Goal: Task Accomplishment & Management: Use online tool/utility

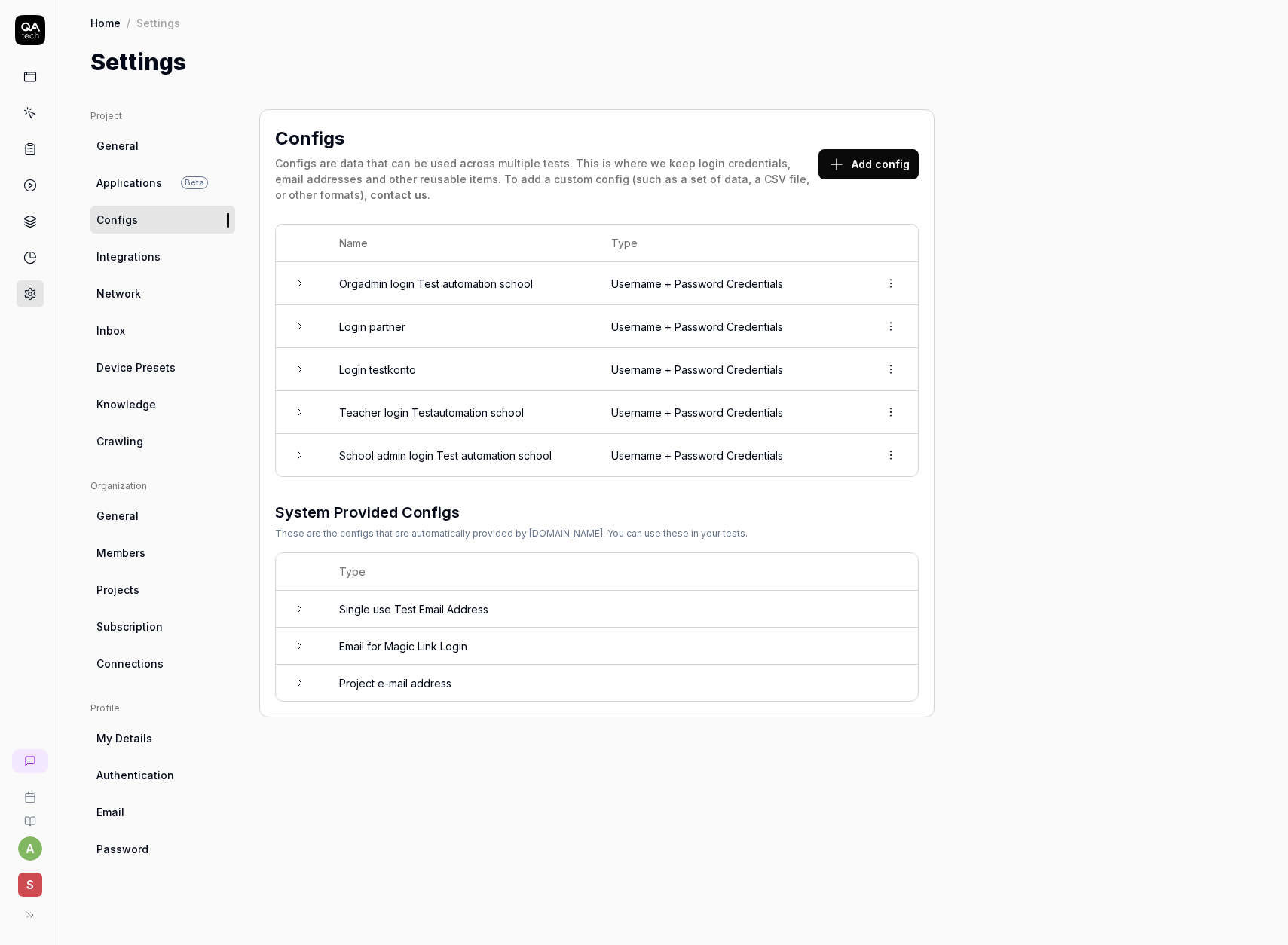
click at [441, 281] on td "Orgadmin login Test automation school" at bounding box center [460, 283] width 272 height 43
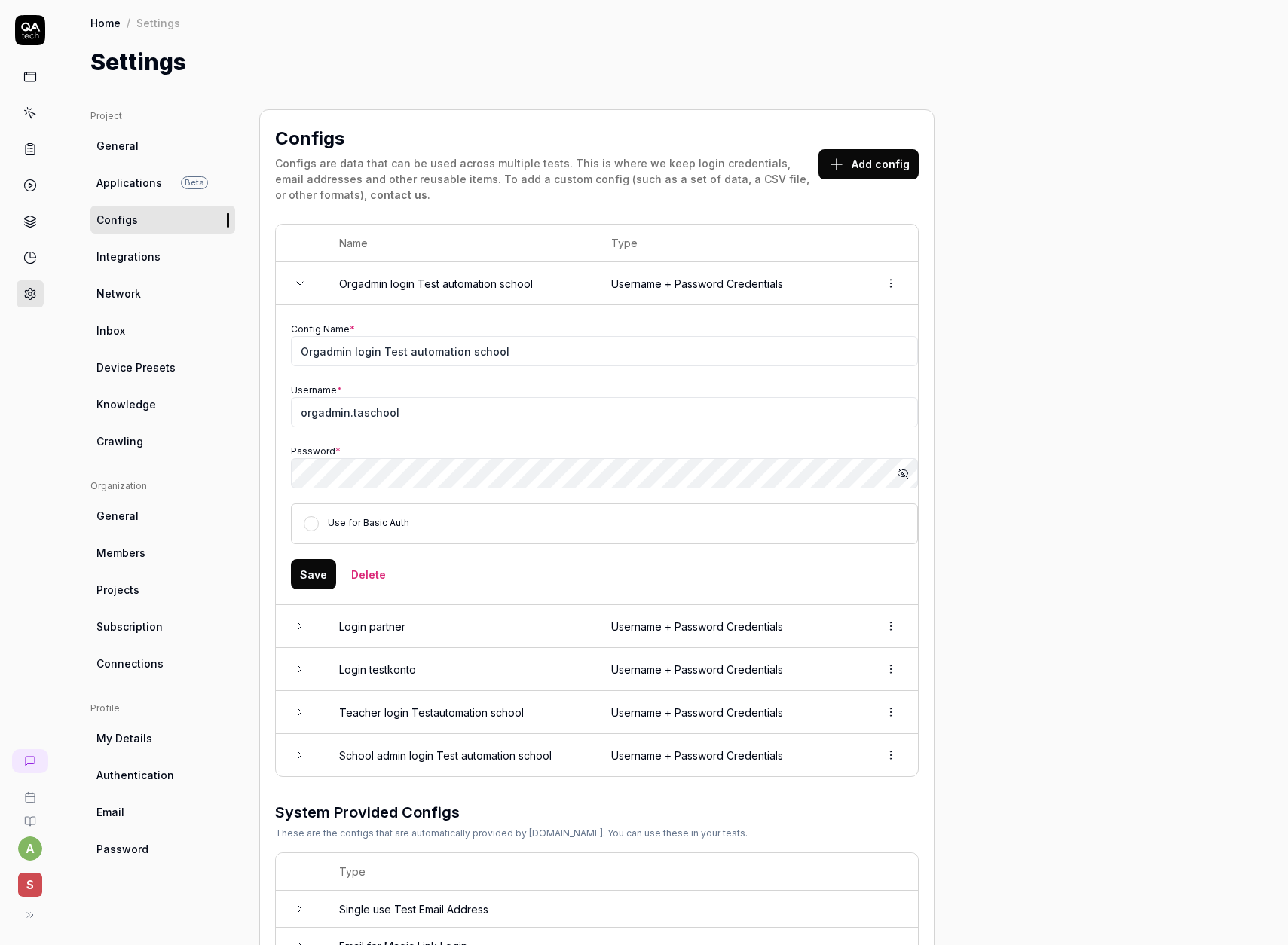
click at [315, 584] on button "Save" at bounding box center [314, 574] width 46 height 30
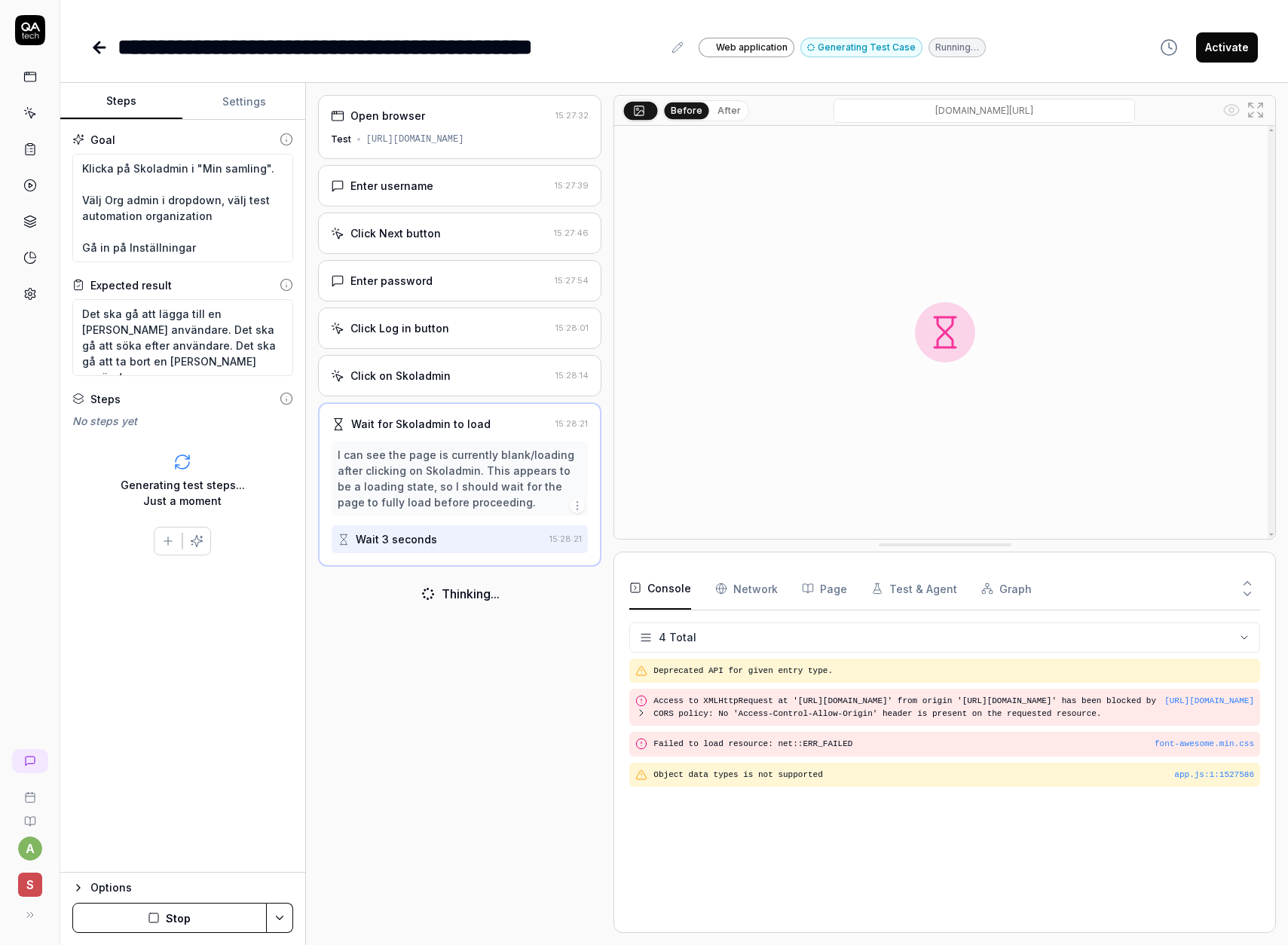
click at [186, 913] on button "Stop" at bounding box center [169, 918] width 195 height 30
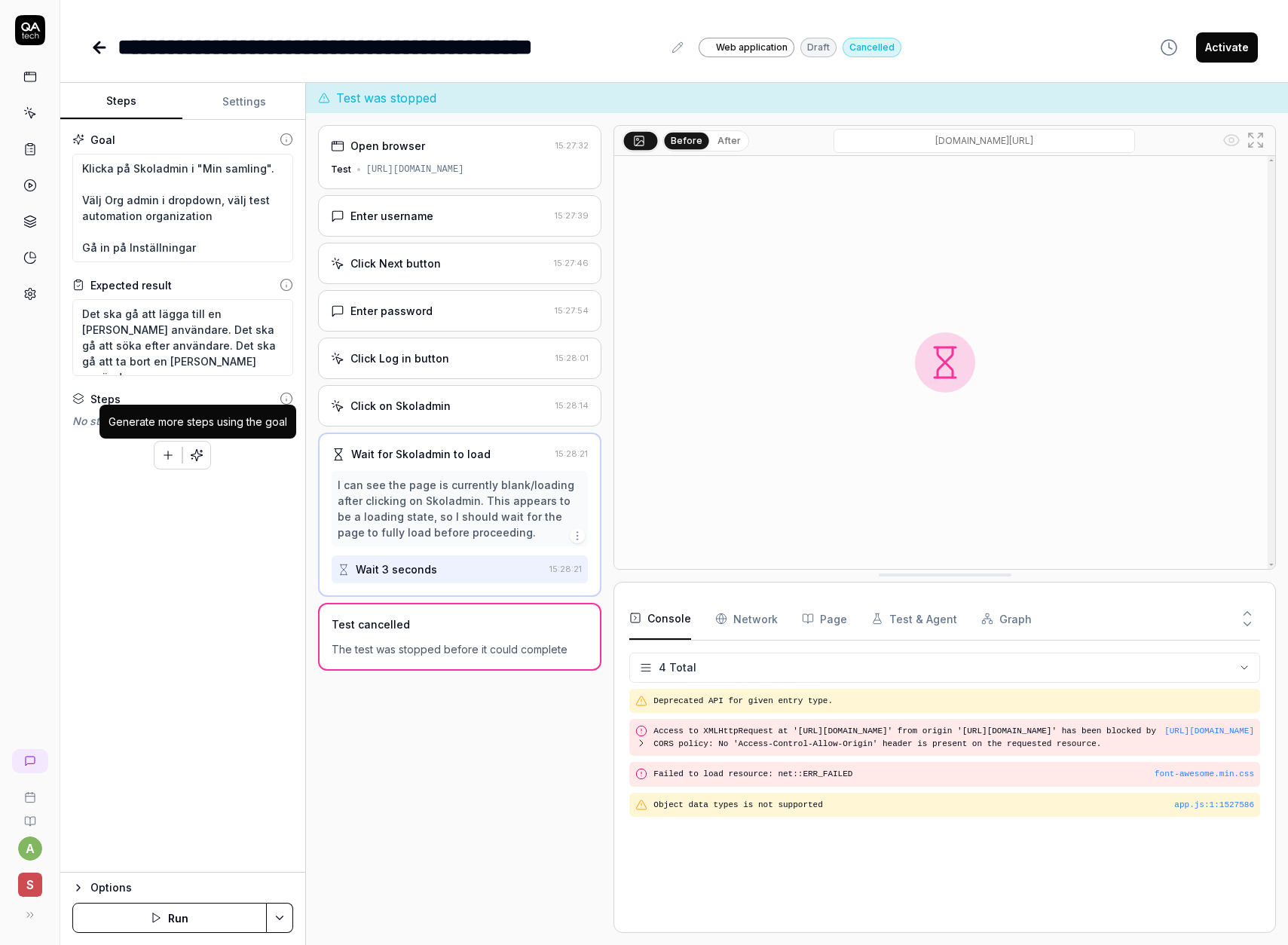
click at [193, 457] on icon "button" at bounding box center [197, 455] width 14 height 14
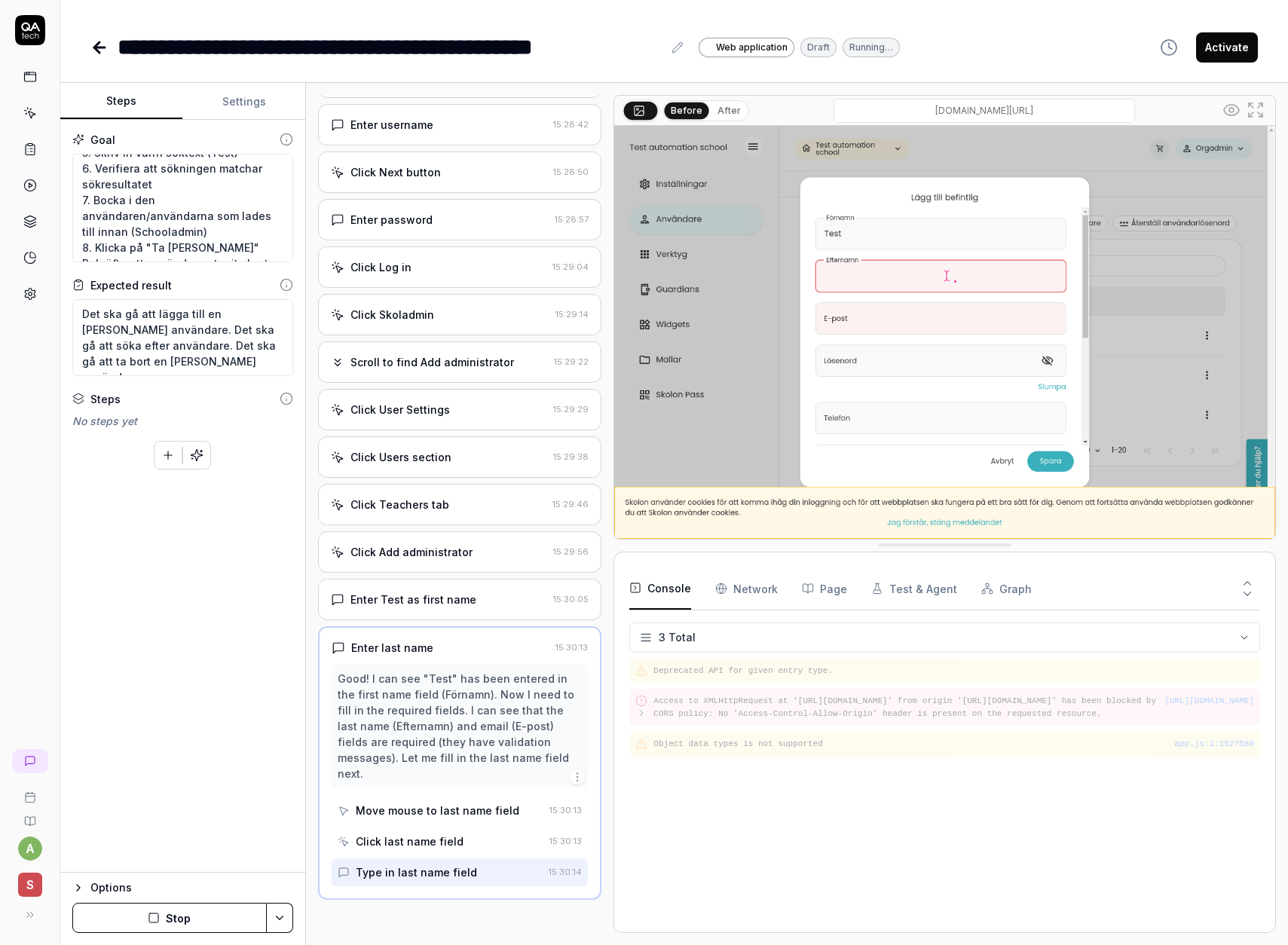
scroll to position [60, 0]
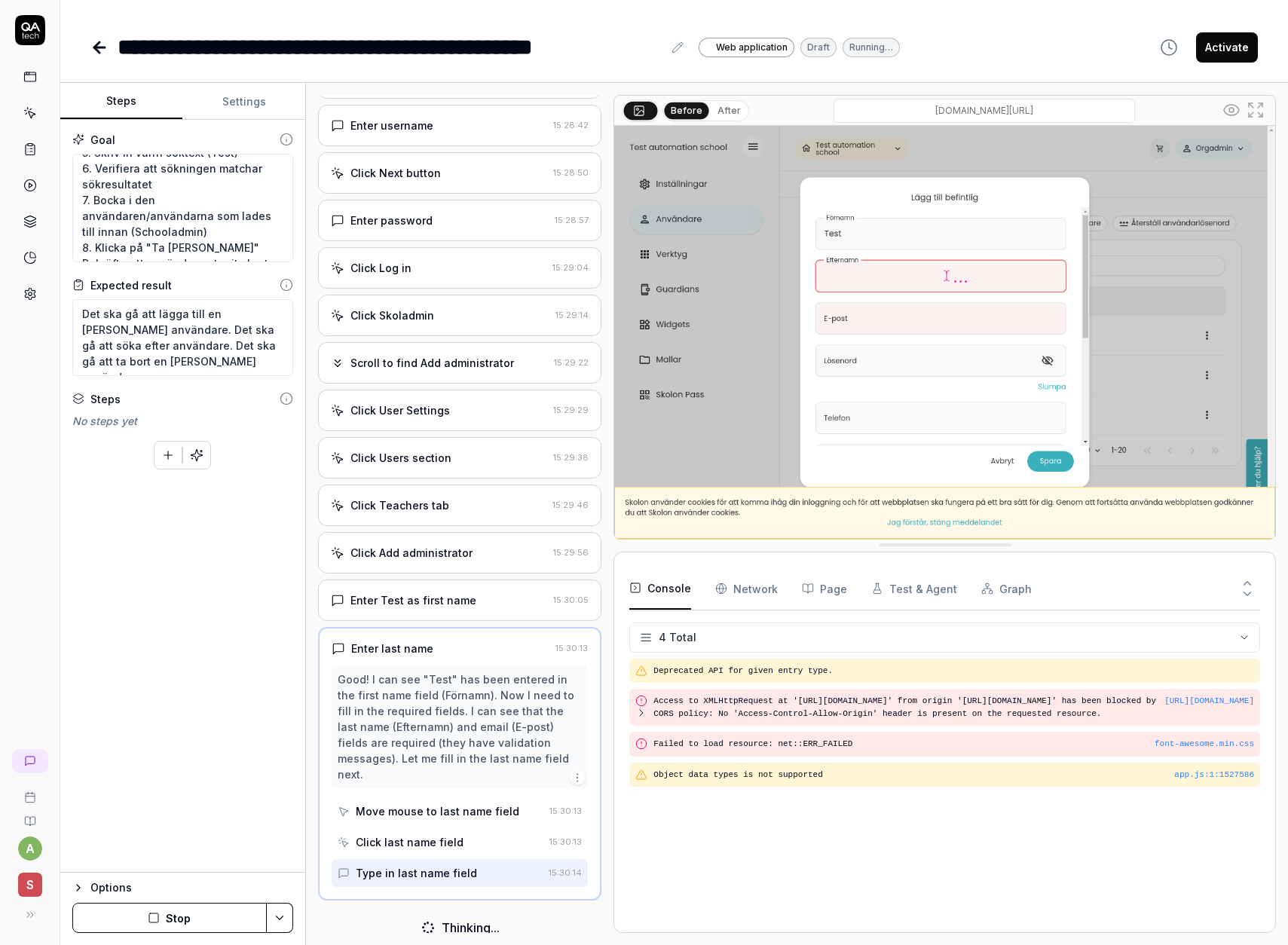
click at [179, 920] on button "Stop" at bounding box center [169, 918] width 195 height 30
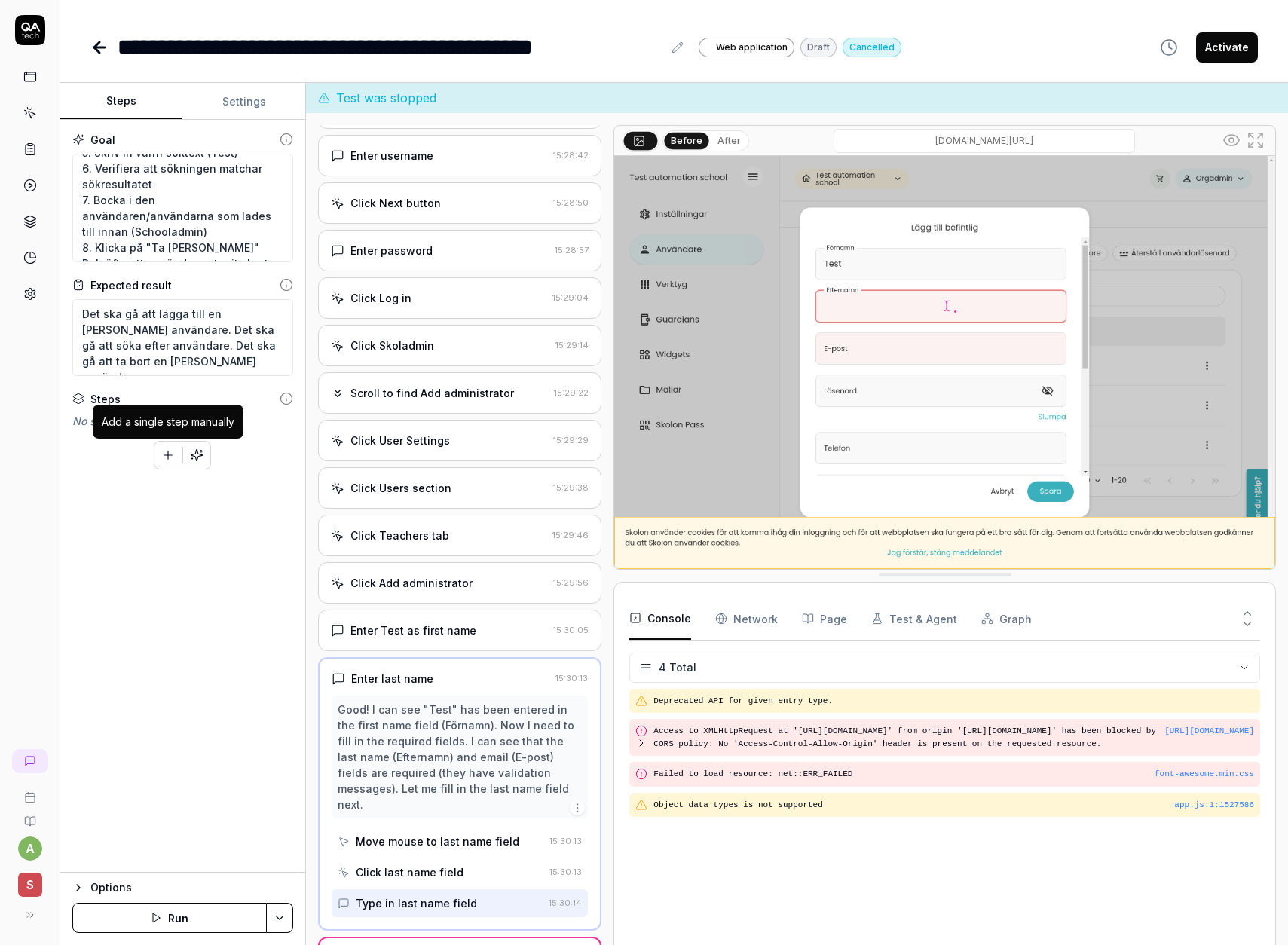
click at [165, 455] on icon "button" at bounding box center [168, 455] width 8 height 0
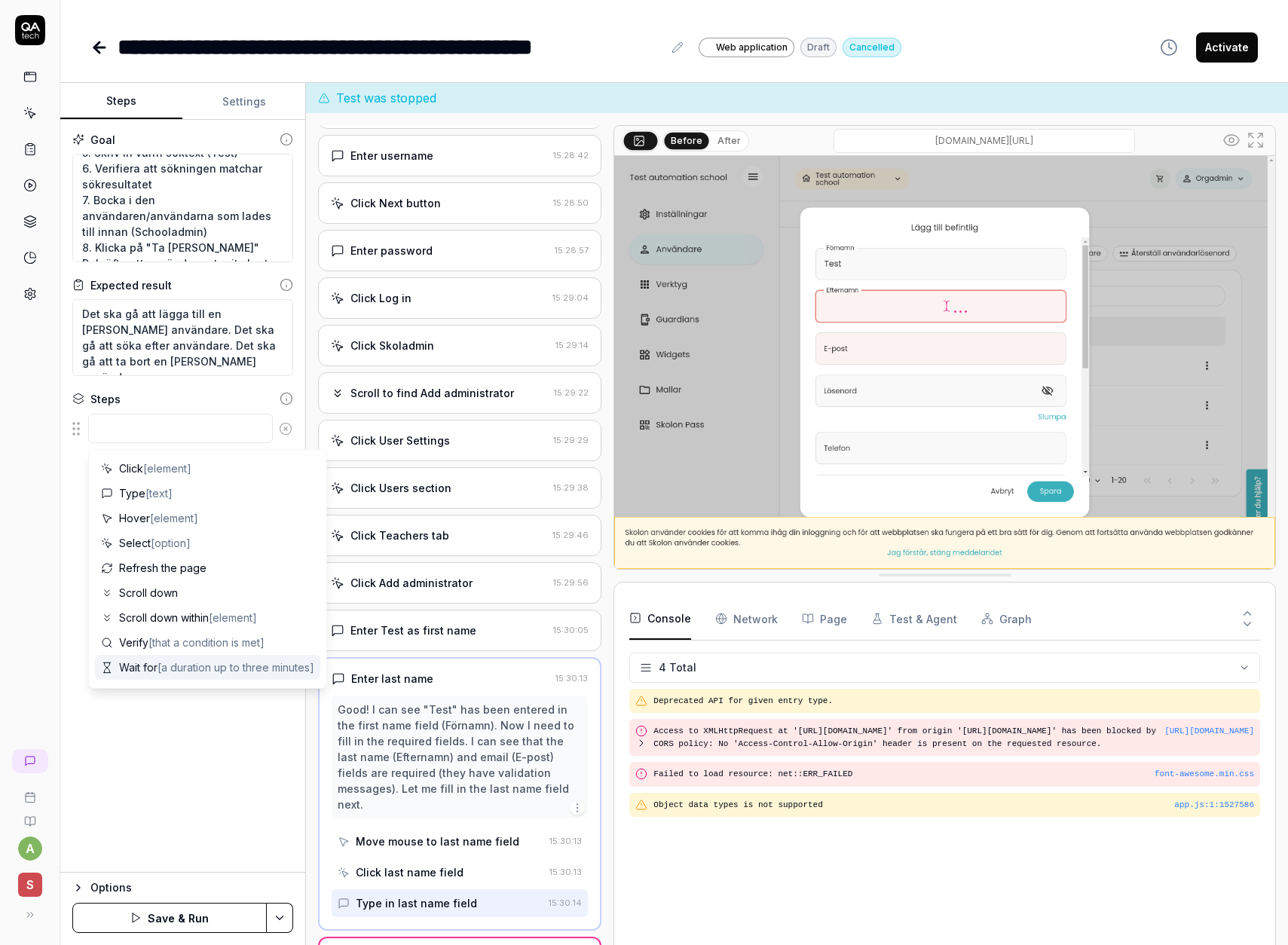
drag, startPoint x: 131, startPoint y: 814, endPoint x: 239, endPoint y: 731, distance: 136.2
click at [132, 814] on div "Goal Klicka på Skoladmin i "Min samling". Välj Org admin i dropdown, välj test …" at bounding box center [182, 496] width 245 height 753
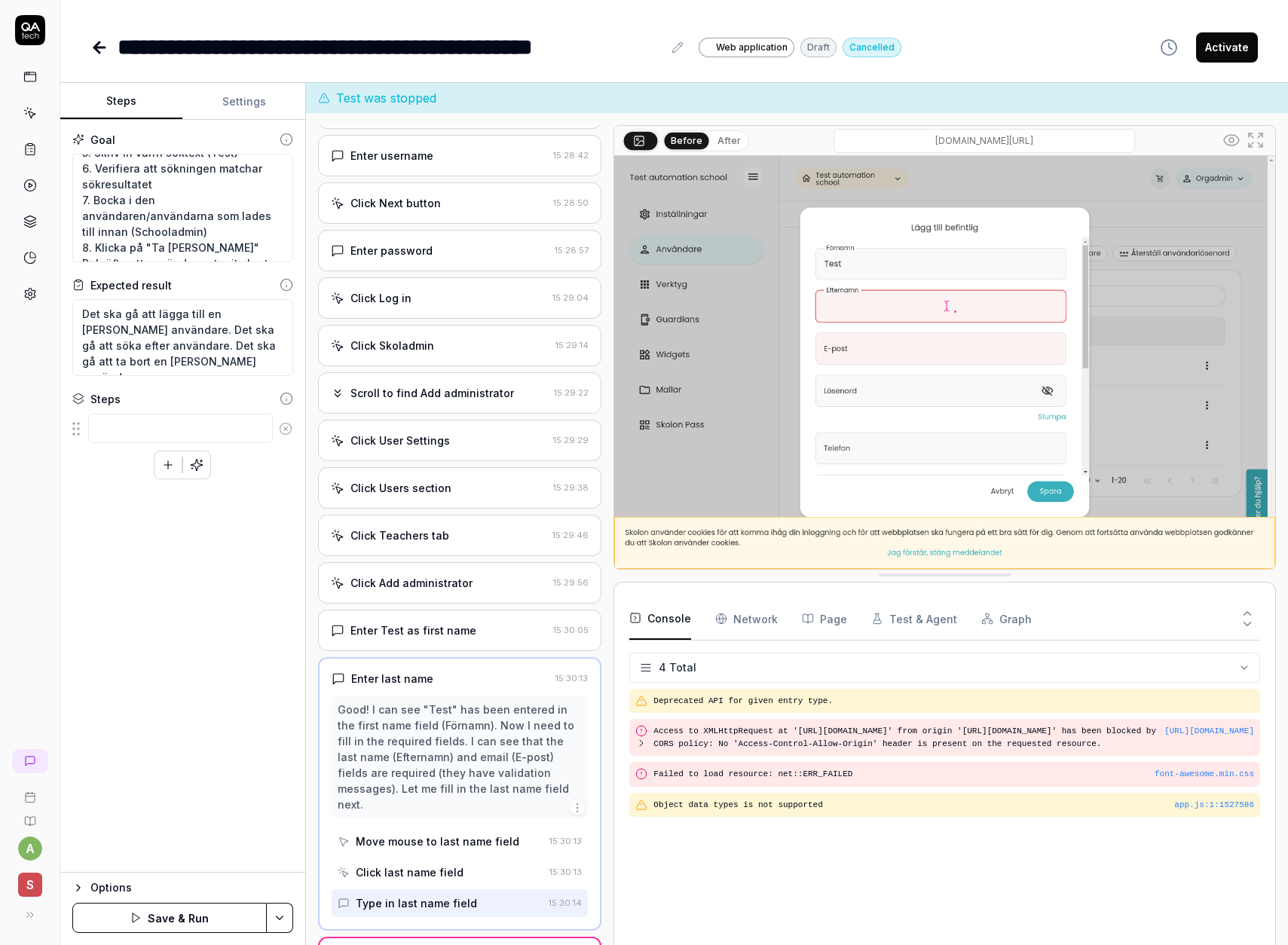
scroll to position [0, 0]
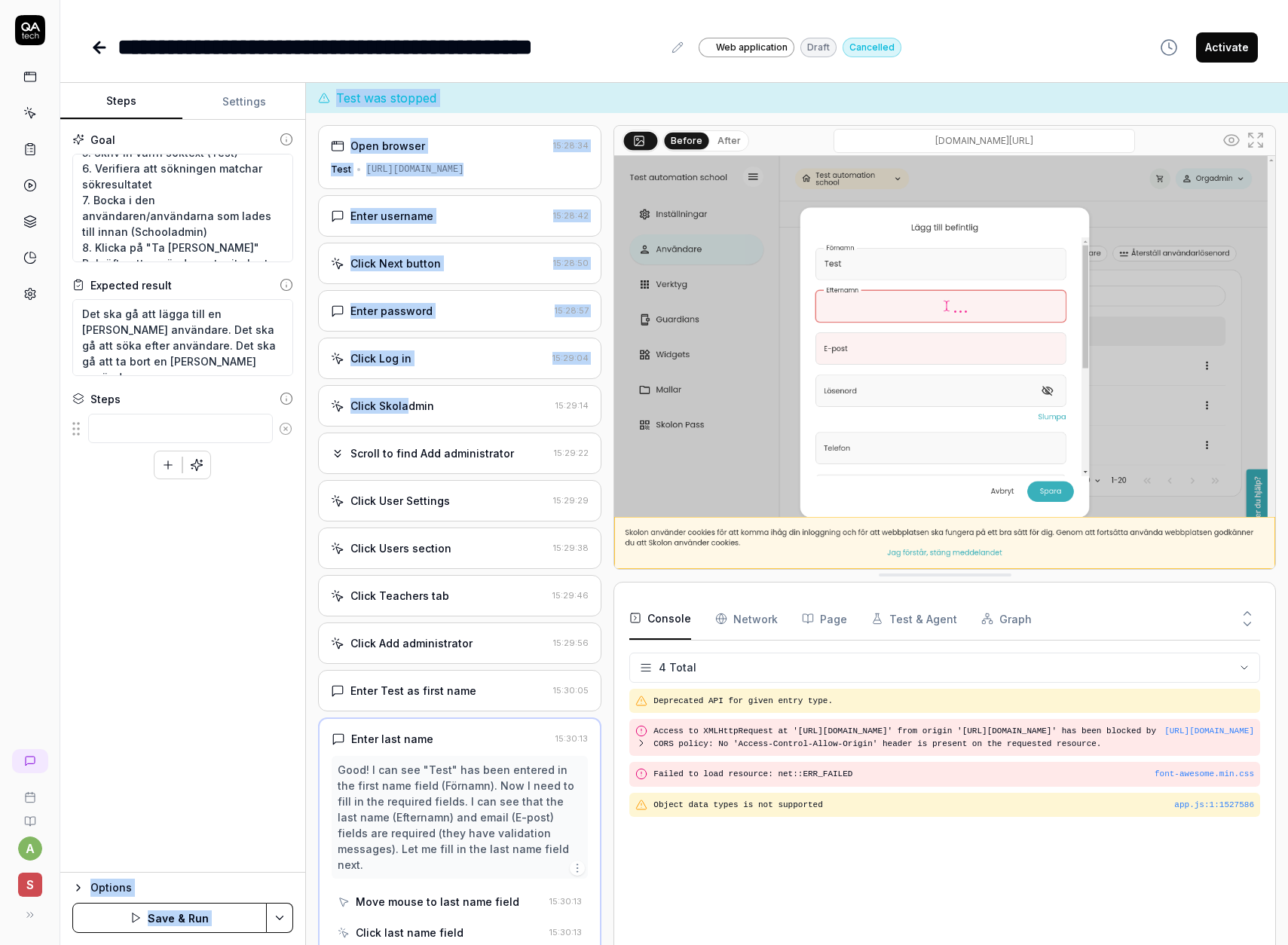
drag, startPoint x: 406, startPoint y: 407, endPoint x: 194, endPoint y: 555, distance: 258.5
click at [175, 567] on div "Steps Settings Goal Klicka på Skoladmin i "Min samling". Välj Org admin i dropd…" at bounding box center [674, 514] width 1228 height 862
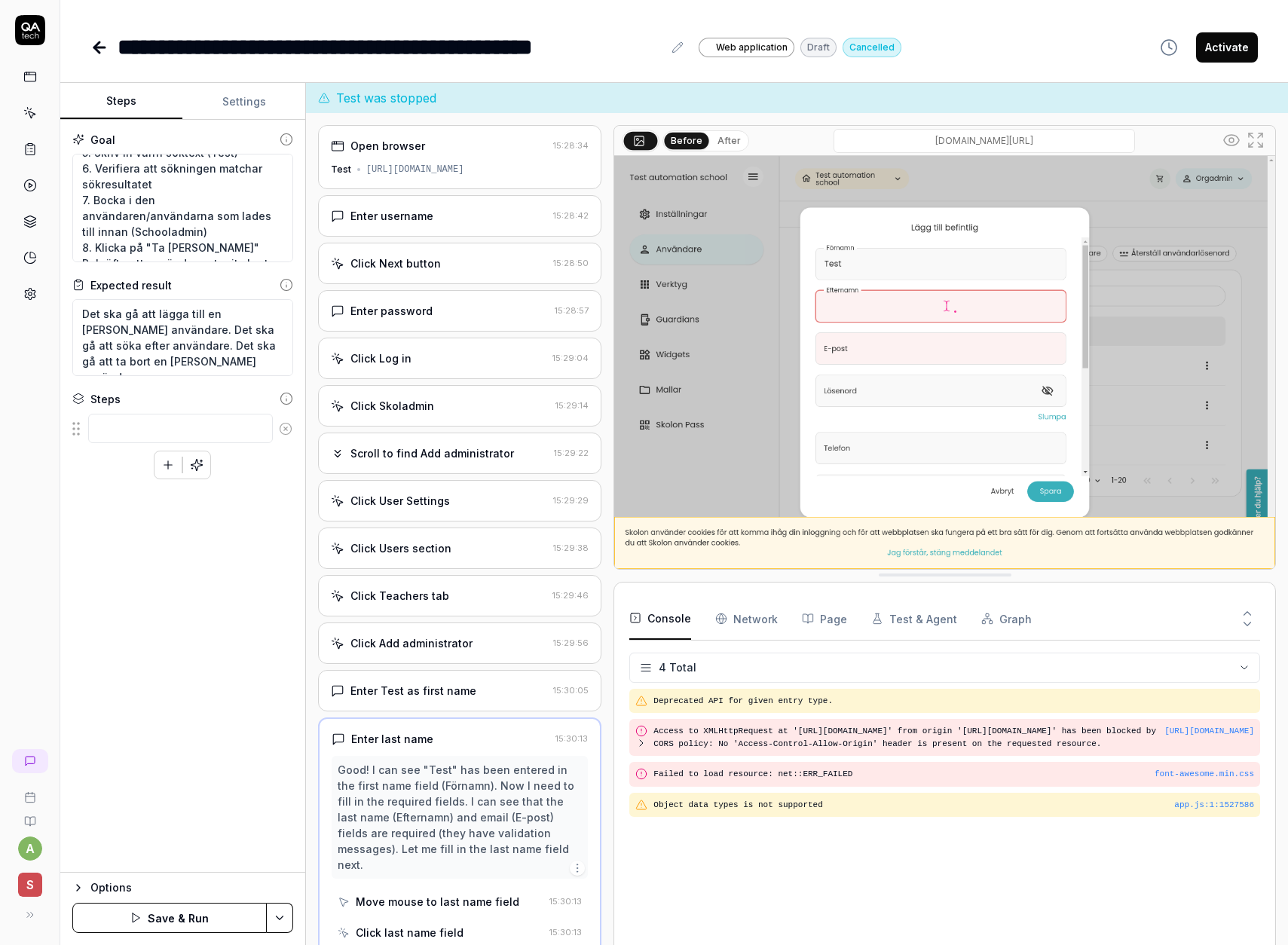
click at [193, 555] on div "Goal Klicka på Skoladmin i "Min samling". Välj Org admin i dropdown, välj test …" at bounding box center [182, 496] width 245 height 753
click at [430, 406] on div "Click Skoladmin" at bounding box center [440, 406] width 220 height 16
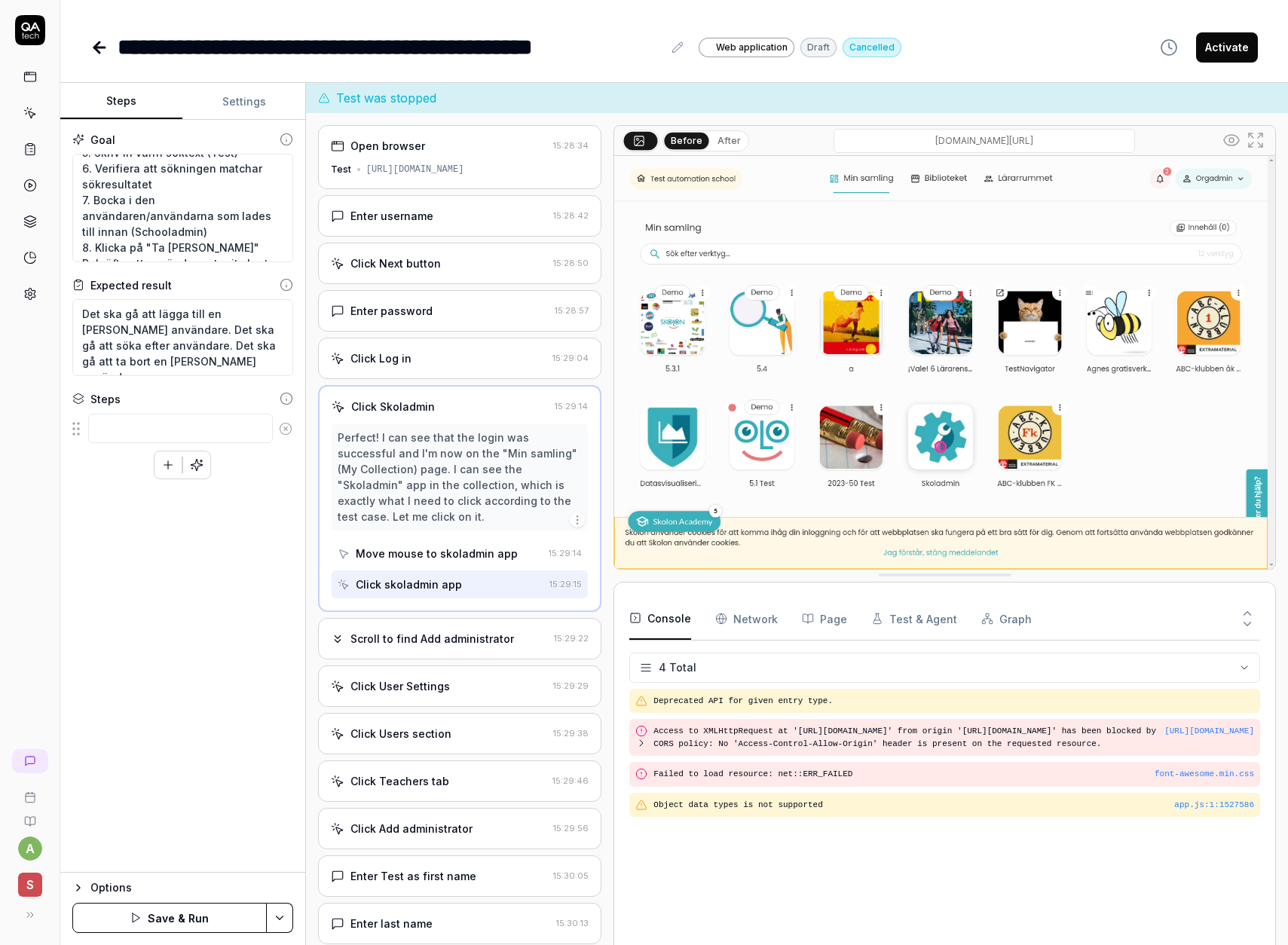
click at [333, 409] on icon at bounding box center [338, 407] width 14 height 14
click at [182, 431] on textarea at bounding box center [180, 428] width 185 height 30
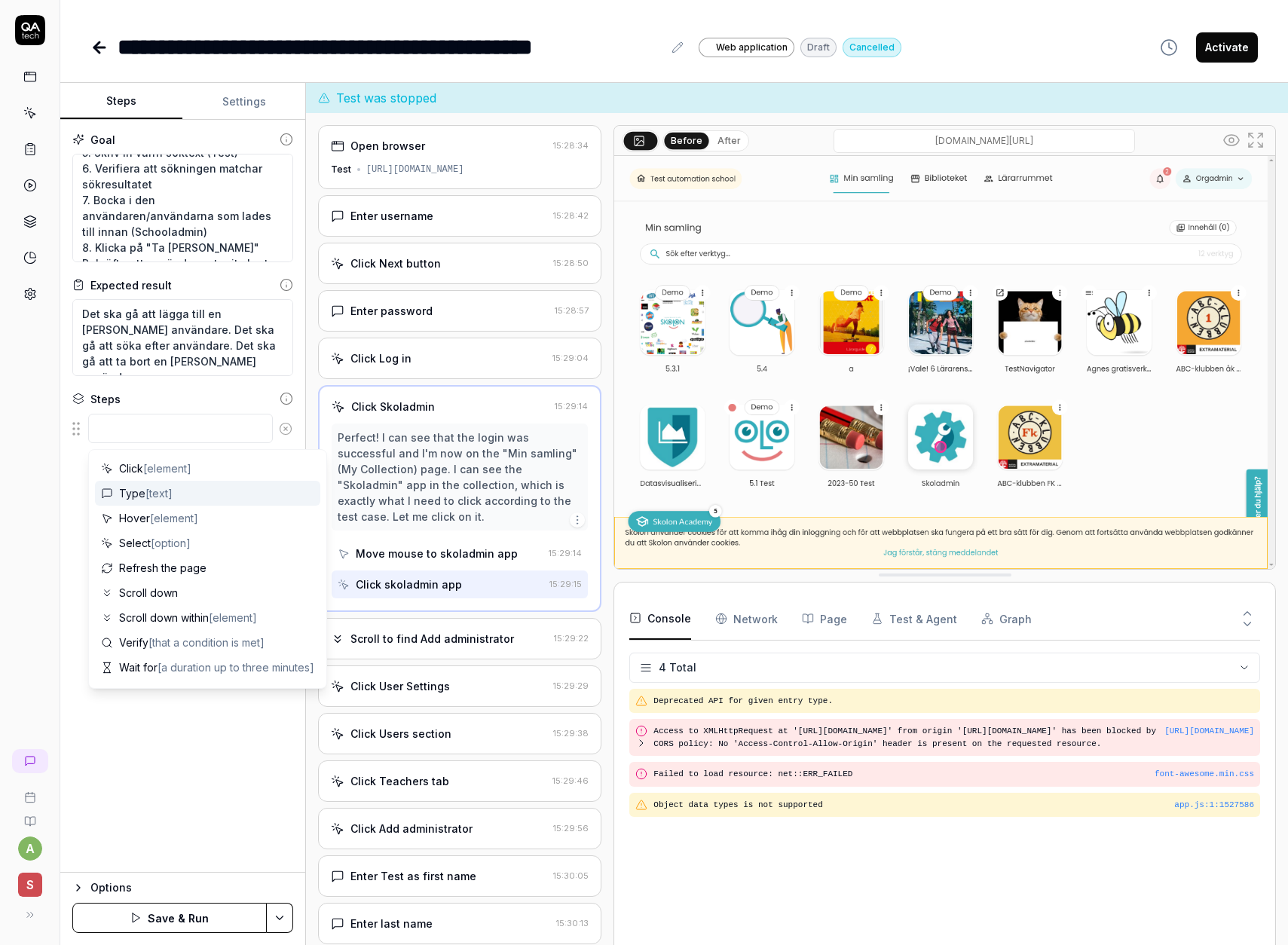
click at [144, 492] on span "Type [text]" at bounding box center [146, 493] width 53 height 16
type textarea "*"
type textarea "Type"
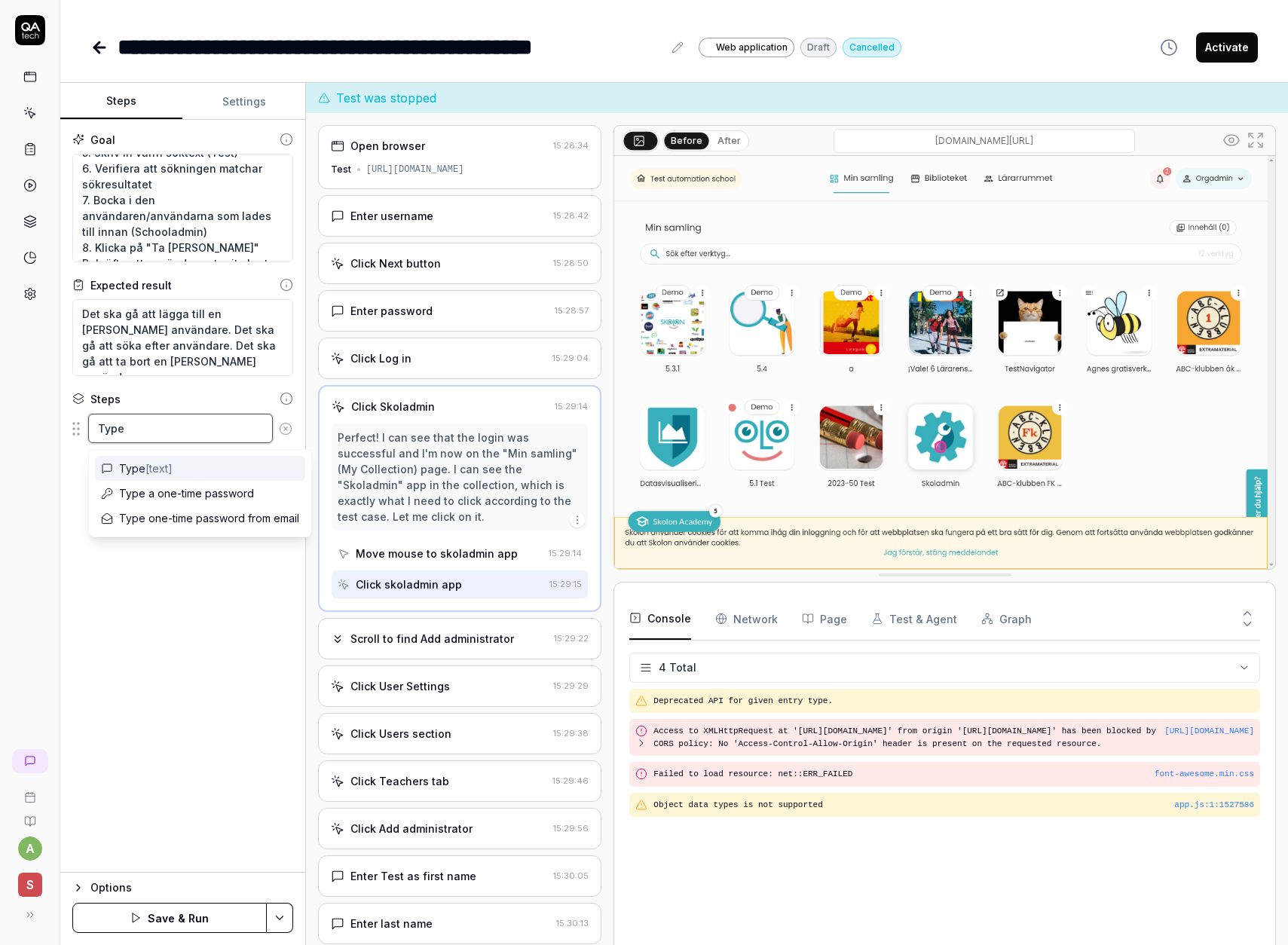
drag, startPoint x: 181, startPoint y: 432, endPoint x: 66, endPoint y: 434, distance: 115.0
click at [67, 433] on div "Goal Klicka på Skoladmin i "Min samling". Välj Org admin i dropdown, välj test …" at bounding box center [182, 496] width 245 height 753
type textarea "*"
type textarea "C"
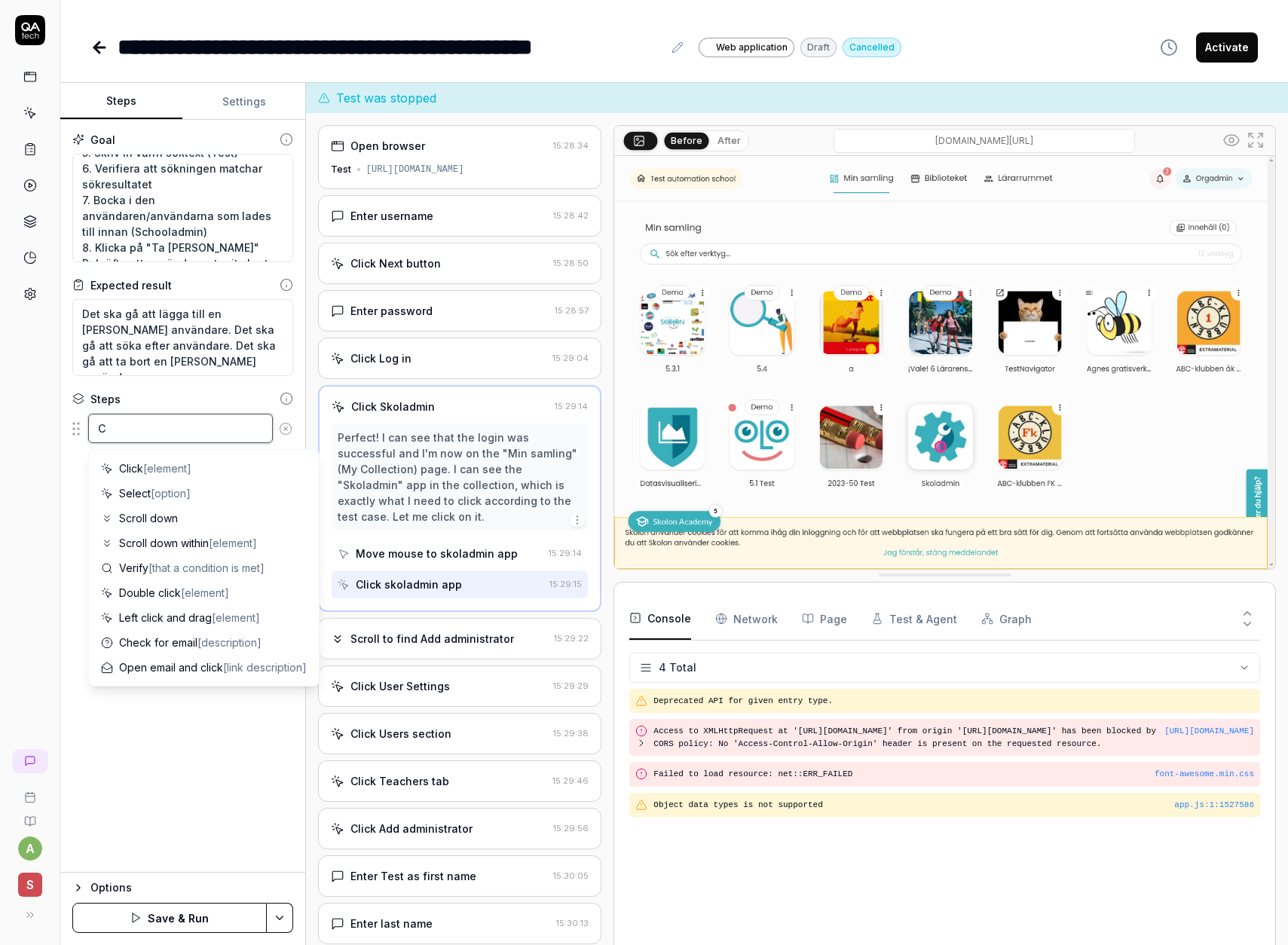
type textarea "*"
type textarea "Cl"
type textarea "*"
type textarea "Cli"
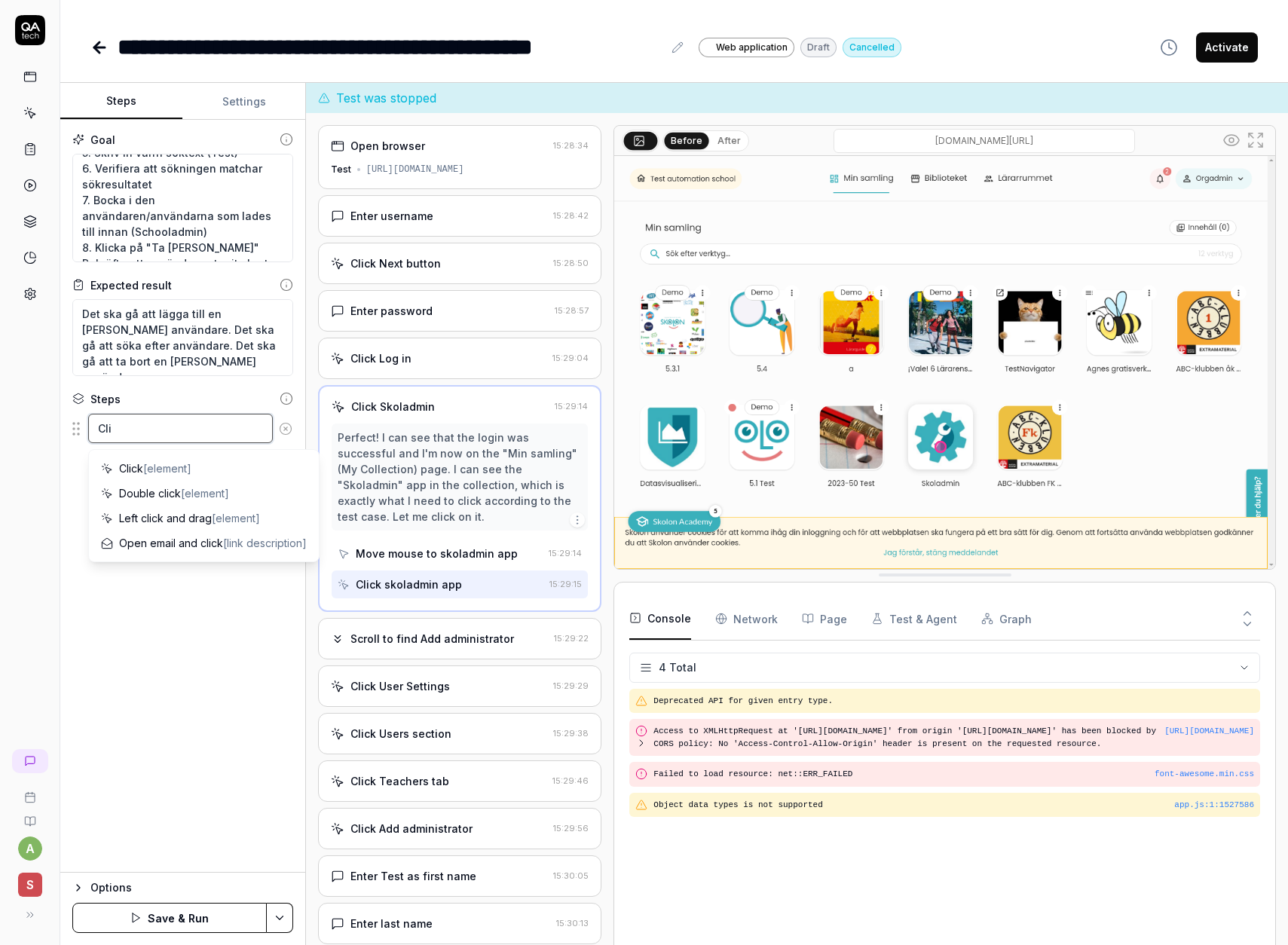
type textarea "*"
type textarea "Clic"
type textarea "*"
type textarea "Click"
type textarea "*"
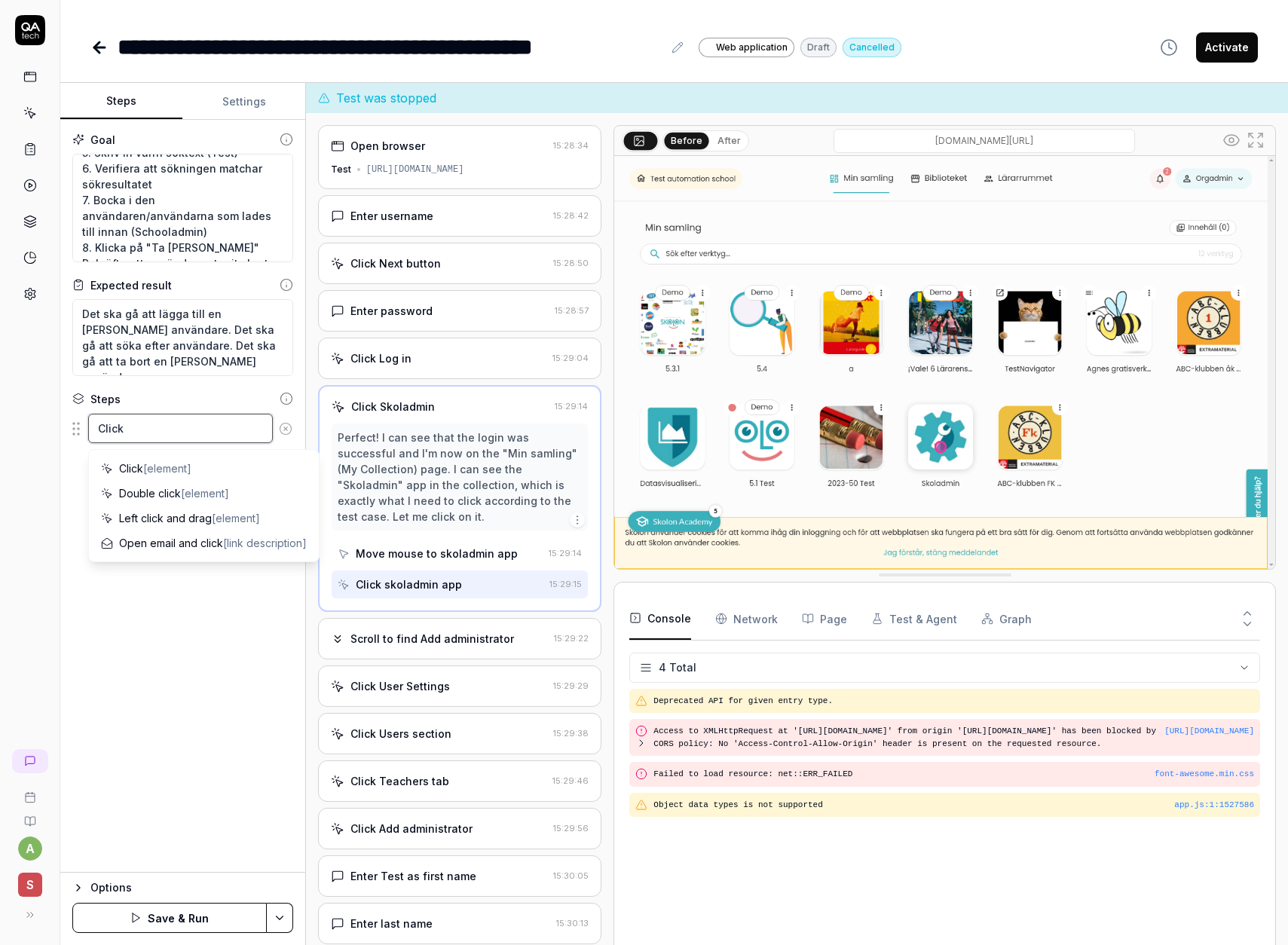
type textarea "Click"
type textarea "*"
type textarea "Click S"
type textarea "*"
type textarea "Click Sk"
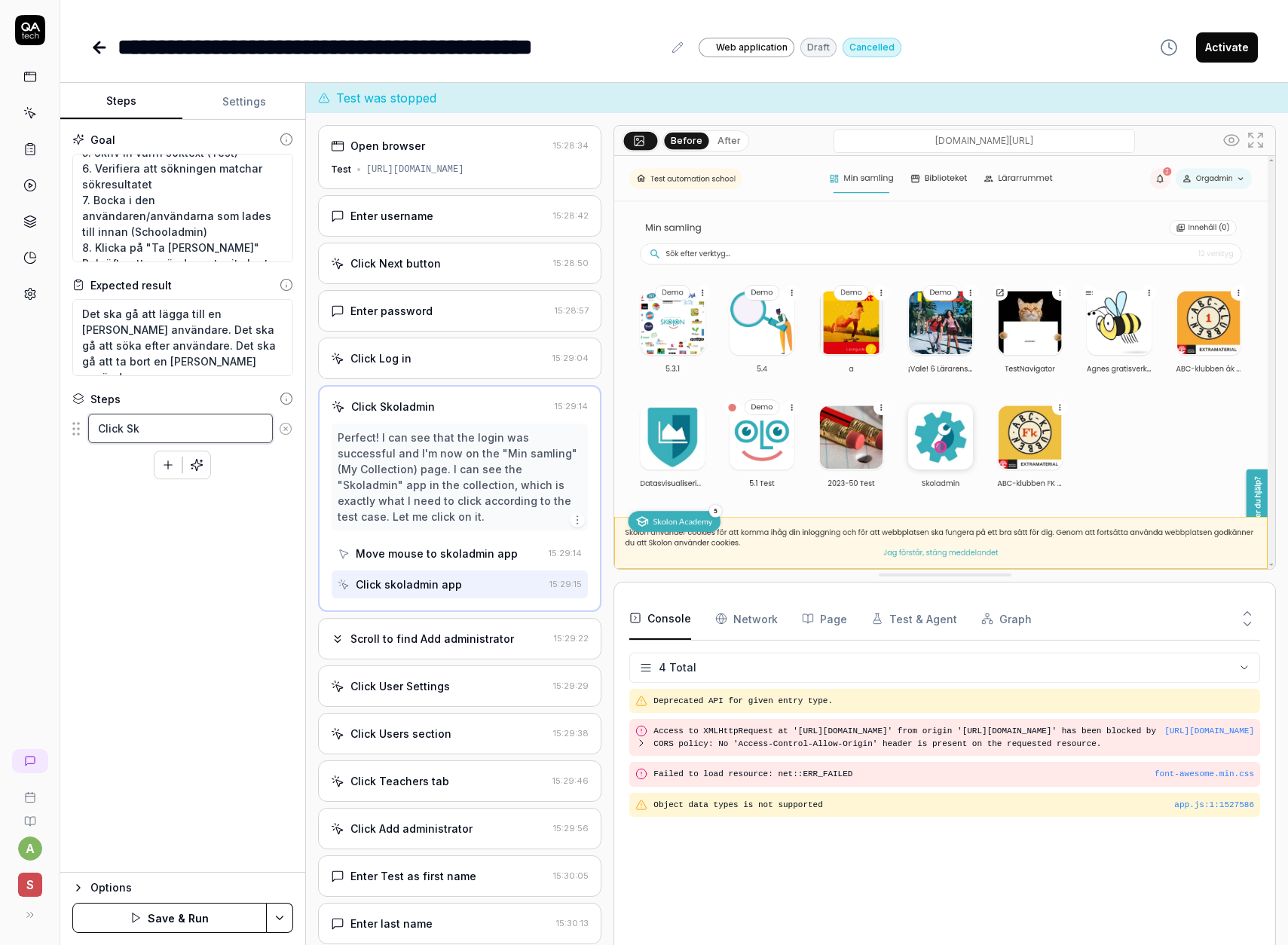
type textarea "*"
type textarea "[PERSON_NAME]"
type textarea "*"
type textarea "Click Skol"
type textarea "*"
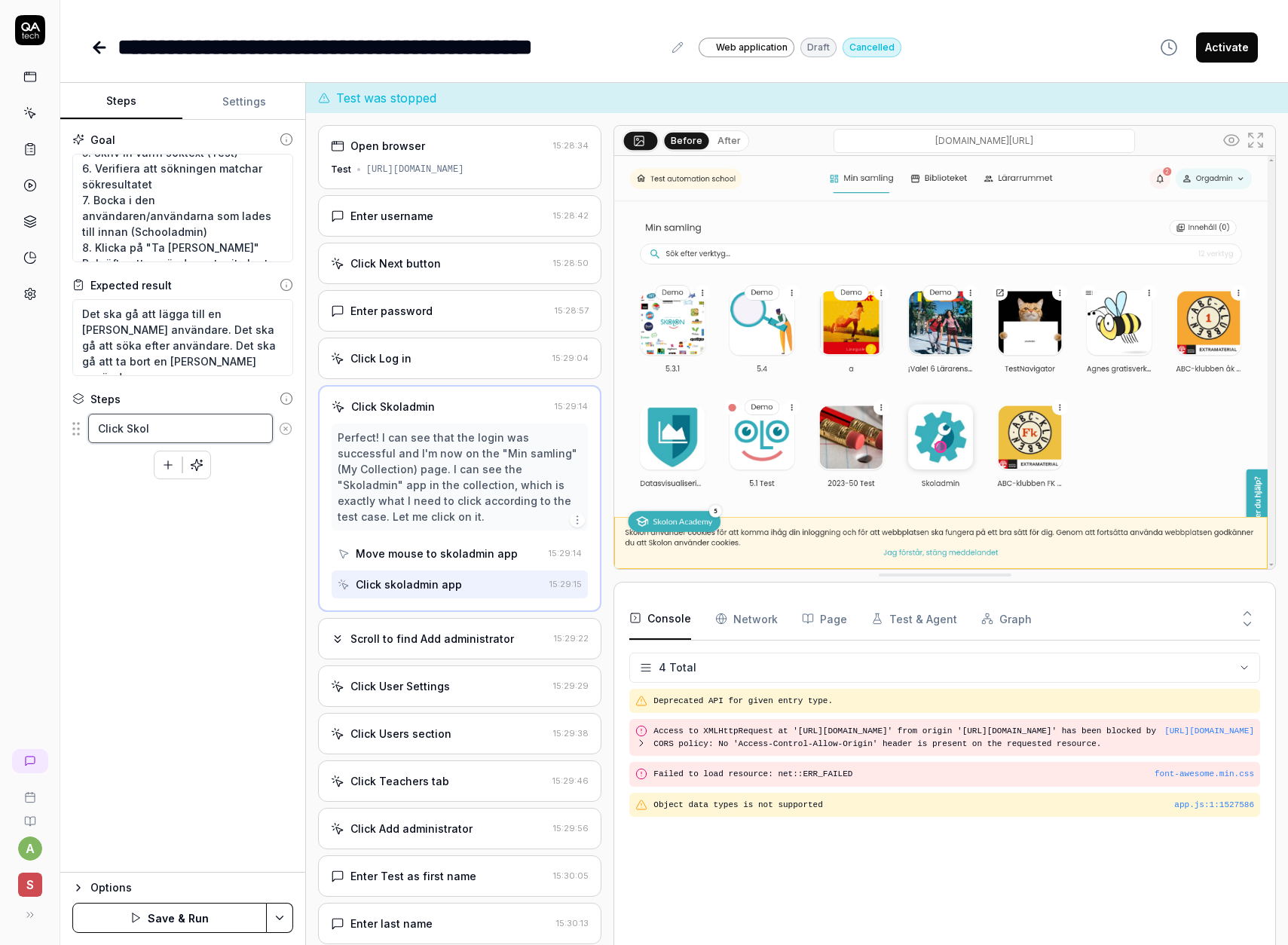
type textarea "Click Skola"
type textarea "*"
type textarea "Click Skoladm"
type textarea "*"
type textarea "Click Skoladmi"
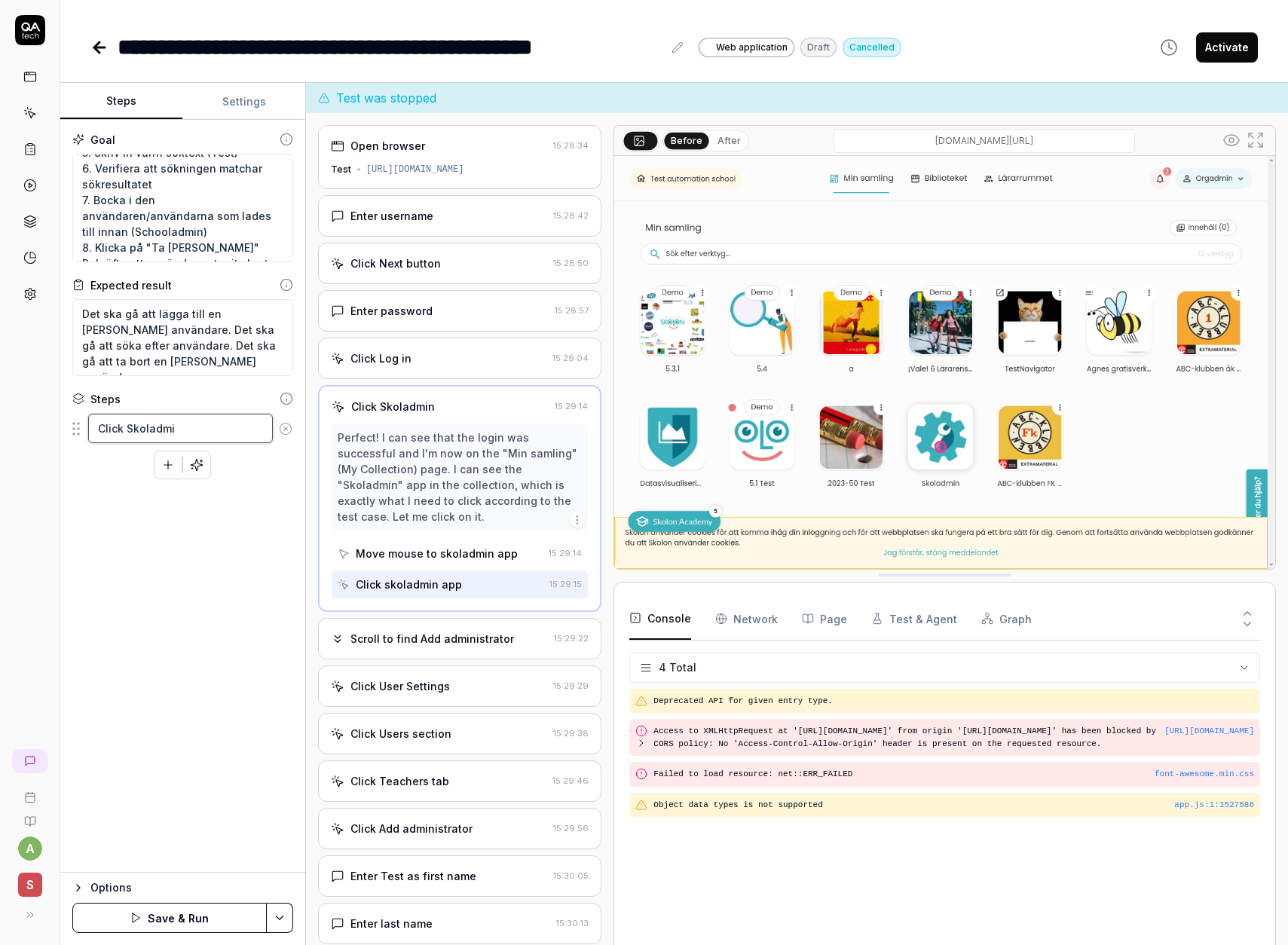
type textarea "*"
type textarea "Click Skoladmin"
click at [160, 567] on div "Goal Klicka på Skoladmin i "Min samling". Välj Org admin i dropdown, välj test …" at bounding box center [182, 496] width 245 height 753
click at [194, 427] on textarea "Click Skoladmin" at bounding box center [180, 428] width 185 height 30
type textarea "*"
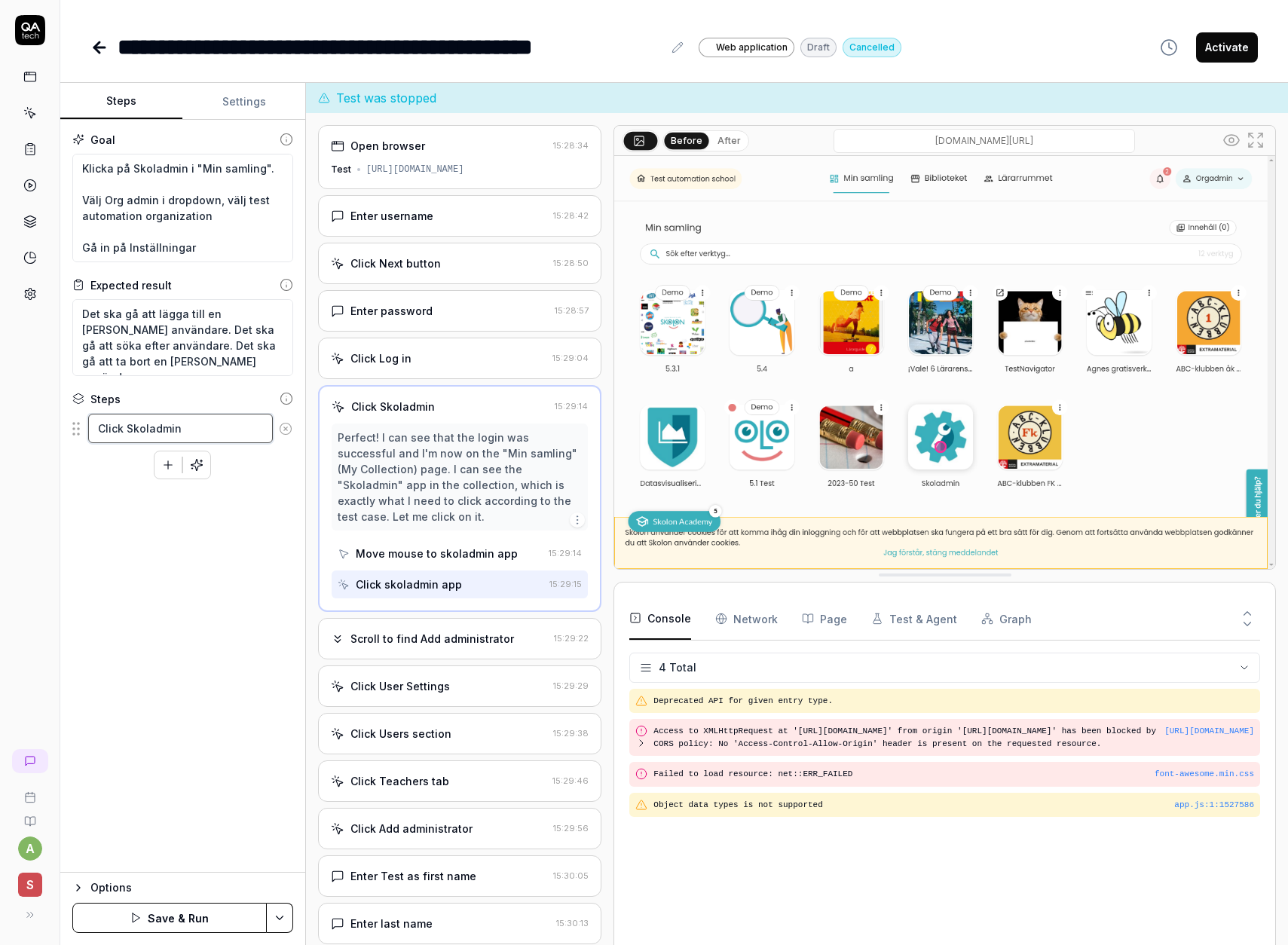
type textarea "Click Skoladmin"
type textarea "*"
type textarea "Click Skoladmin i"
type textarea "*"
type textarea "Click Skoladmin in"
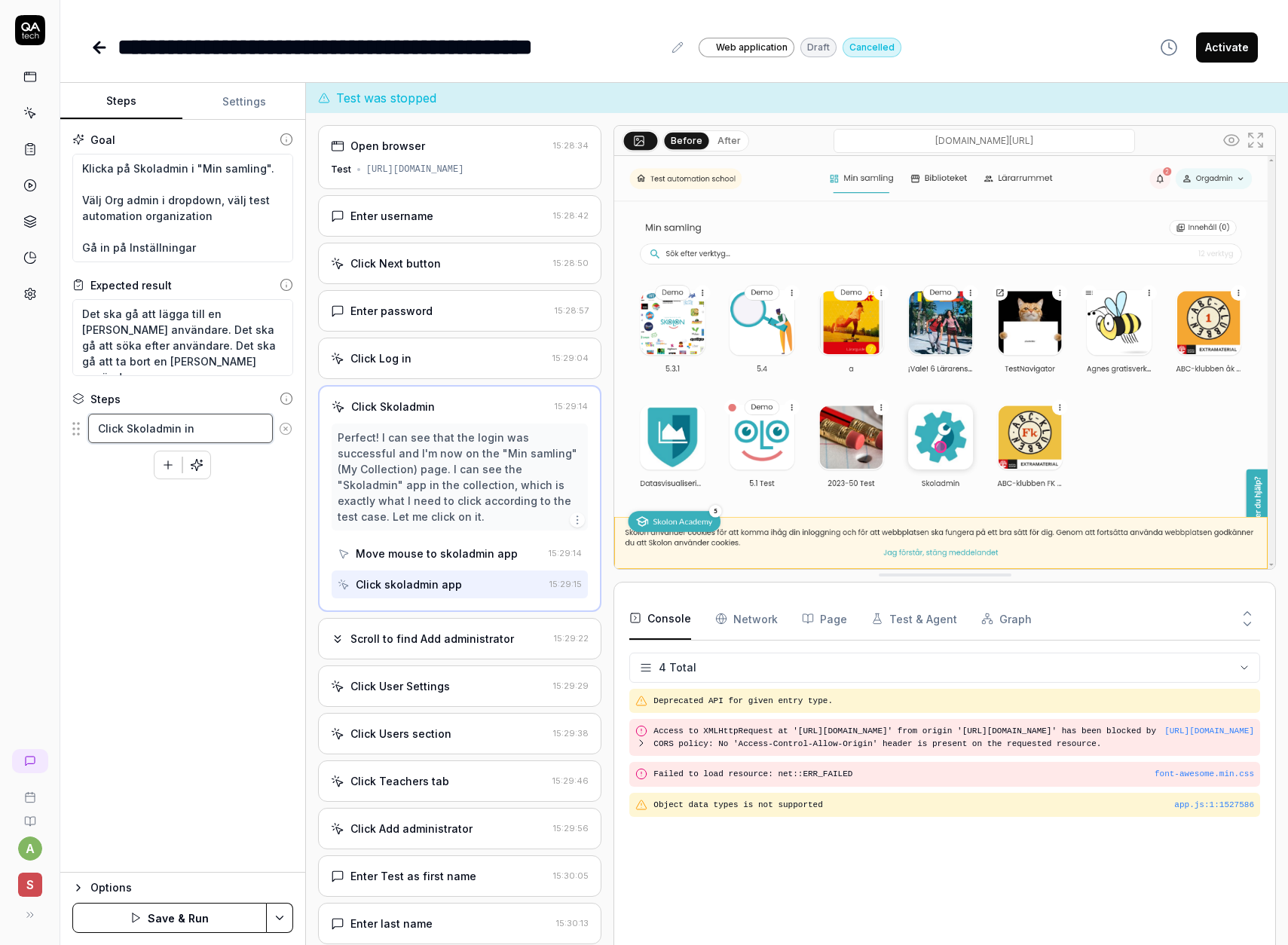
type textarea "*"
type textarea "Click Skoladmin in"
type textarea "*"
type textarea "Click Skoladmin in M"
type textarea "*"
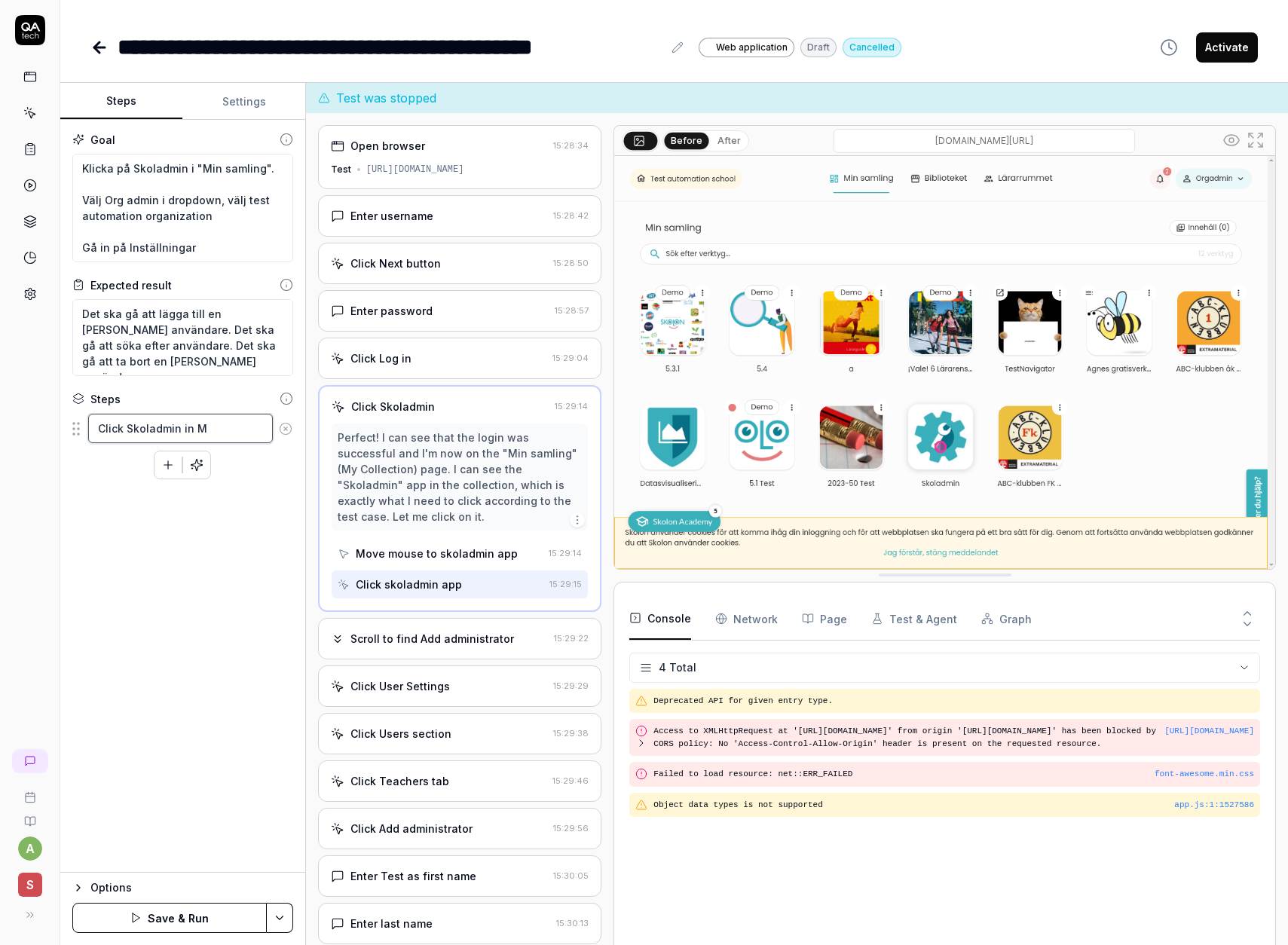
type textarea "Click Skoladmin in My"
type textarea "*"
type textarea "Click Skoladmin in My"
type textarea "*"
type textarea "Click Skoladmin in My"
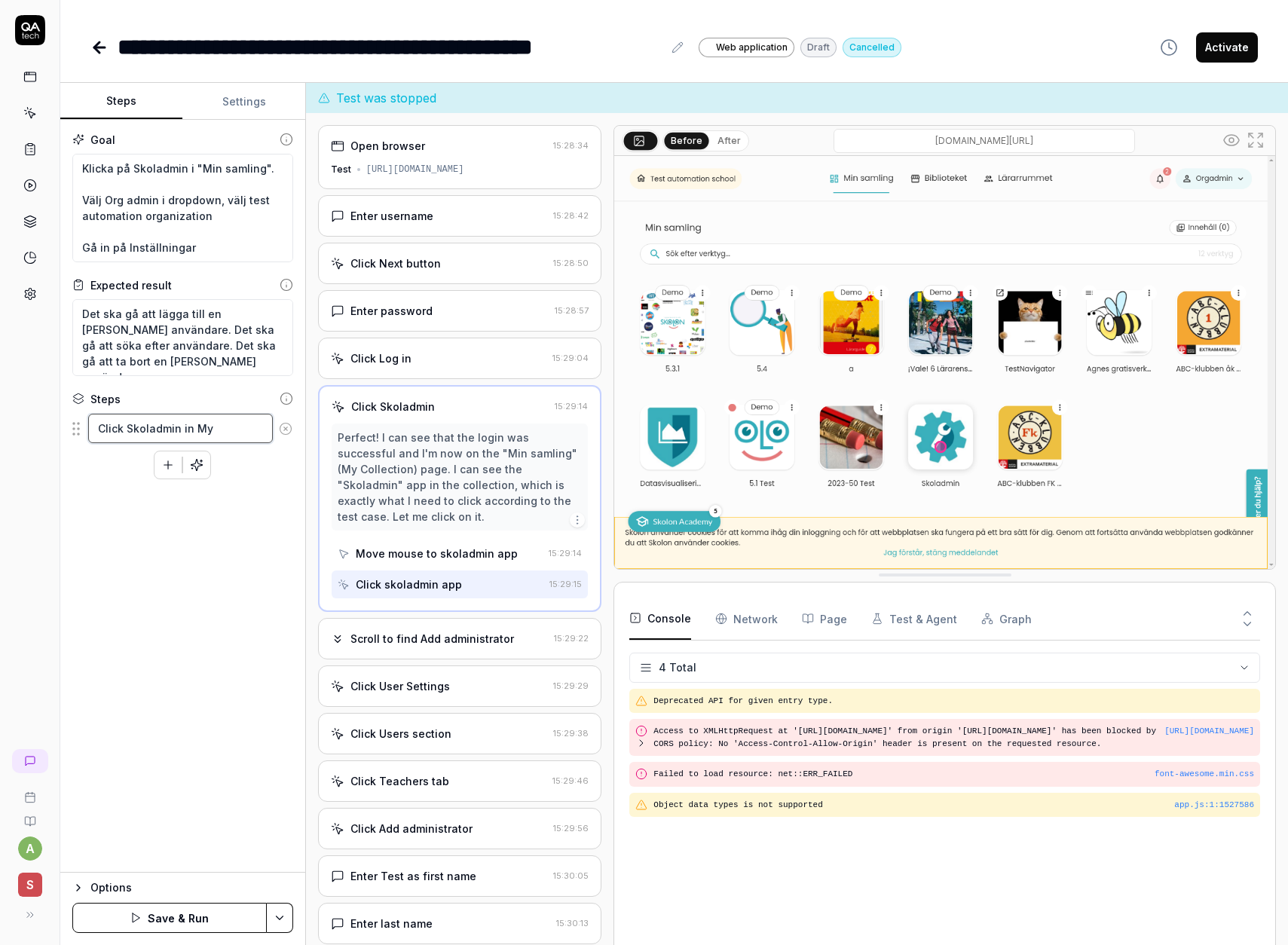
type textarea "*"
type textarea "Click Skoladmin in M"
type textarea "*"
type textarea "Click Skoladmin in [GEOGRAPHIC_DATA]"
type textarea "*"
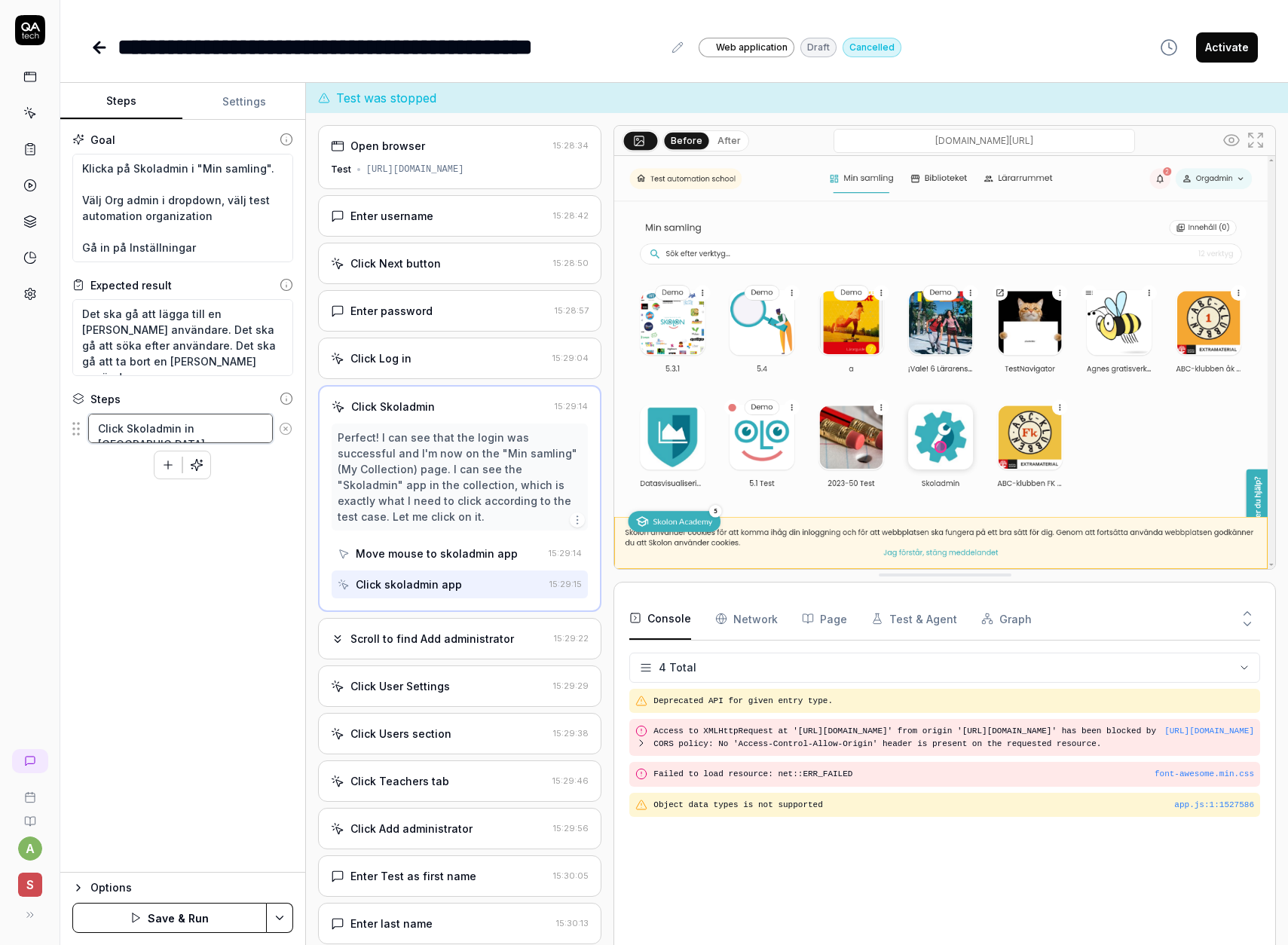
type textarea "Click Skoladmin in Min"
type textarea "*"
type textarea "Click Skoladmin in Min"
type textarea "*"
type textarea "Click Skoladmin in Min S"
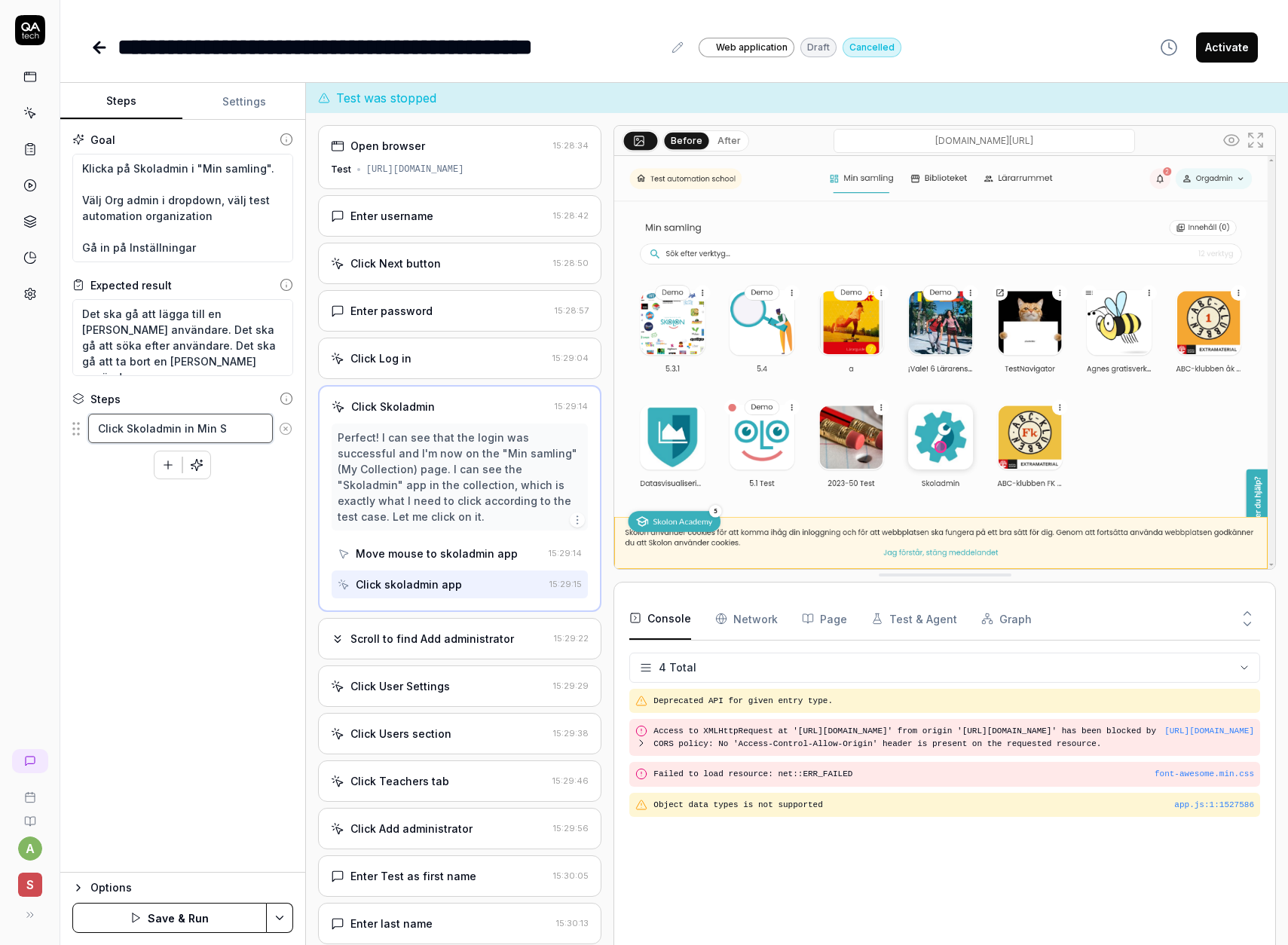
type textarea "*"
type textarea "Click Skoladmin in Min Sa"
type textarea "*"
type textarea "Click Skoladmin in Min [PERSON_NAME]"
type textarea "*"
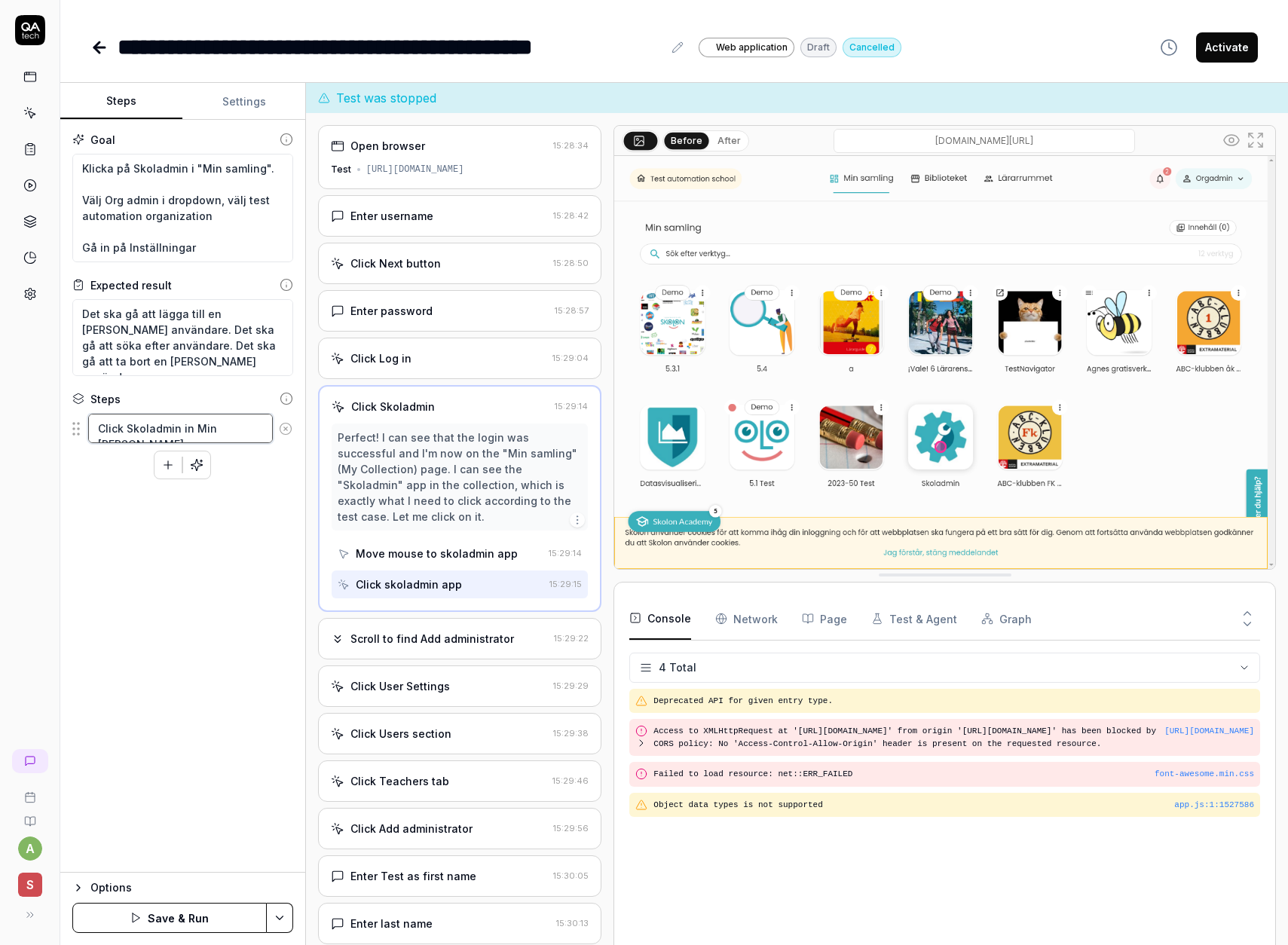
type textarea "Click Skoladmin in Min Sa"
type textarea "*"
type textarea "Click Skoladmin in Min S"
type textarea "*"
type textarea "Click Skoladmin in Min"
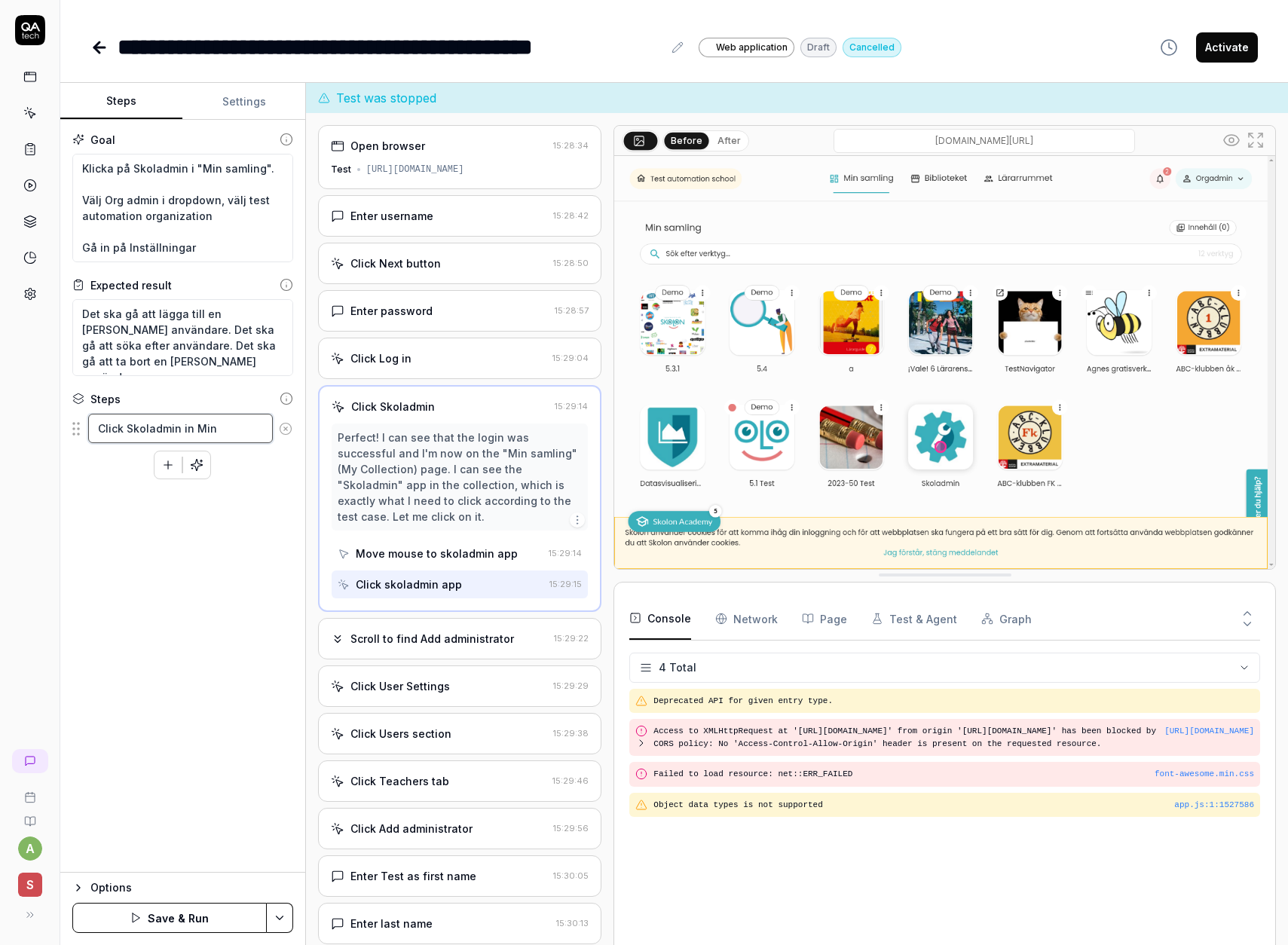
type textarea "*"
type textarea "Click Skoladmin in Min s"
type textarea "*"
type textarea "Click Skoladmin in Min sa"
type textarea "*"
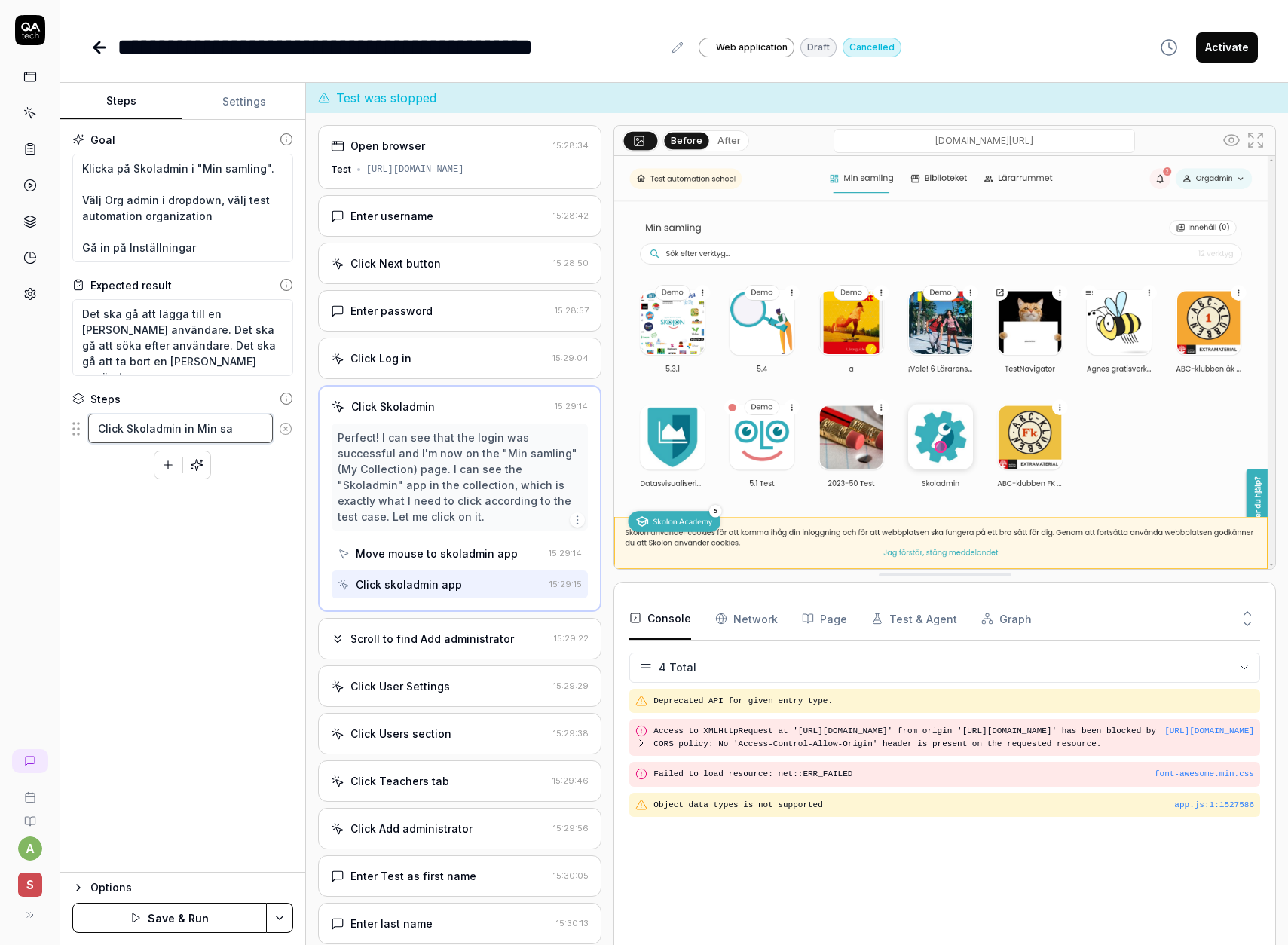
type textarea "Click Skoladmin in Min [PERSON_NAME]"
type textarea "*"
type textarea "Click Skoladmin in Min [PERSON_NAME]"
type textarea "*"
type textarea "Click Skoladmin in Min samli"
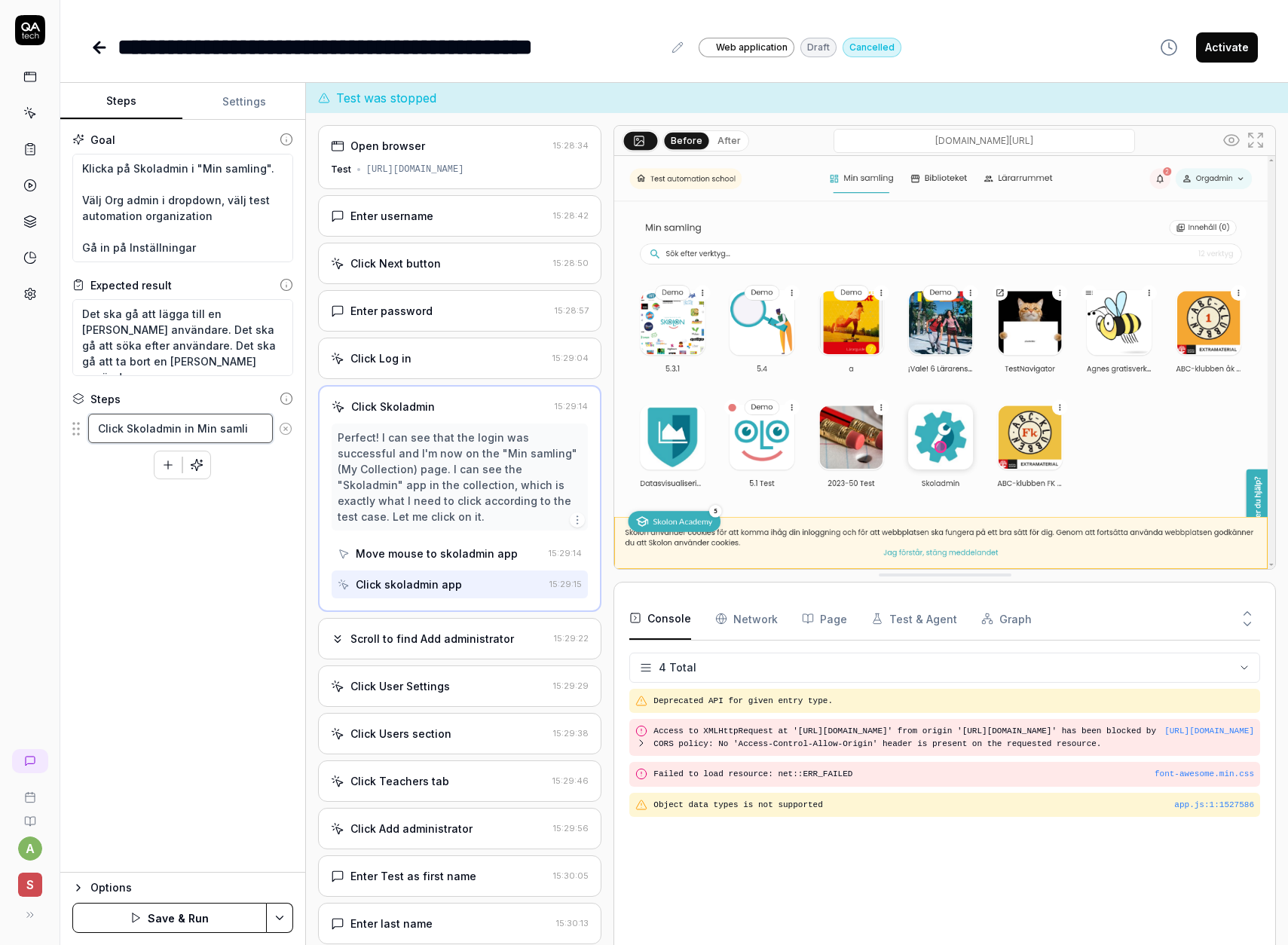
type textarea "*"
type textarea "Click Skoladmin in Min samlin"
type textarea "*"
type textarea "Click Skoladmin in Min samling"
type textarea "*"
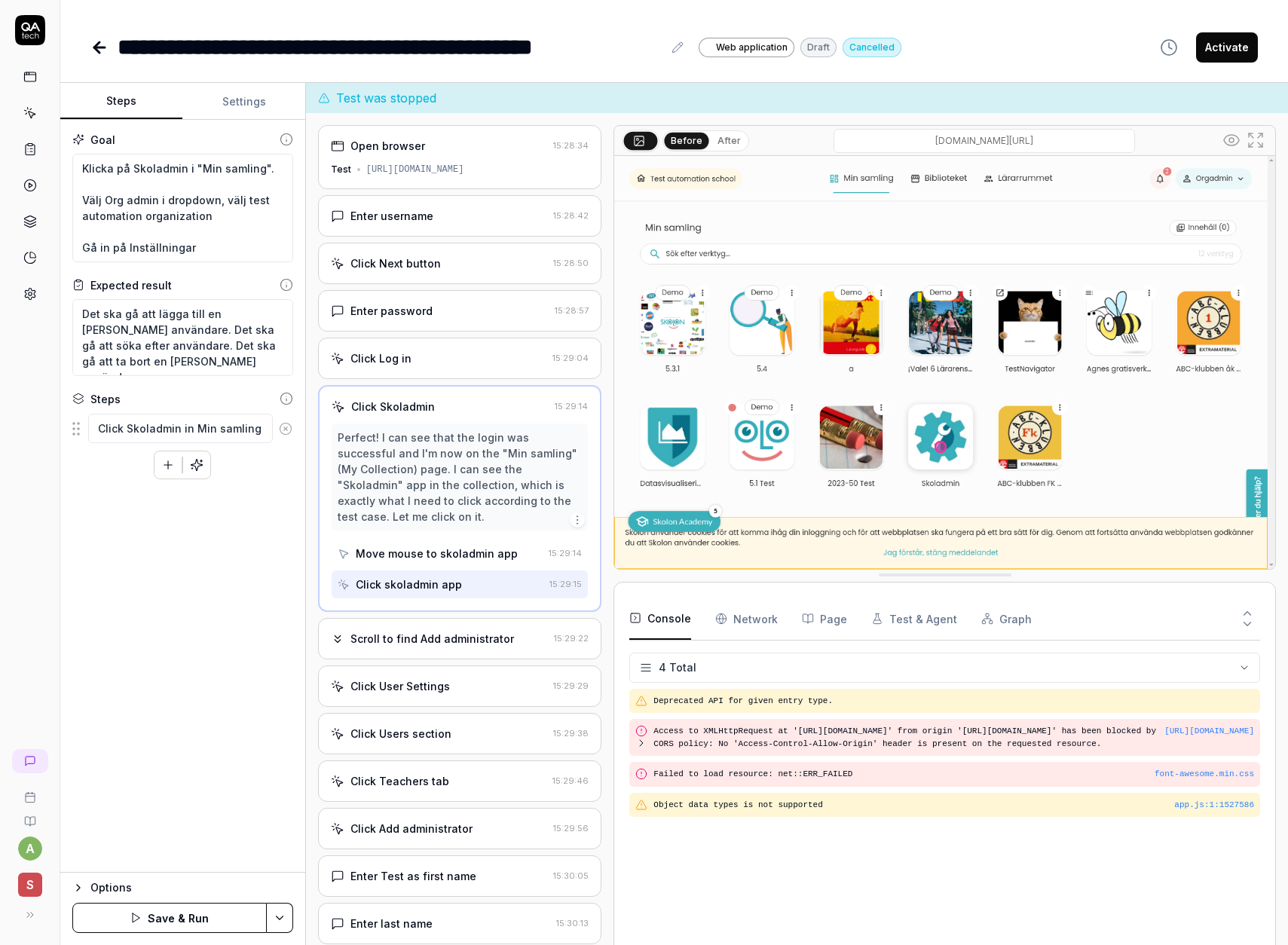
drag, startPoint x: 224, startPoint y: 574, endPoint x: 238, endPoint y: 551, distance: 26.9
click at [223, 574] on div "Goal Klicka på Skoladmin i "Min samling". Välj Org admin i dropdown, välj test …" at bounding box center [182, 496] width 245 height 753
drag, startPoint x: 277, startPoint y: 163, endPoint x: 36, endPoint y: 153, distance: 241.2
click at [36, 153] on div "**********" at bounding box center [644, 472] width 1288 height 945
type textarea "Välj Org admin i dropdown, välj test automation organization Gå in på Inställni…"
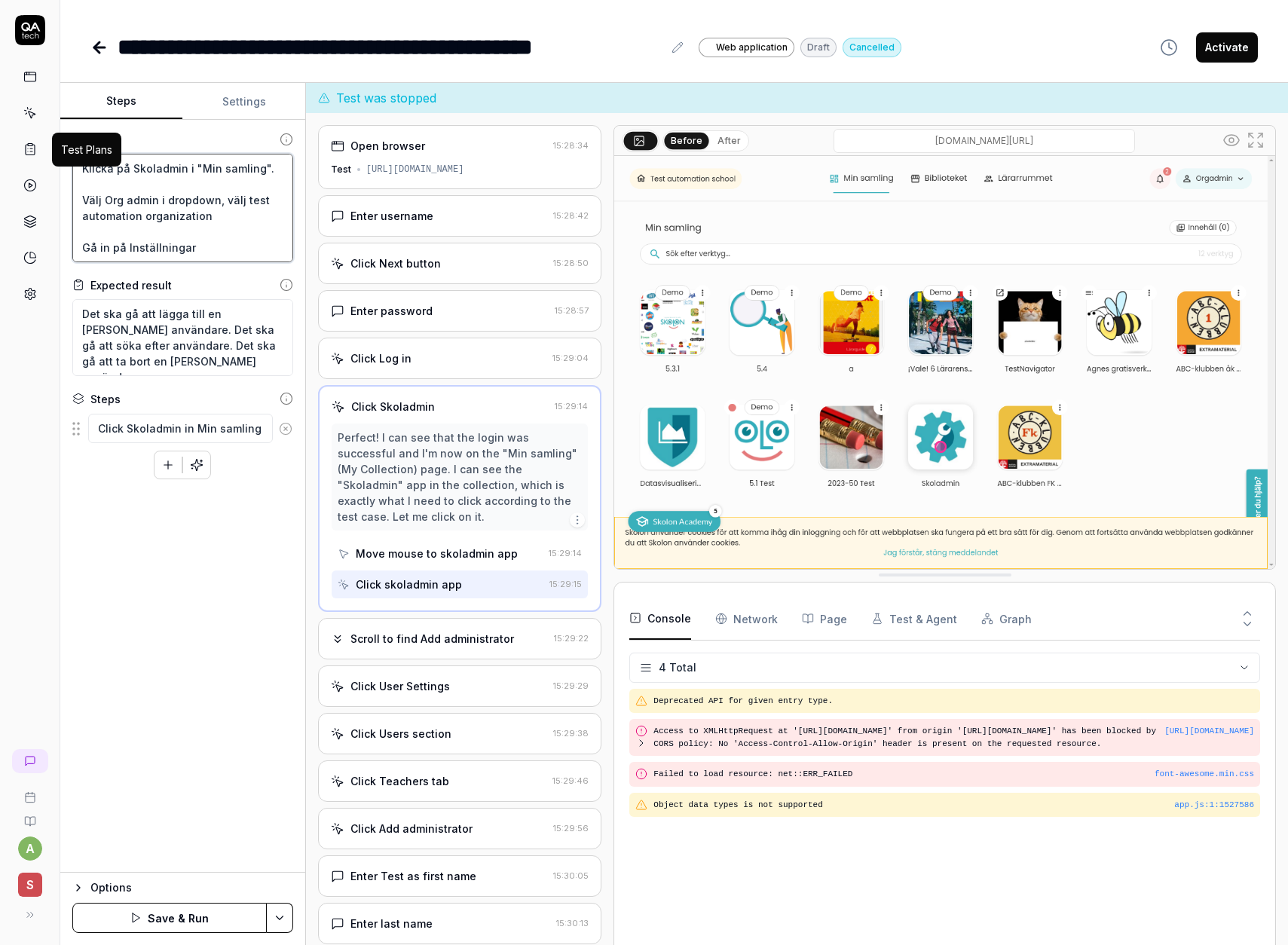
type textarea "*"
type textarea "Välj Org admin i dropdown, välj test automation organization Gå in på Inställni…"
type textarea "*"
type textarea "Välj Org admin i dropdown, välj test automation organization Gå in på Inställni…"
type textarea "*"
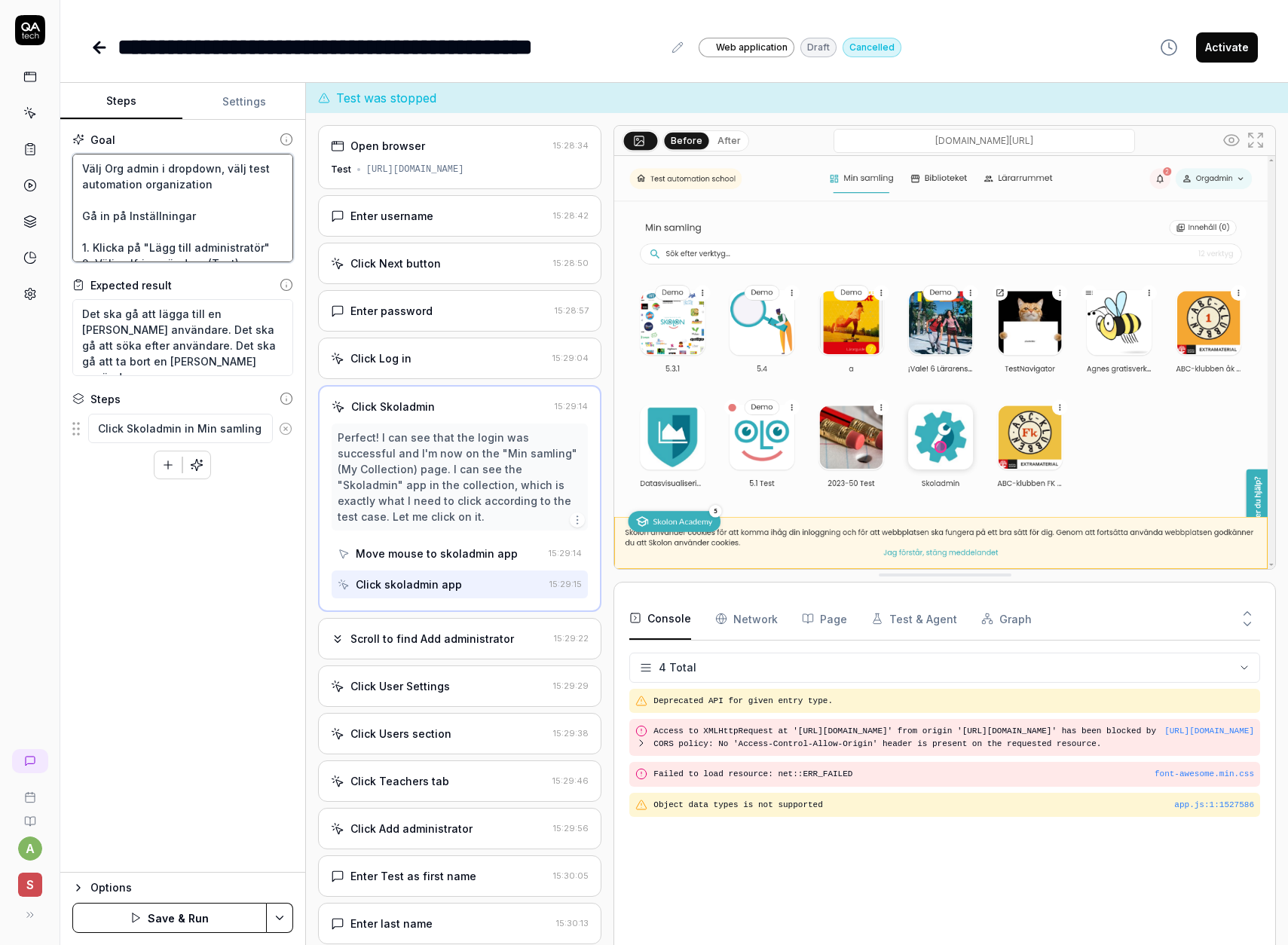
click at [179, 184] on textarea "Välj Org admin i dropdown, välj test automation organization Gå in på Inställni…" at bounding box center [182, 207] width 221 height 109
type textarea "Välj Org admin i dropdown, välj test automation organization Gå in på Inställni…"
click at [163, 467] on icon "button" at bounding box center [168, 465] width 14 height 14
drag, startPoint x: 230, startPoint y: 185, endPoint x: 14, endPoint y: 168, distance: 216.7
click at [14, 168] on div "**********" at bounding box center [644, 472] width 1288 height 945
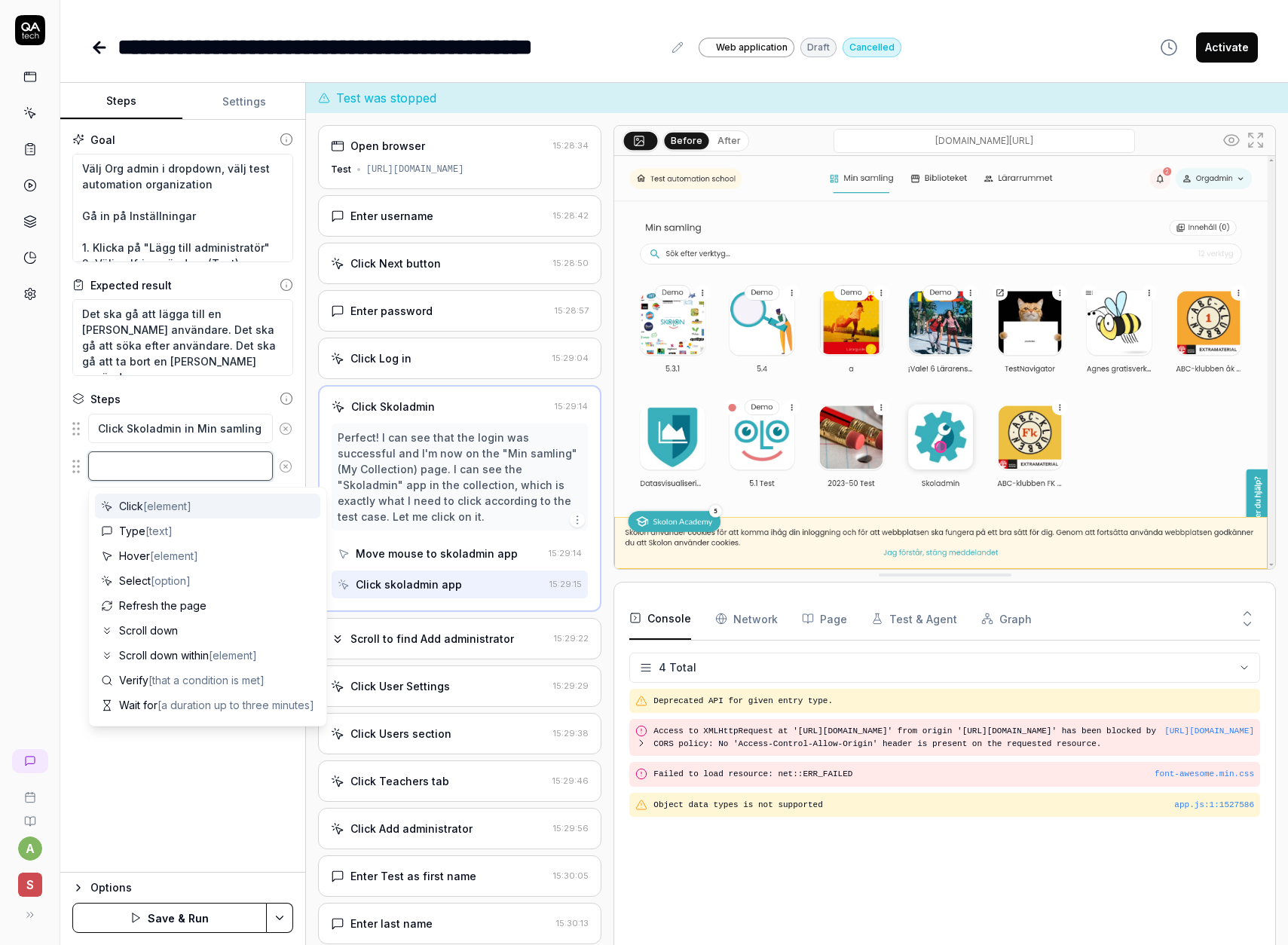
click at [203, 463] on textarea at bounding box center [180, 466] width 185 height 30
paste textarea "Välj Org admin i dropdown, välj test automation organization"
type textarea "*"
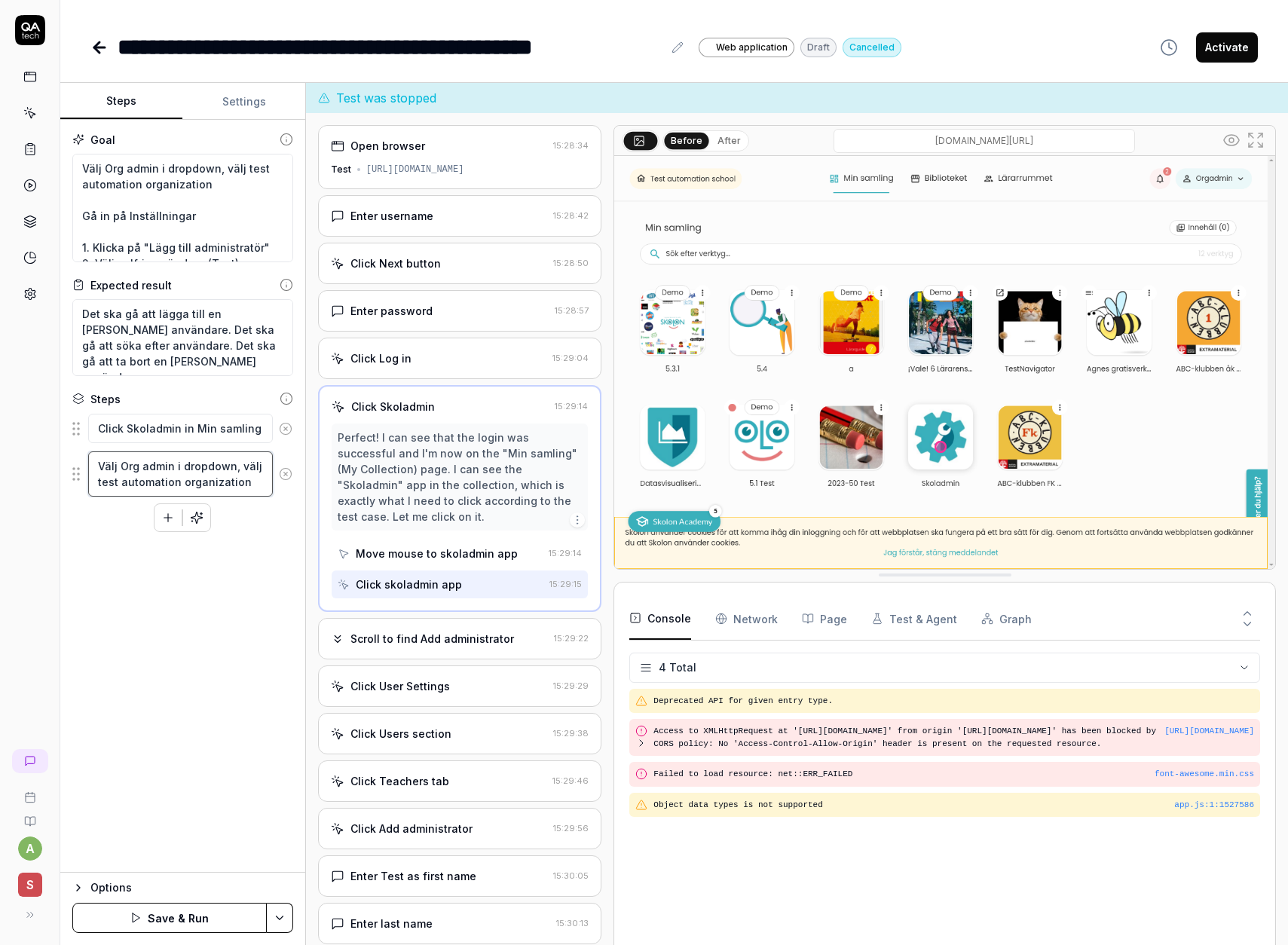
type textarea "Välj Org admin i dropdown, välj test automation organization"
type textarea "*"
drag, startPoint x: 194, startPoint y: 201, endPoint x: 37, endPoint y: 149, distance: 165.4
click at [37, 149] on div "**********" at bounding box center [644, 472] width 1288 height 945
type textarea "Gå in på Inställningar 1. Klicka på "Lägg till administratör" 2. Välj valfri an…"
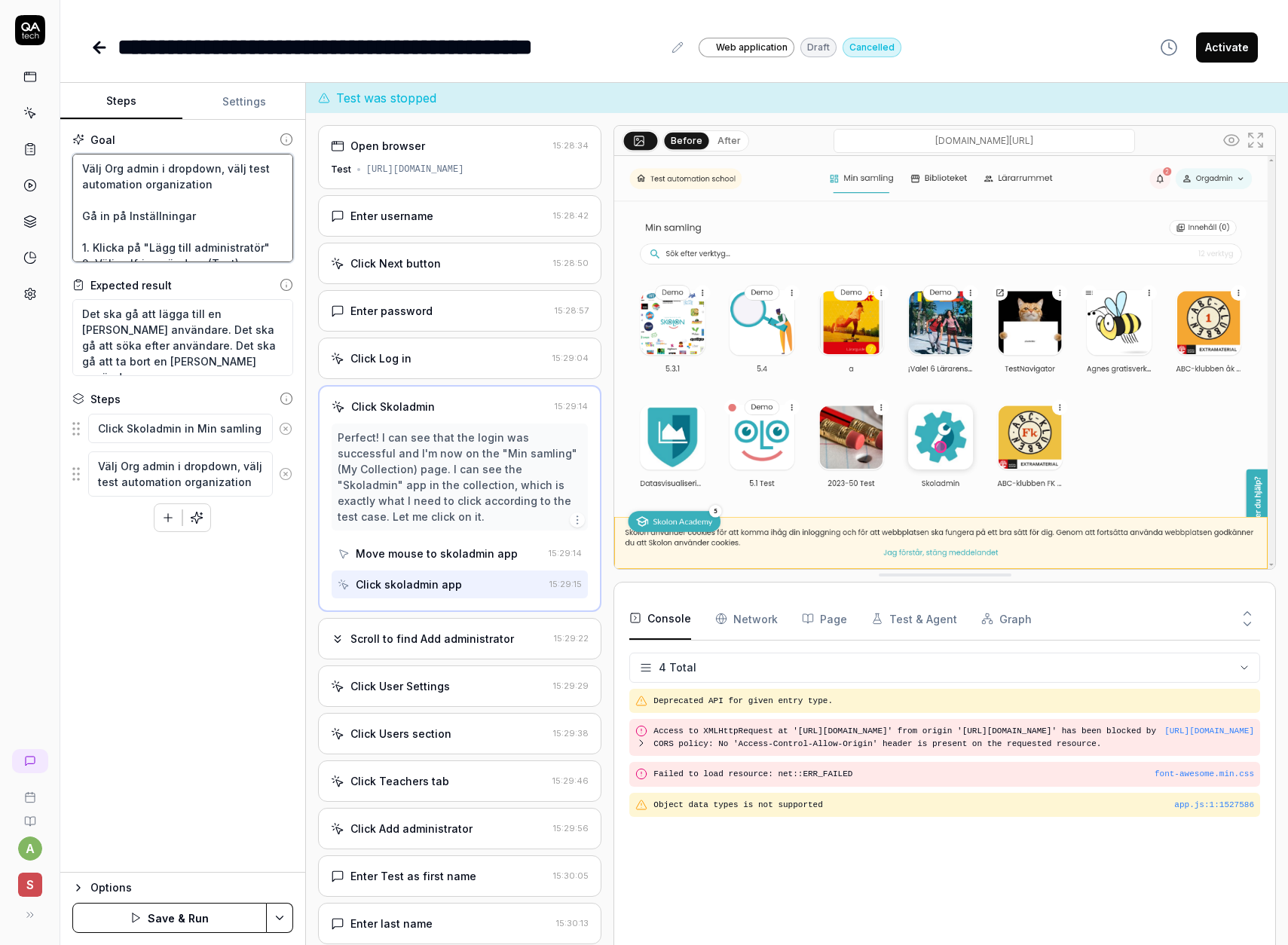
type textarea "*"
type textarea "Gå in på Inställningar 1. Klicka på "Lägg till administratör" 2. Välj valfri an…"
type textarea "*"
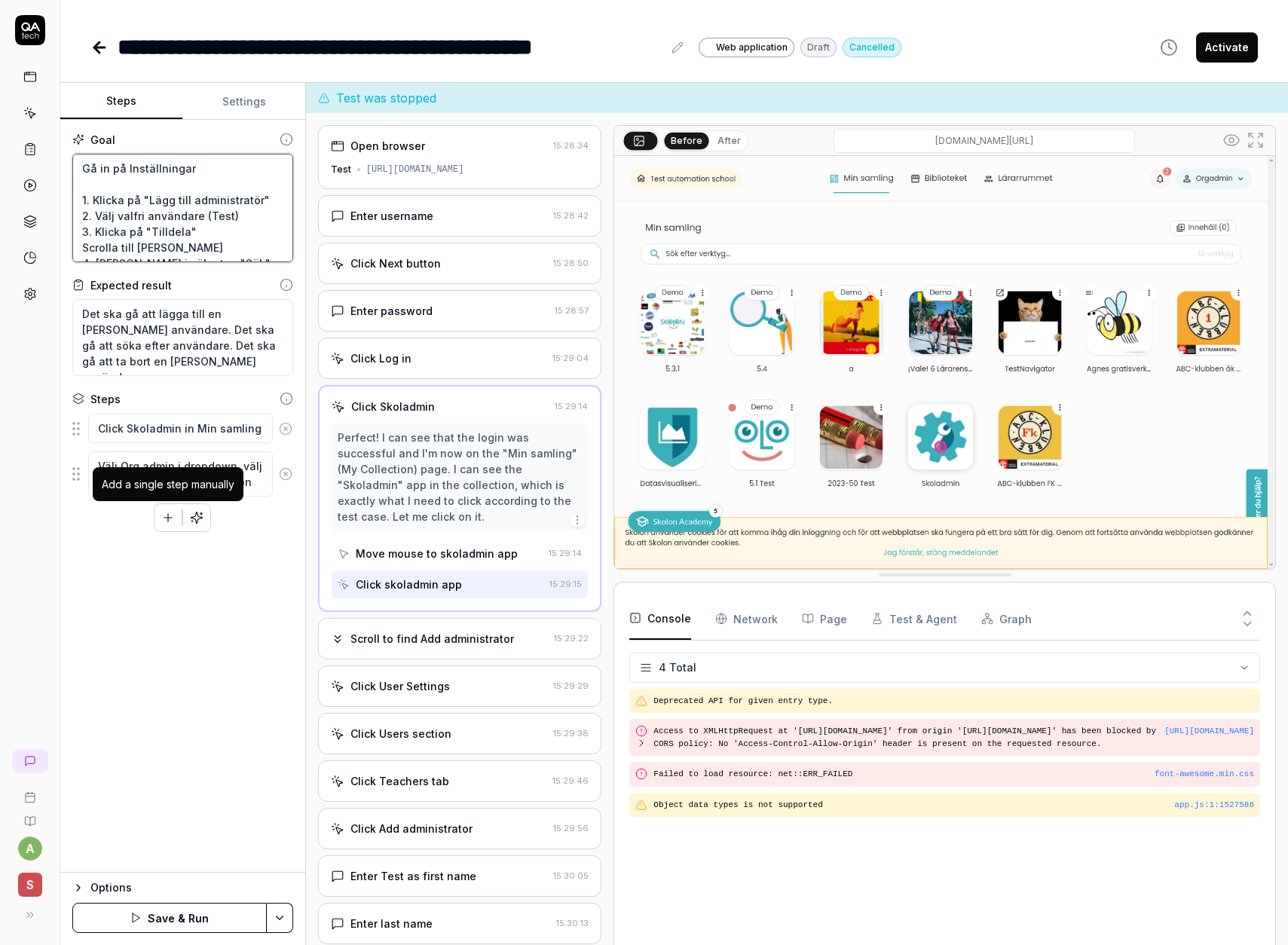
type textarea "Gå in på Inställningar 1. Klicka på "Lägg till administratör" 2. Välj valfri an…"
click at [170, 520] on icon "button" at bounding box center [168, 517] width 14 height 14
drag, startPoint x: 202, startPoint y: 164, endPoint x: 5, endPoint y: 156, distance: 197.2
click at [5, 156] on div "**********" at bounding box center [644, 472] width 1288 height 945
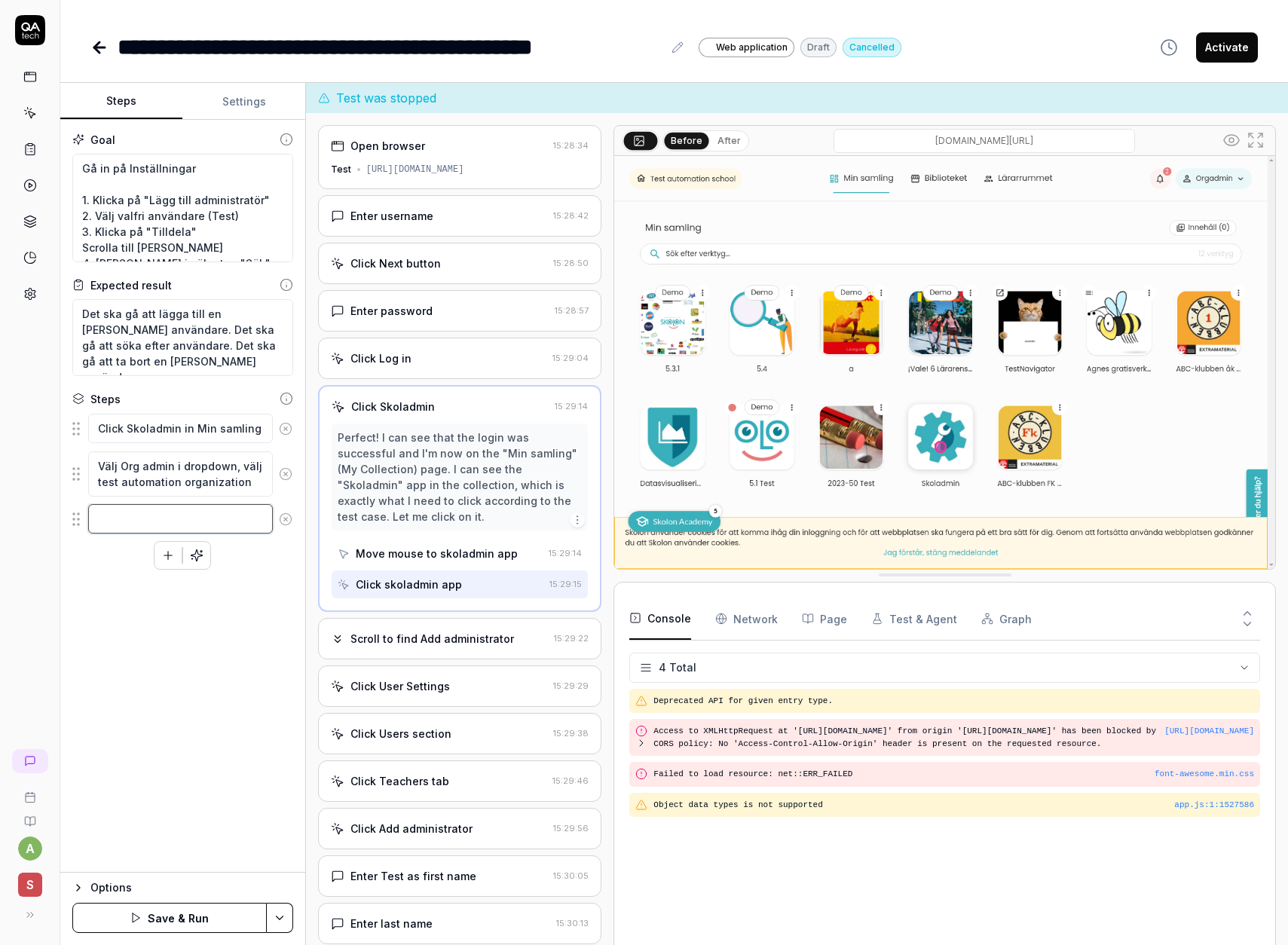
click at [150, 527] on textarea at bounding box center [180, 519] width 185 height 30
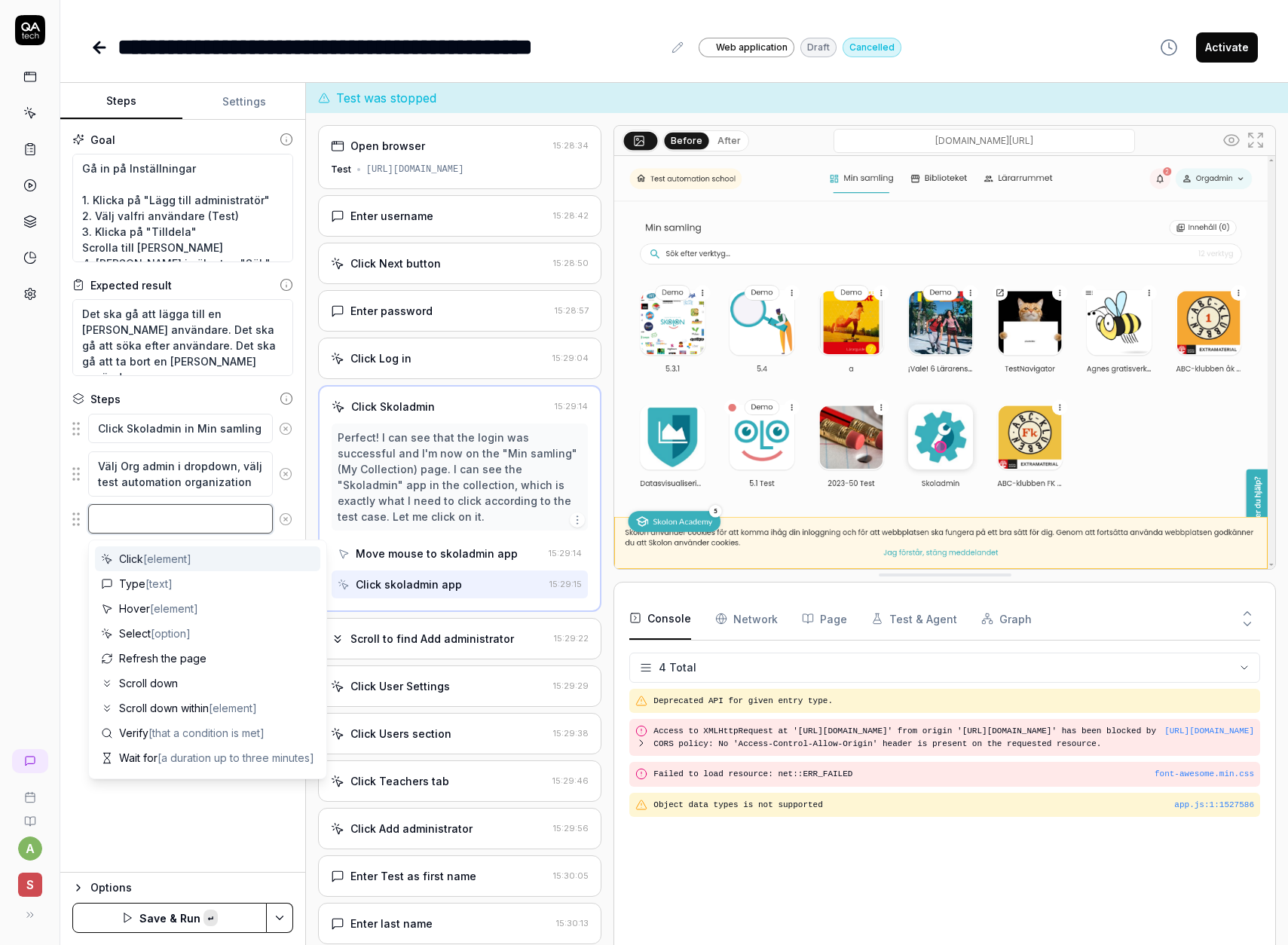
paste textarea "Gå in på Inställningar"
type textarea "*"
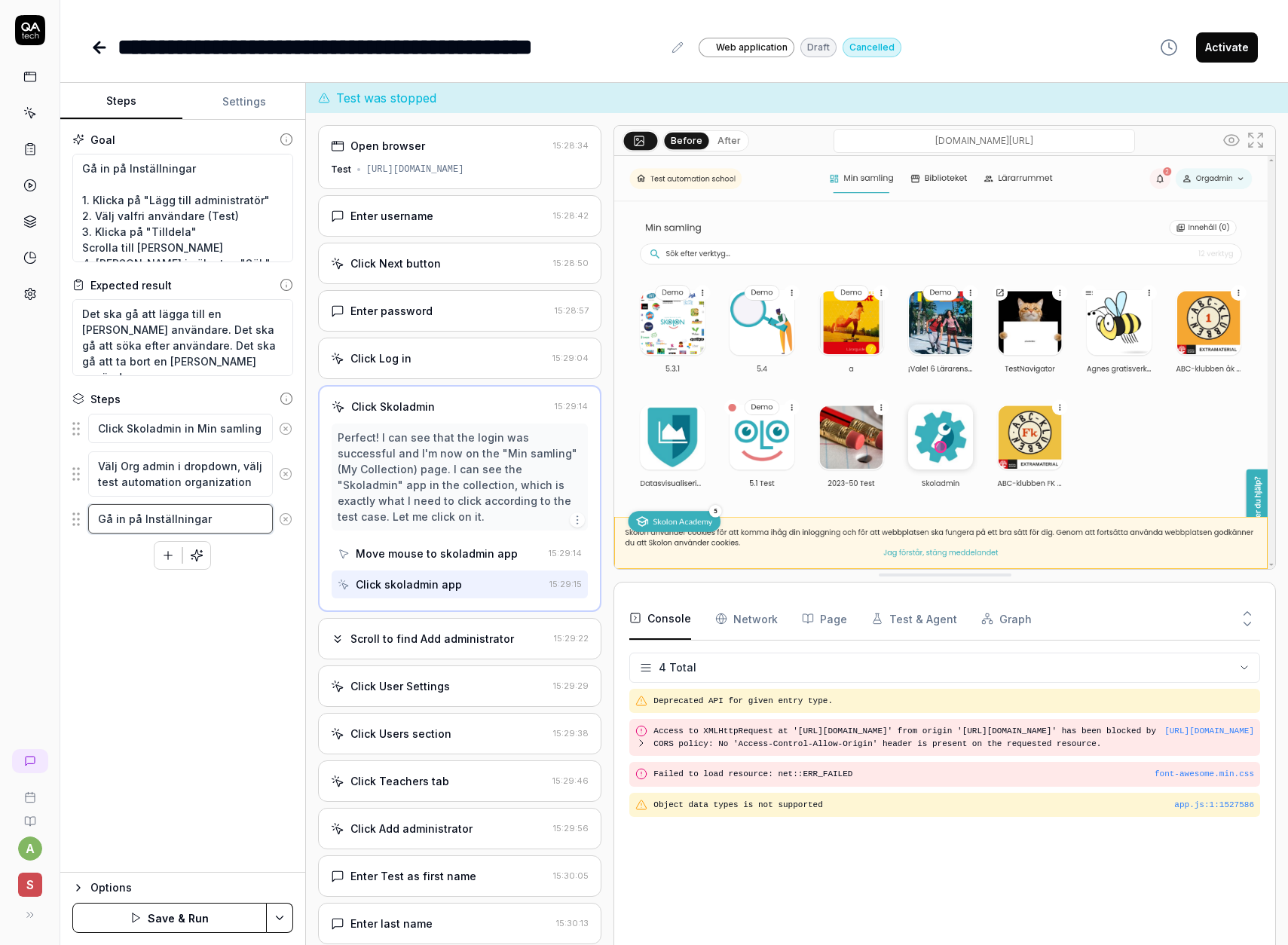
type textarea "Gå in på Inställningar"
type textarea "*"
drag, startPoint x: 197, startPoint y: 179, endPoint x: -40, endPoint y: 128, distance: 242.4
click at [0, 128] on html "**********" at bounding box center [644, 472] width 1288 height 945
type textarea "1. Klicka på "Lägg till administratör" 2. Välj valfri användare (Test) 3. Klick…"
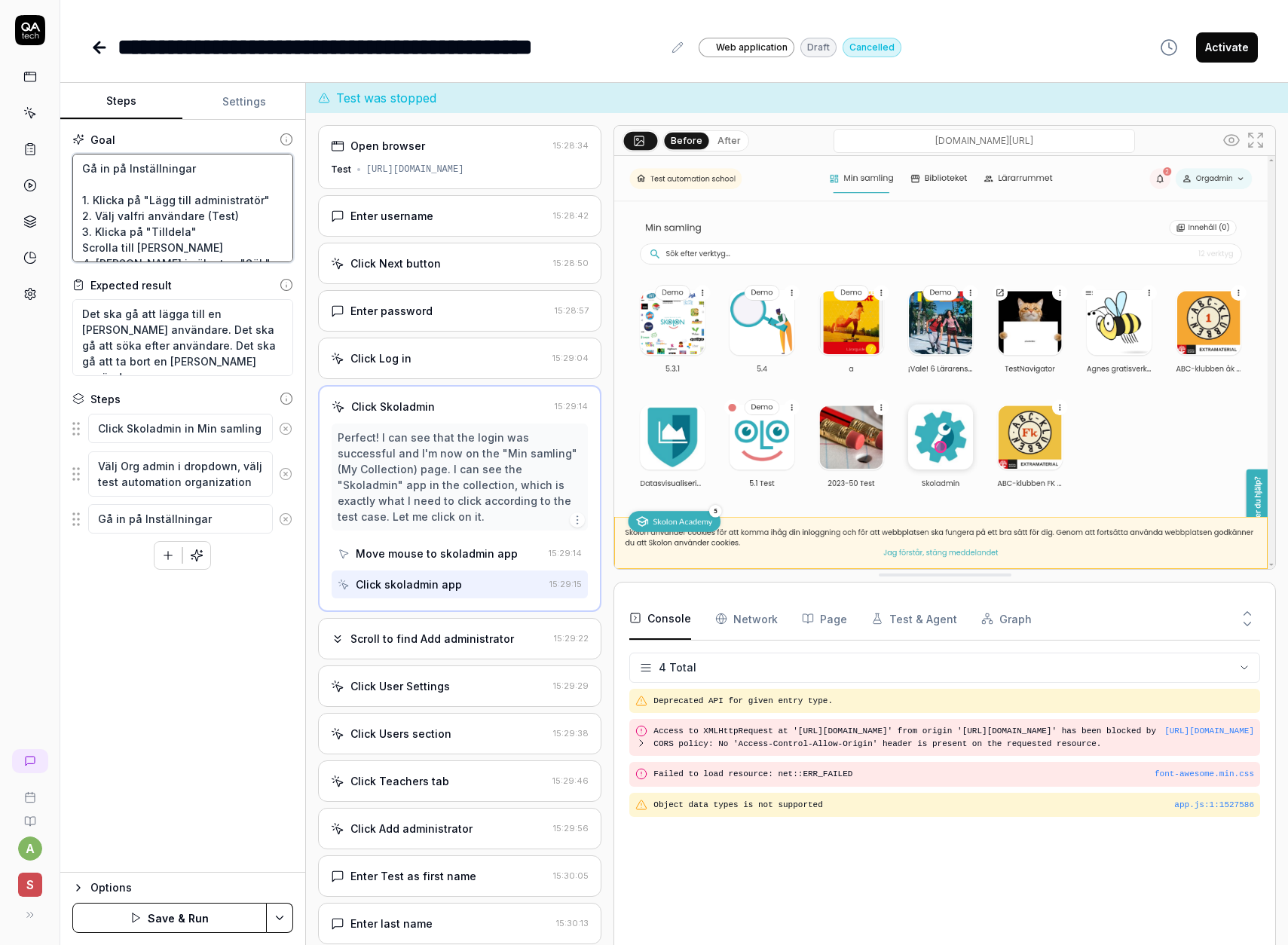
type textarea "*"
type textarea "1. Klicka på "Lägg till administratör" 2. Välj valfri användare (Test) 3. Klick…"
type textarea "*"
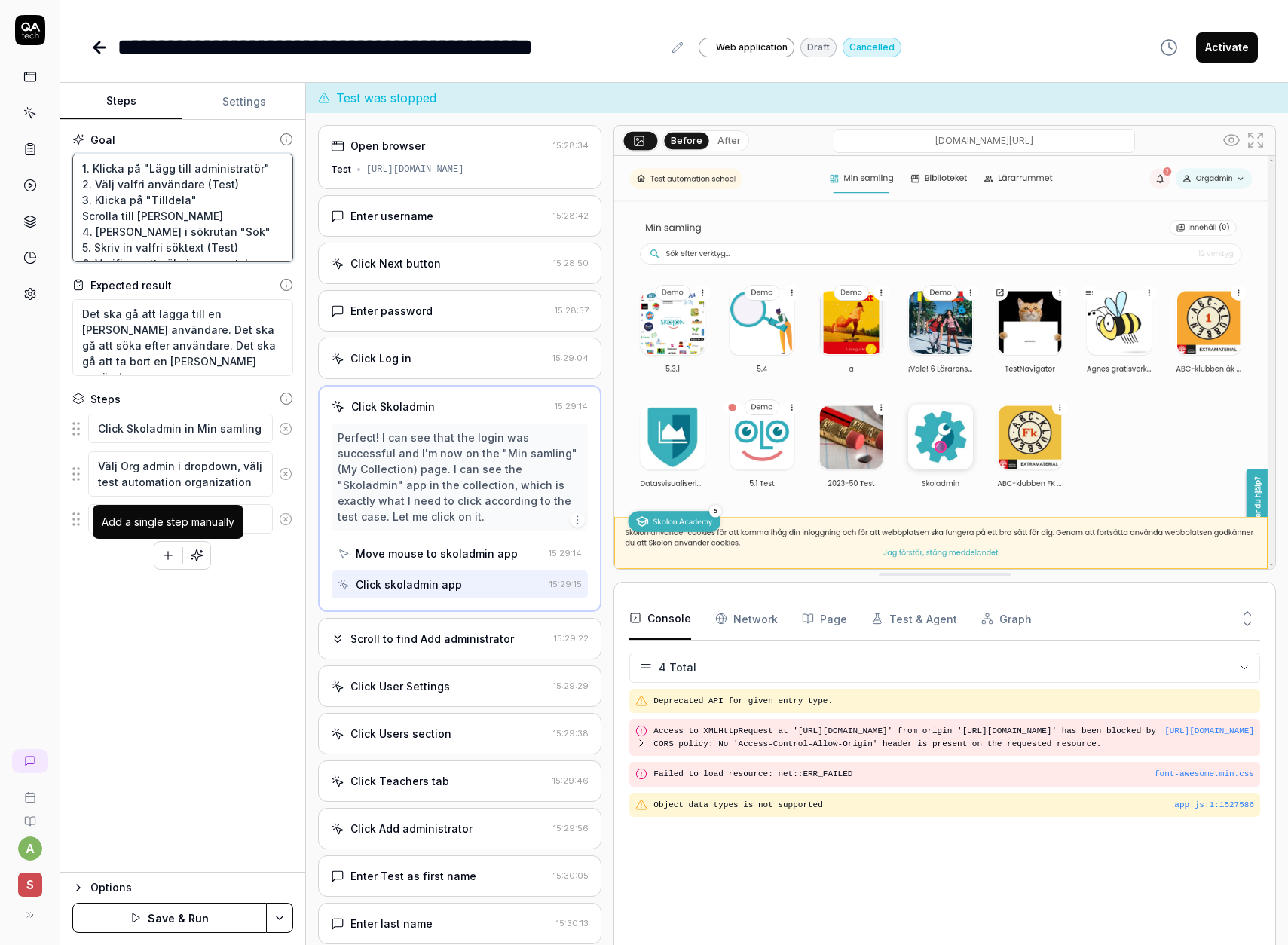
type textarea "1. Klicka på "Lägg till administratör" 2. Välj valfri användare (Test) 3. Klick…"
click at [163, 545] on button "button" at bounding box center [168, 555] width 27 height 27
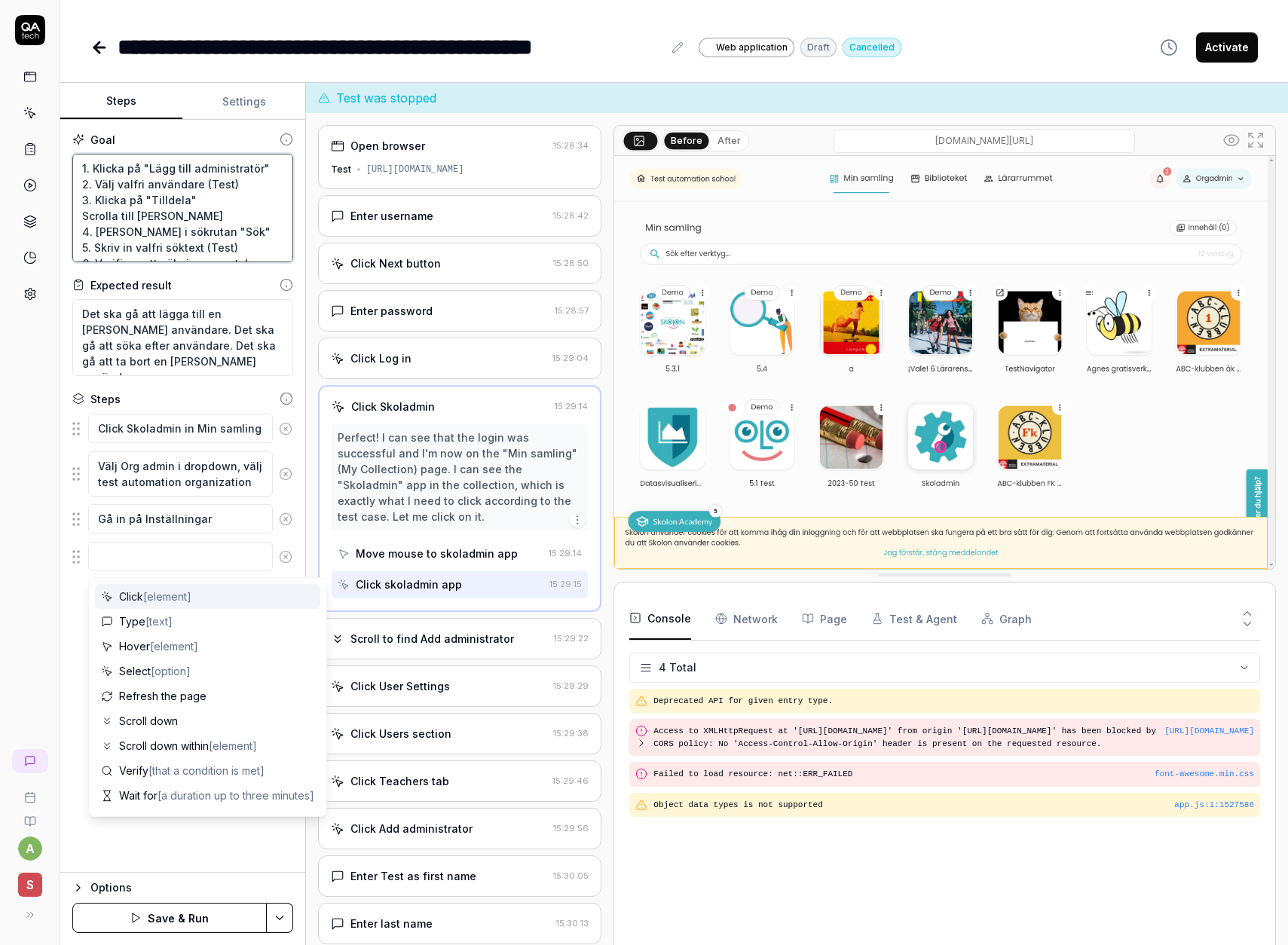
type textarea "*"
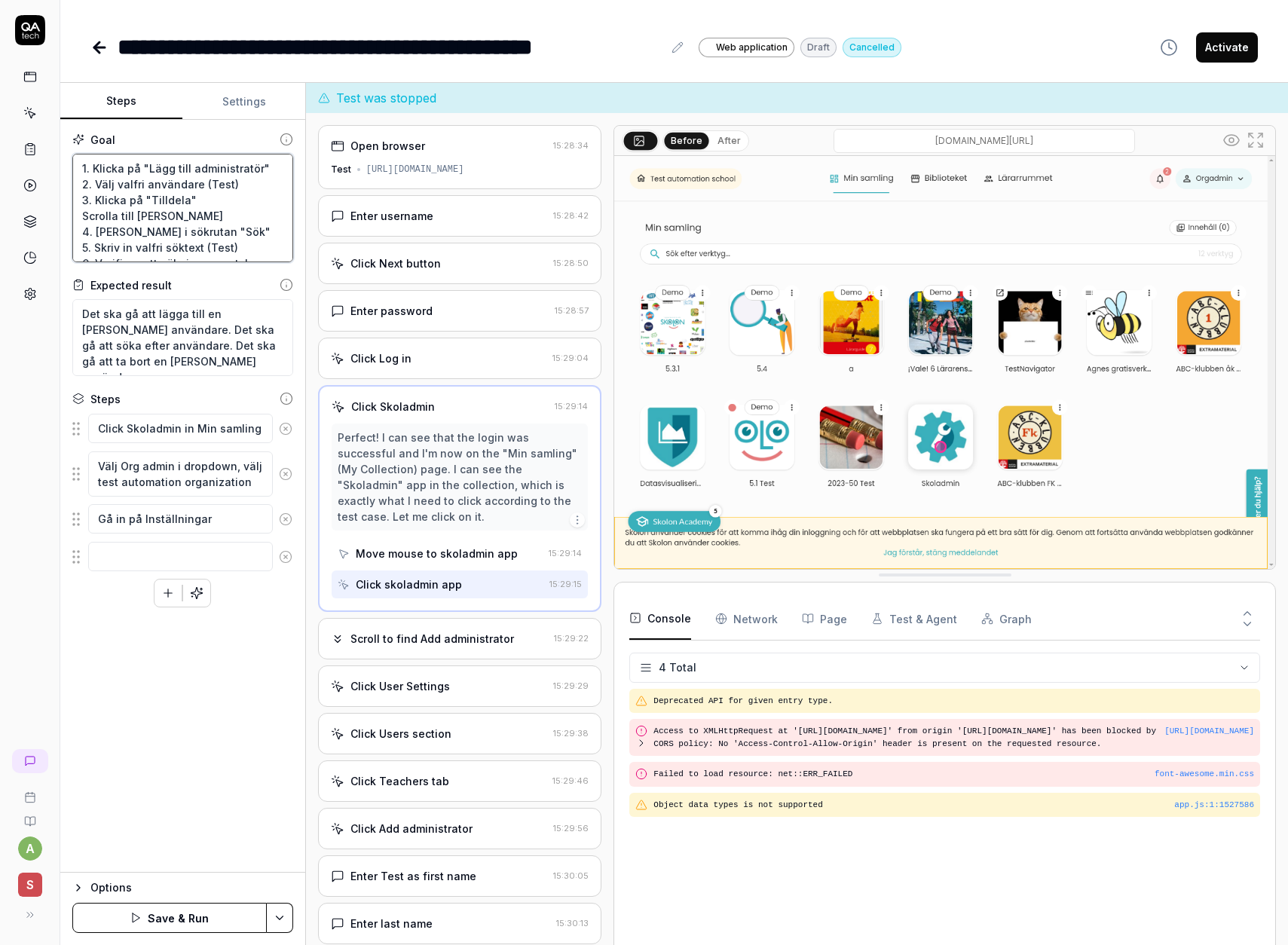
drag, startPoint x: 255, startPoint y: 168, endPoint x: 92, endPoint y: 165, distance: 163.0
click at [92, 165] on textarea "1. Klicka på "Lägg till administratör" 2. Välj valfri användare (Test) 3. Klick…" at bounding box center [182, 207] width 221 height 109
type textarea "1. 2. Välj valfri användare (Test) 3. Klicka på "Tilldela" Scrolla till [PERSON…"
type textarea "*"
type textarea "1. 2. Välj valfri användare (Test) 3. Klicka på "Tilldela" Scrolla till [PERSON…"
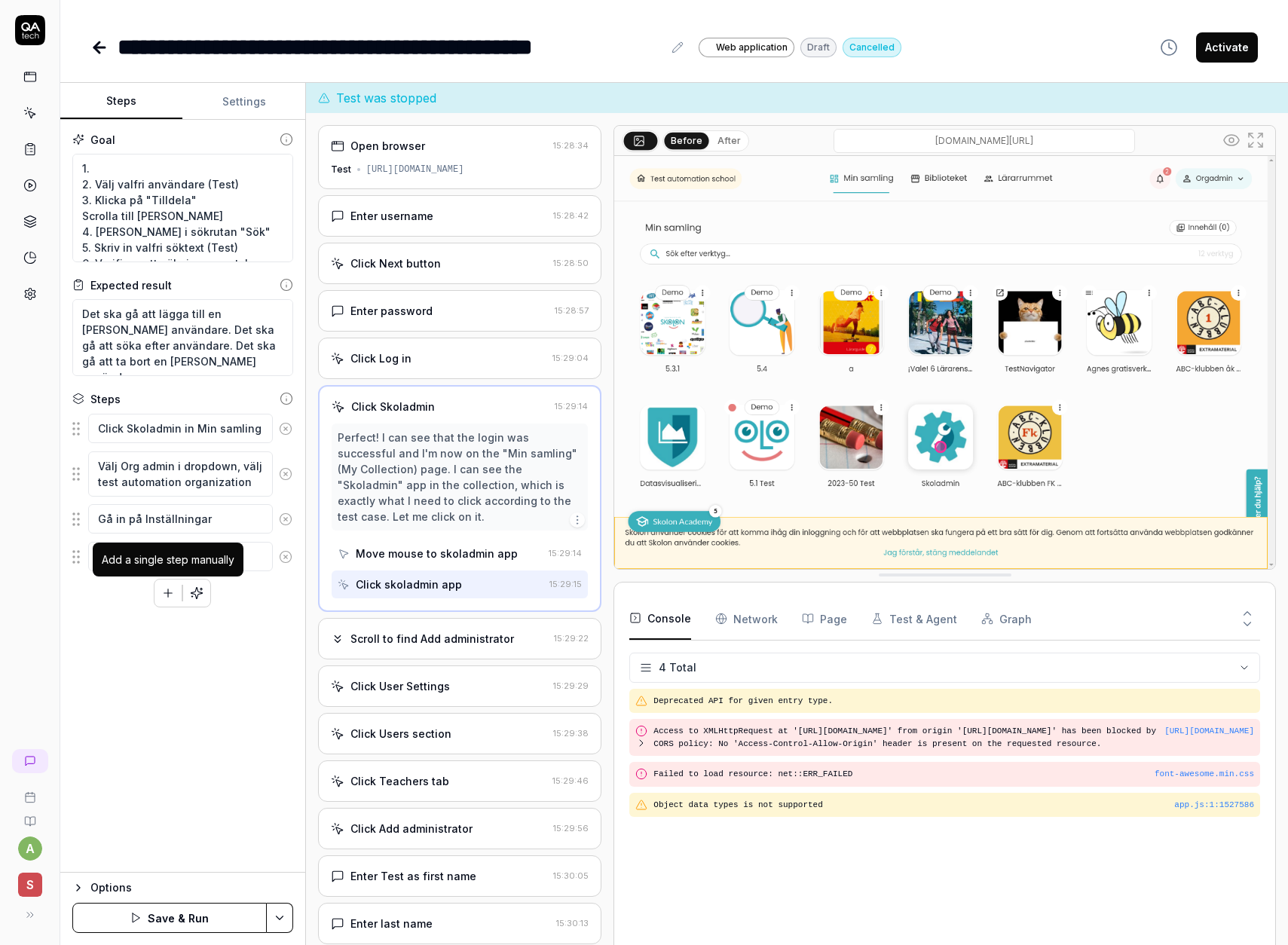
click at [137, 558] on div "Add a single step manually" at bounding box center [168, 559] width 133 height 16
click at [261, 556] on textarea at bounding box center [180, 556] width 185 height 30
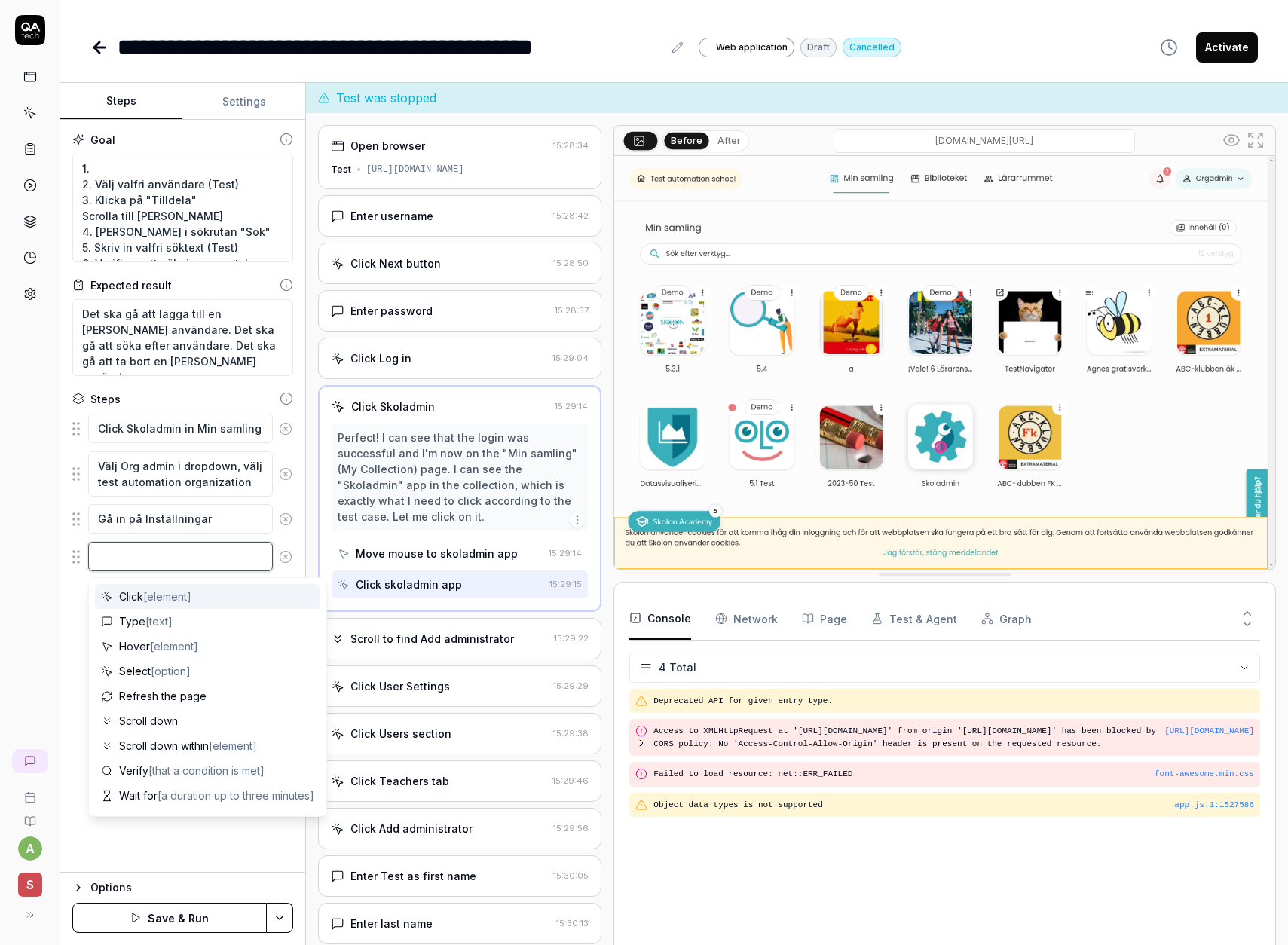
paste textarea "Klicka på "Lägg till administratör""
type textarea "*"
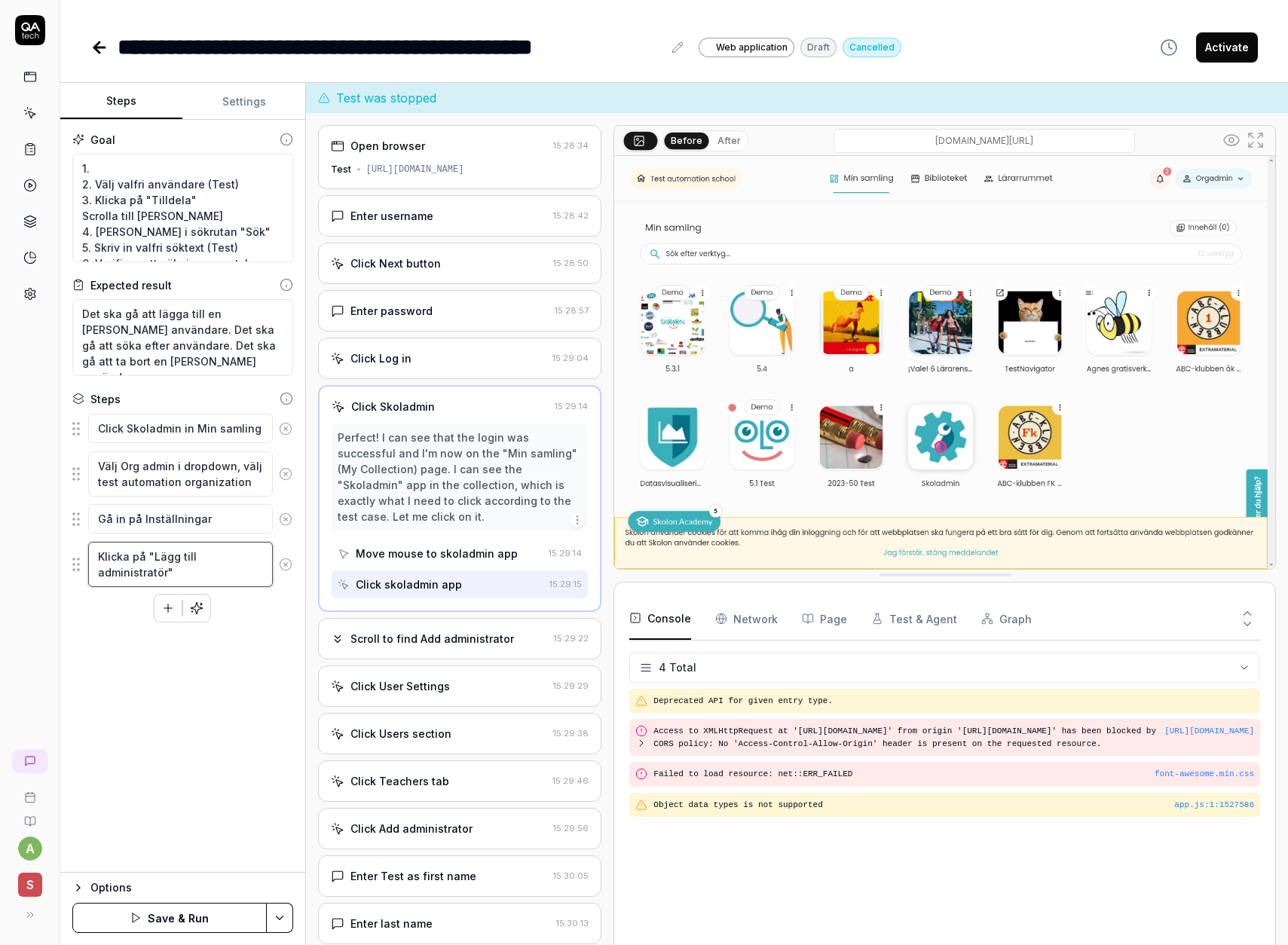
type textarea "Klicka på "Lägg till administratör""
click at [126, 628] on div "Goal 1. 2. Välj valfri användare (Test) 3. Klicka på "Tilldela" Scrolla till [P…" at bounding box center [182, 496] width 245 height 753
click at [157, 607] on button "button" at bounding box center [168, 608] width 27 height 27
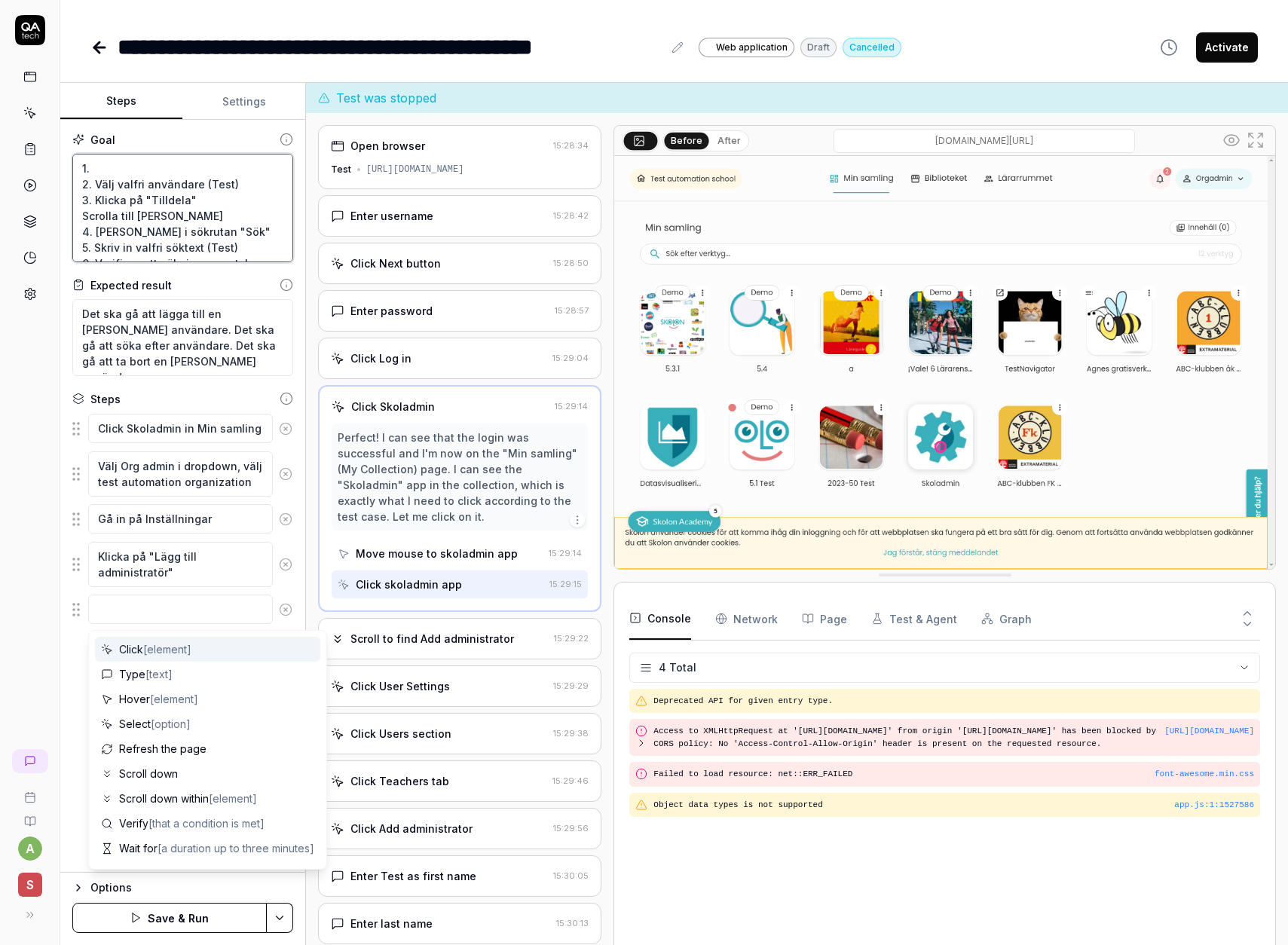
click at [234, 200] on textarea "1. 2. Välj valfri användare (Test) 3. Klicka på "Tilldela" Scrolla till [PERSON…" at bounding box center [182, 207] width 221 height 109
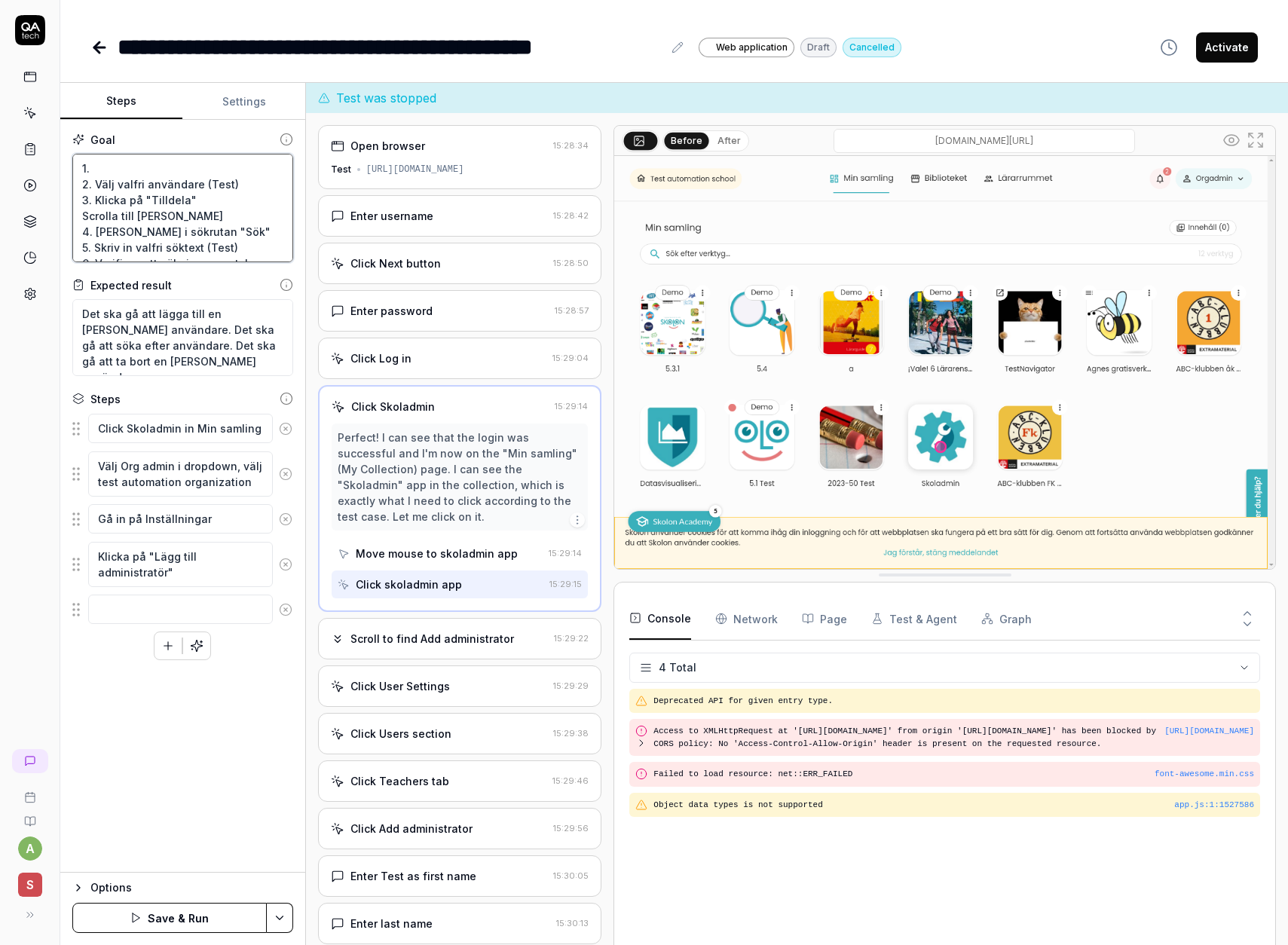
drag, startPoint x: 235, startPoint y: 185, endPoint x: 96, endPoint y: 184, distance: 139.0
click at [96, 184] on textarea "1. 2. Välj valfri användare (Test) 3. Klicka på "Tilldela" Scrolla till [PERSON…" at bounding box center [182, 207] width 221 height 109
click at [118, 608] on textarea at bounding box center [180, 609] width 185 height 30
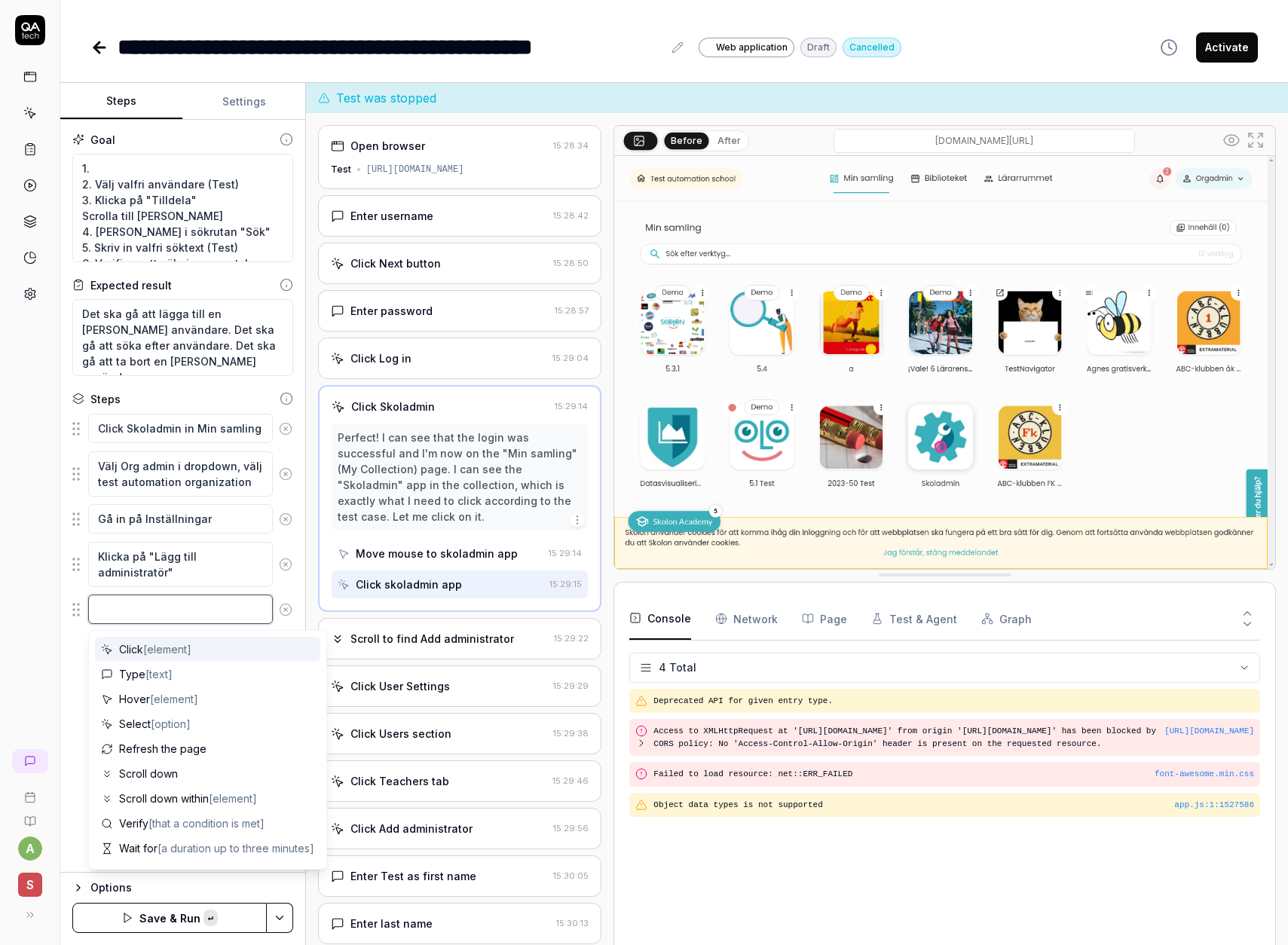
paste textarea "Välj valfri användare (Test)"
type textarea "*"
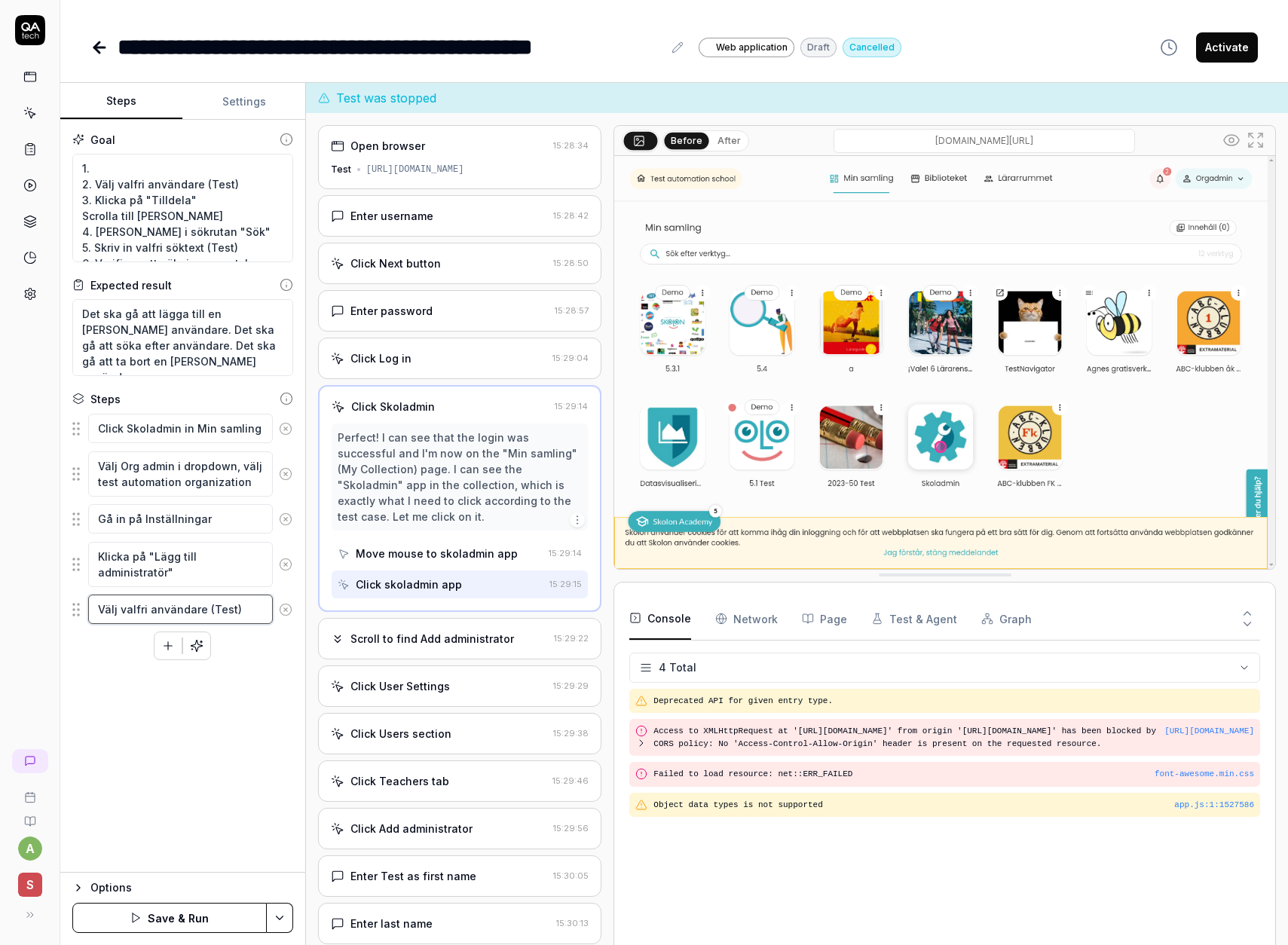
type textarea "Välj valfri användare (Test)"
click at [125, 681] on div "Goal 1. 2. Välj valfri användare (Test) 3. Klicka på "Tilldela" Scrolla till [P…" at bounding box center [182, 496] width 245 height 753
click at [111, 607] on textarea "Välj valfri användare (Test)" at bounding box center [180, 609] width 185 height 30
drag, startPoint x: 111, startPoint y: 607, endPoint x: 115, endPoint y: 657, distance: 50.2
click at [111, 608] on textarea "Välj valfri användare (Test)" at bounding box center [180, 609] width 185 height 30
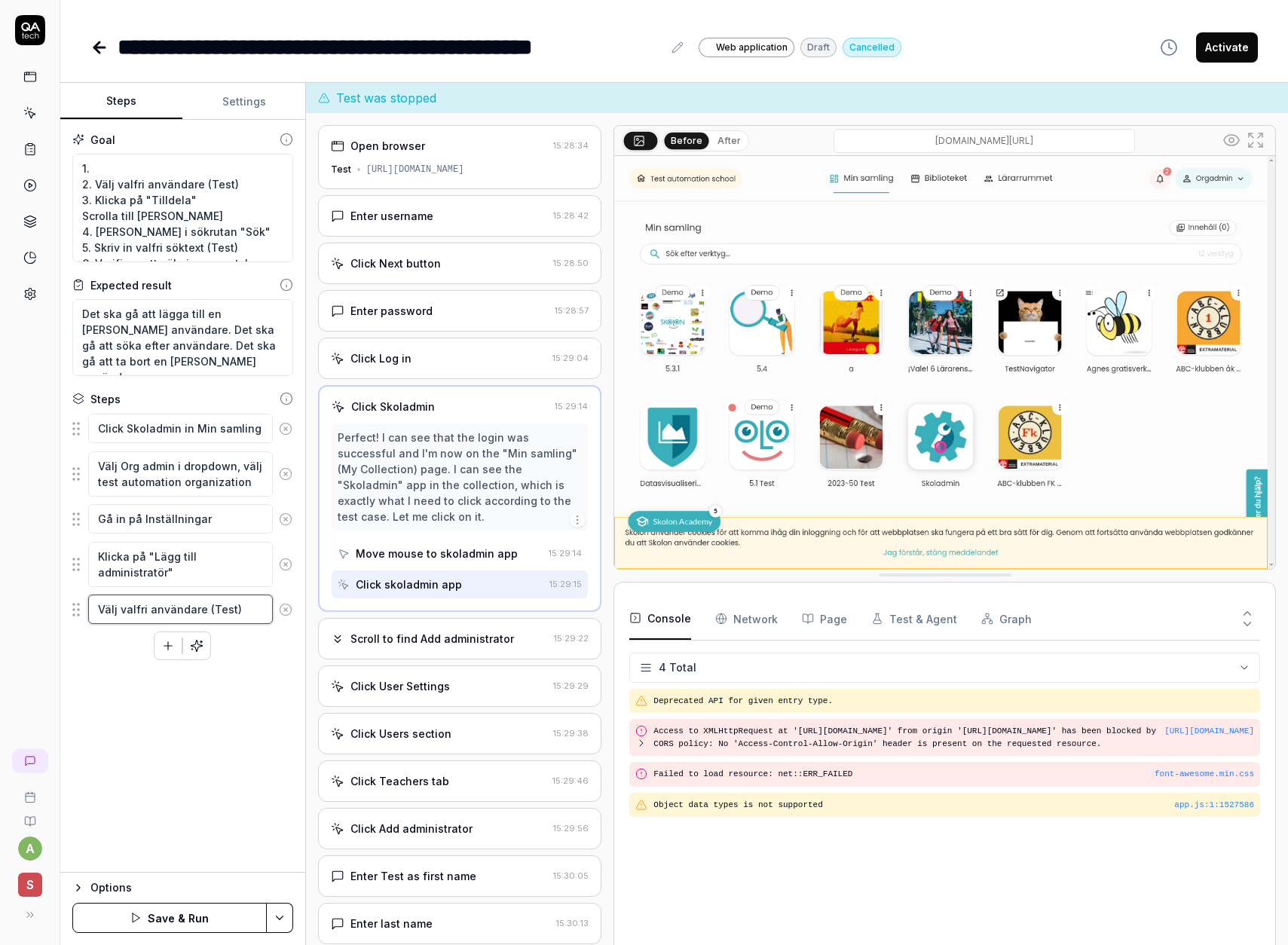
click at [217, 610] on textarea "Välj valfri användare (Test)" at bounding box center [180, 609] width 185 height 30
type textarea "*"
type textarea "Välj valfri användare (T)"
type textarea "*"
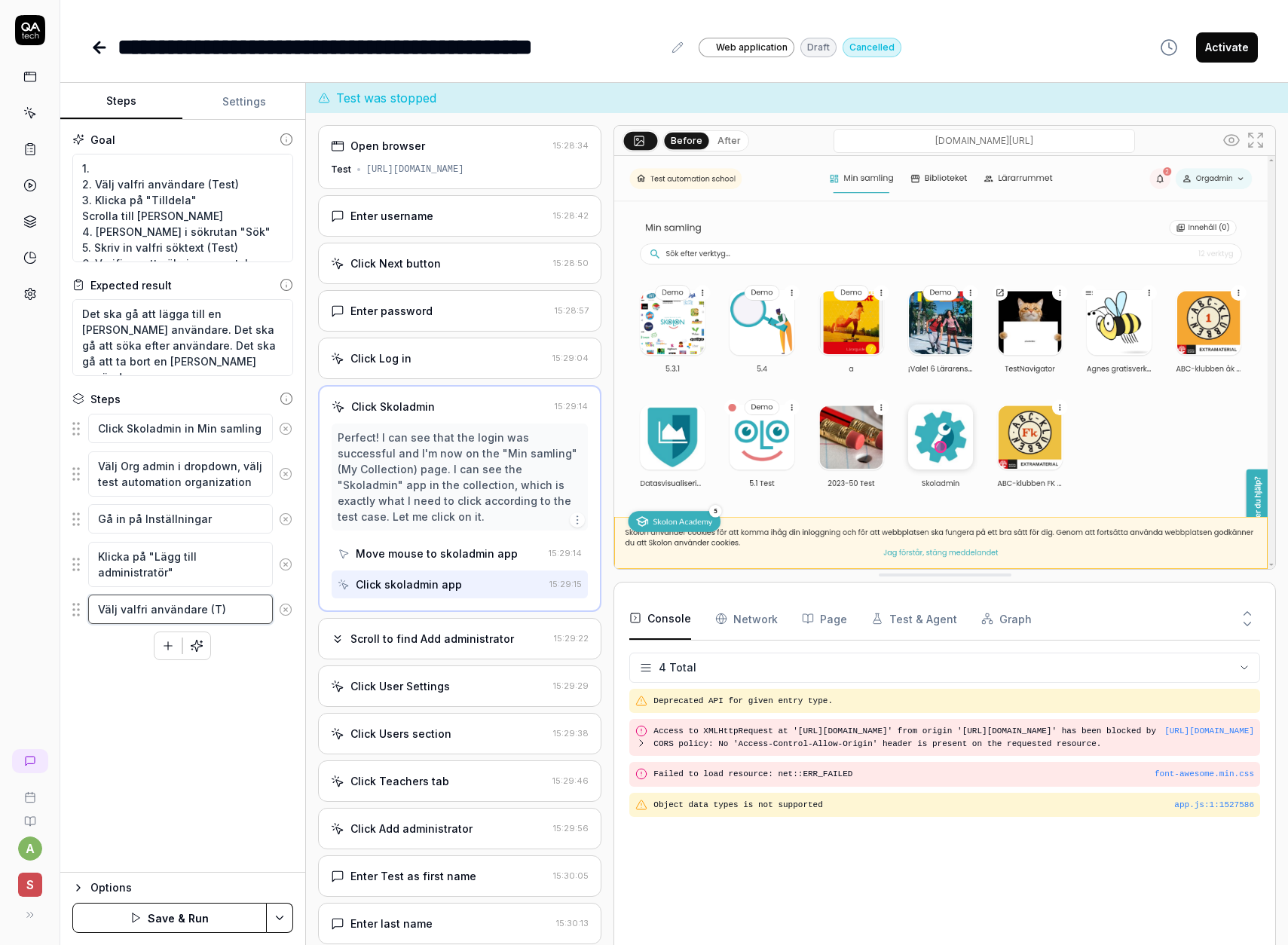
type textarea "Välj valfri användare (Te)"
type textarea "*"
type textarea "Välj valfri användare (Tea)"
type textarea "*"
type textarea "Välj valfri användare ([PERSON_NAME])"
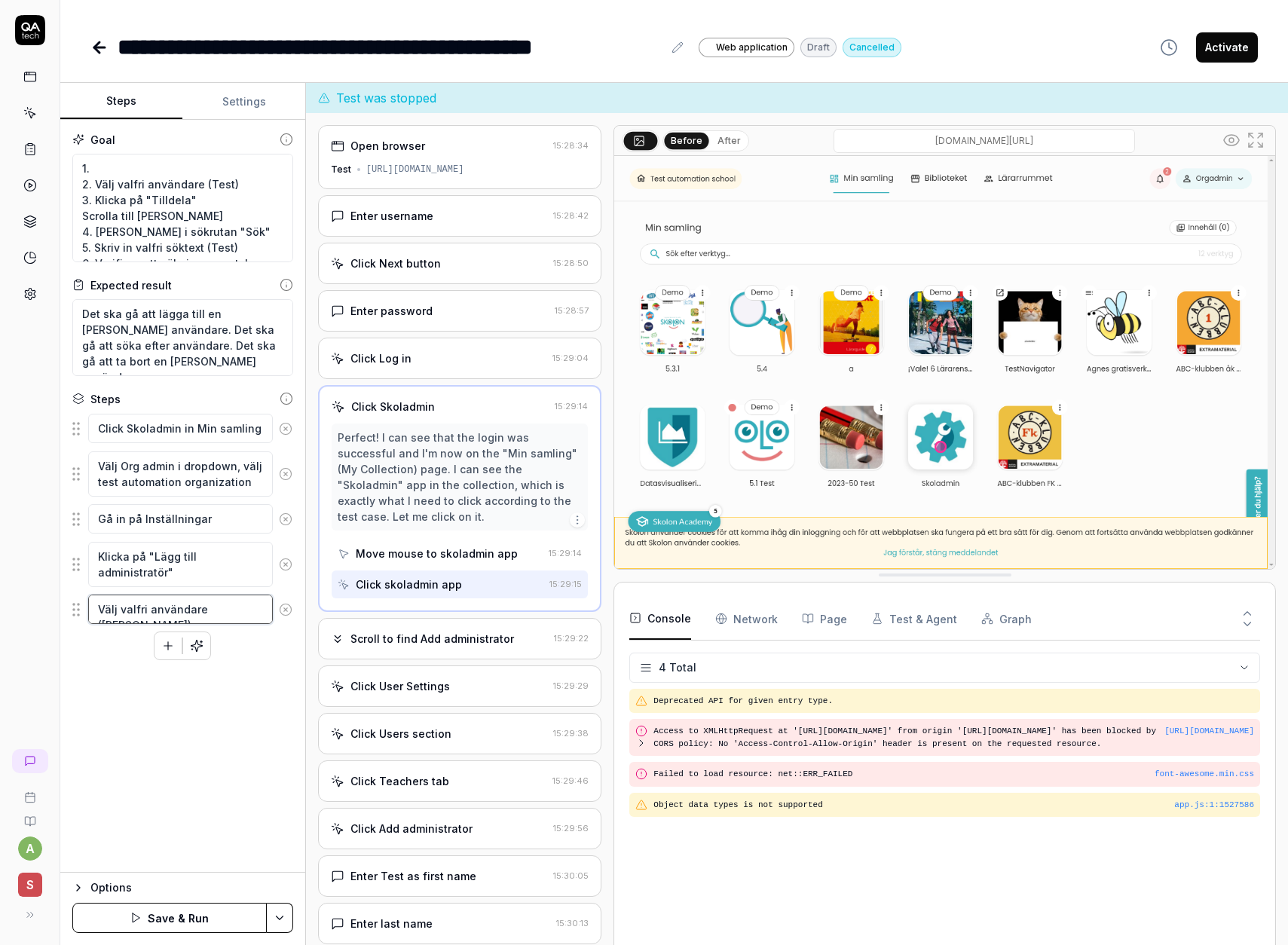
type textarea "*"
type textarea "Välj valfri användare (Tea)"
type textarea "*"
type textarea "Välj valfri användare (Teac)"
type textarea "*"
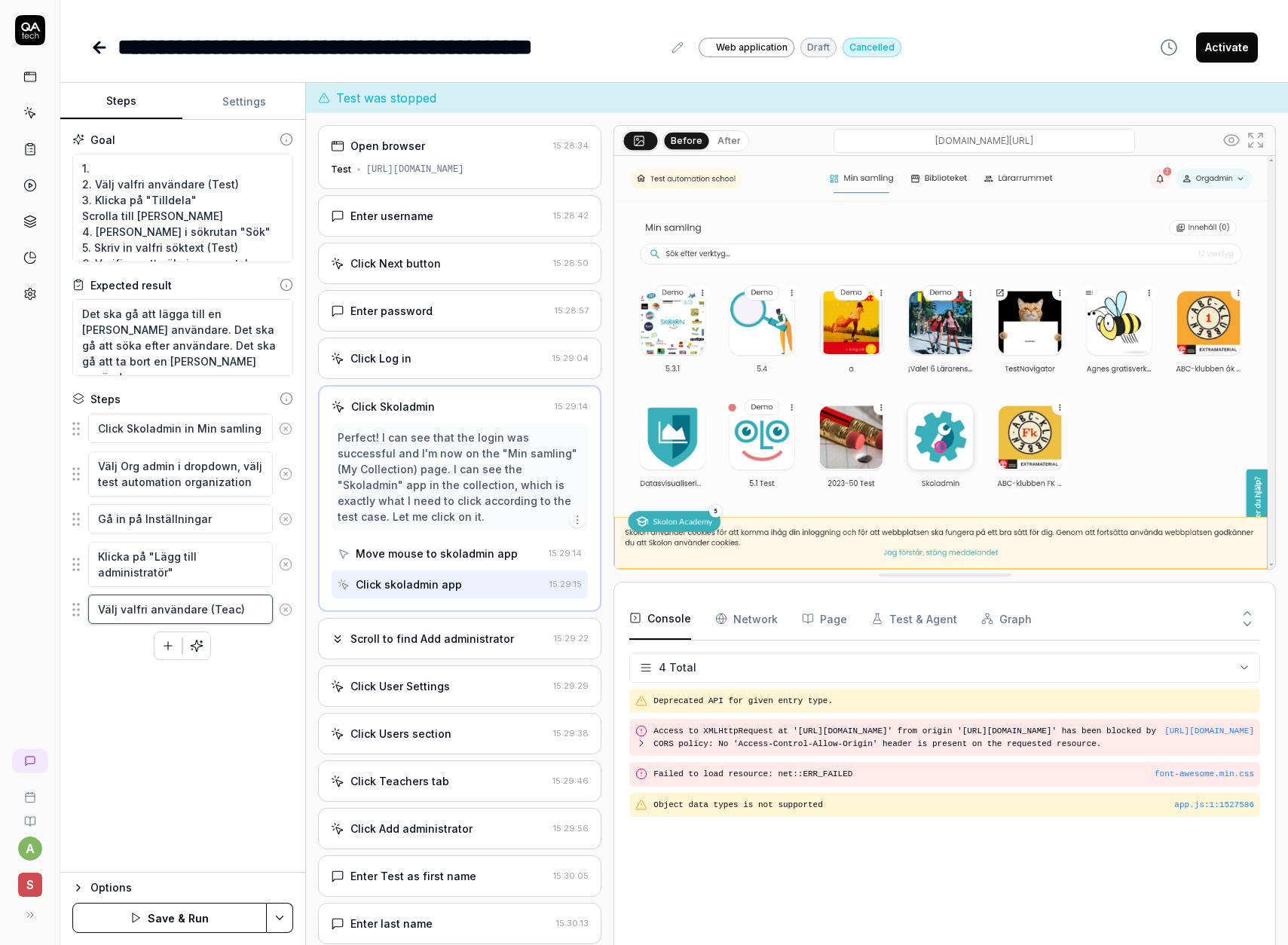
type textarea "Välj valfri användare (Teach)"
type textarea "*"
type textarea "Välj valfri användare (Teache)"
type textarea "*"
type textarea "Välj valfri användare (Teacher)"
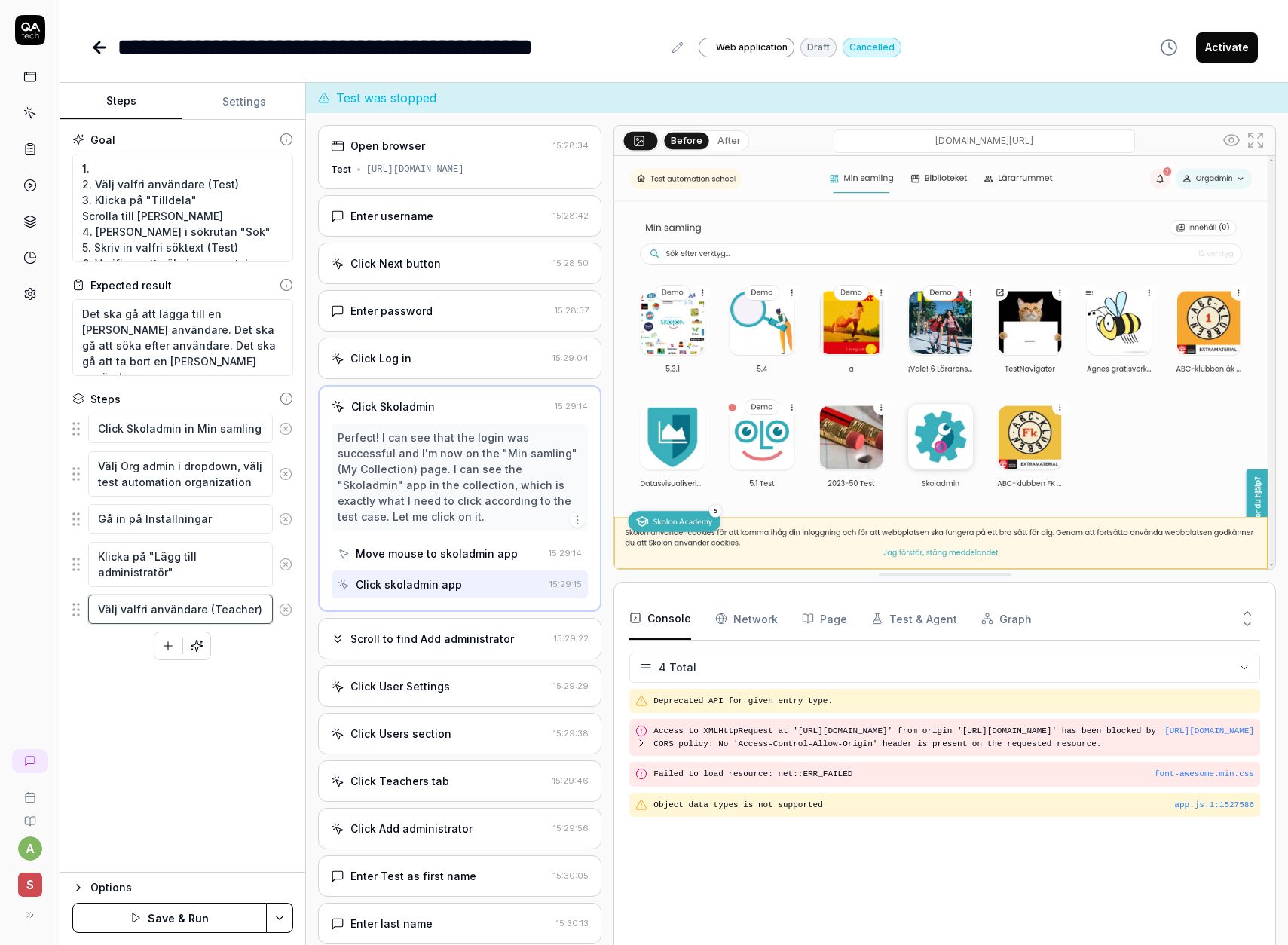
type textarea "*"
type textarea "Välj valfri användare (Teacher)"
type textarea "*"
type textarea "Välj valfri användare i (Teacher)"
type textarea "*"
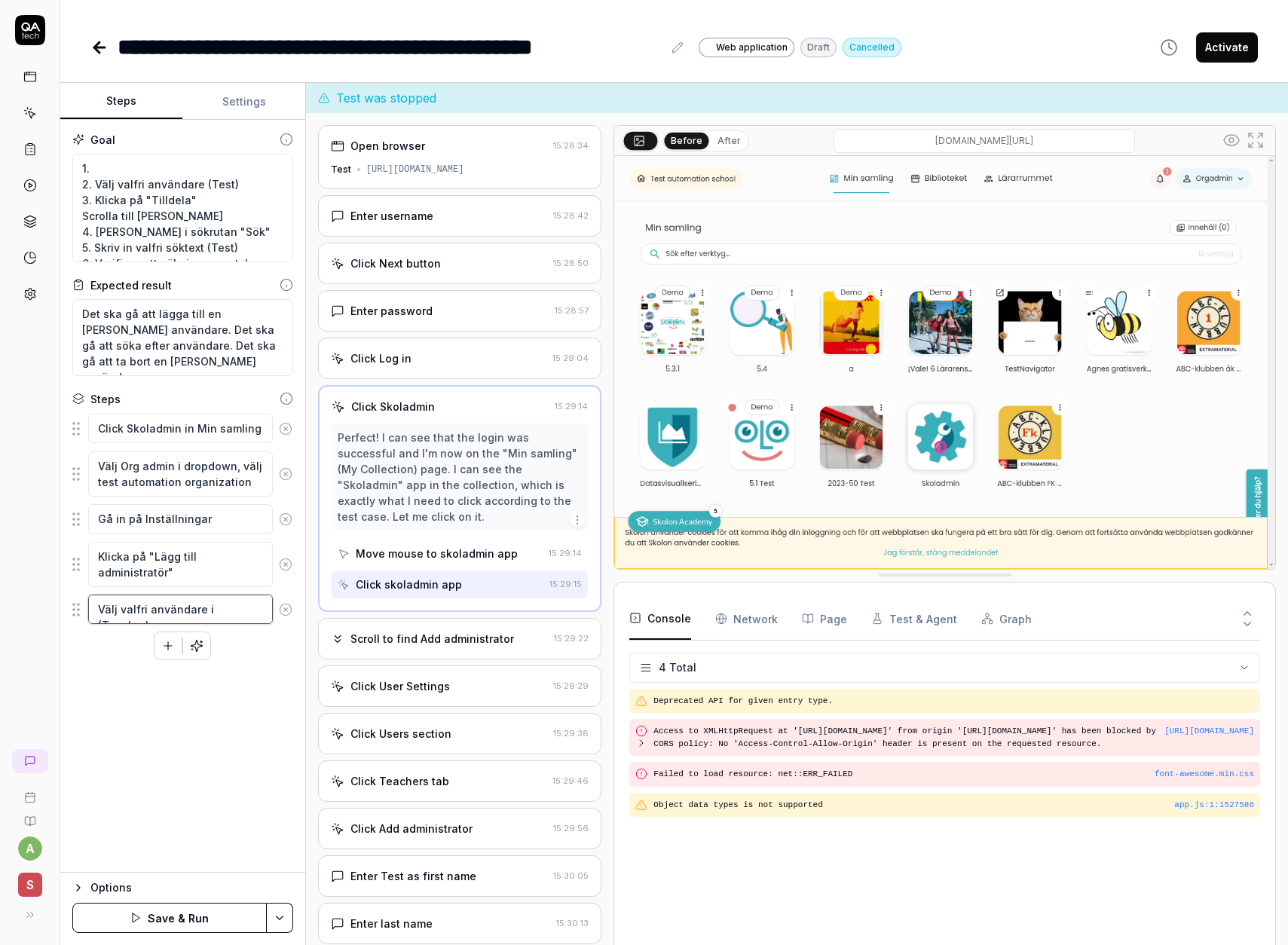
type textarea "Välj valfri användare i (Teacher)"
type textarea "*"
type textarea "Välj valfri användare i l (Teacher)"
type textarea "*"
type textarea "Välj valfri användare i li (Teacher)"
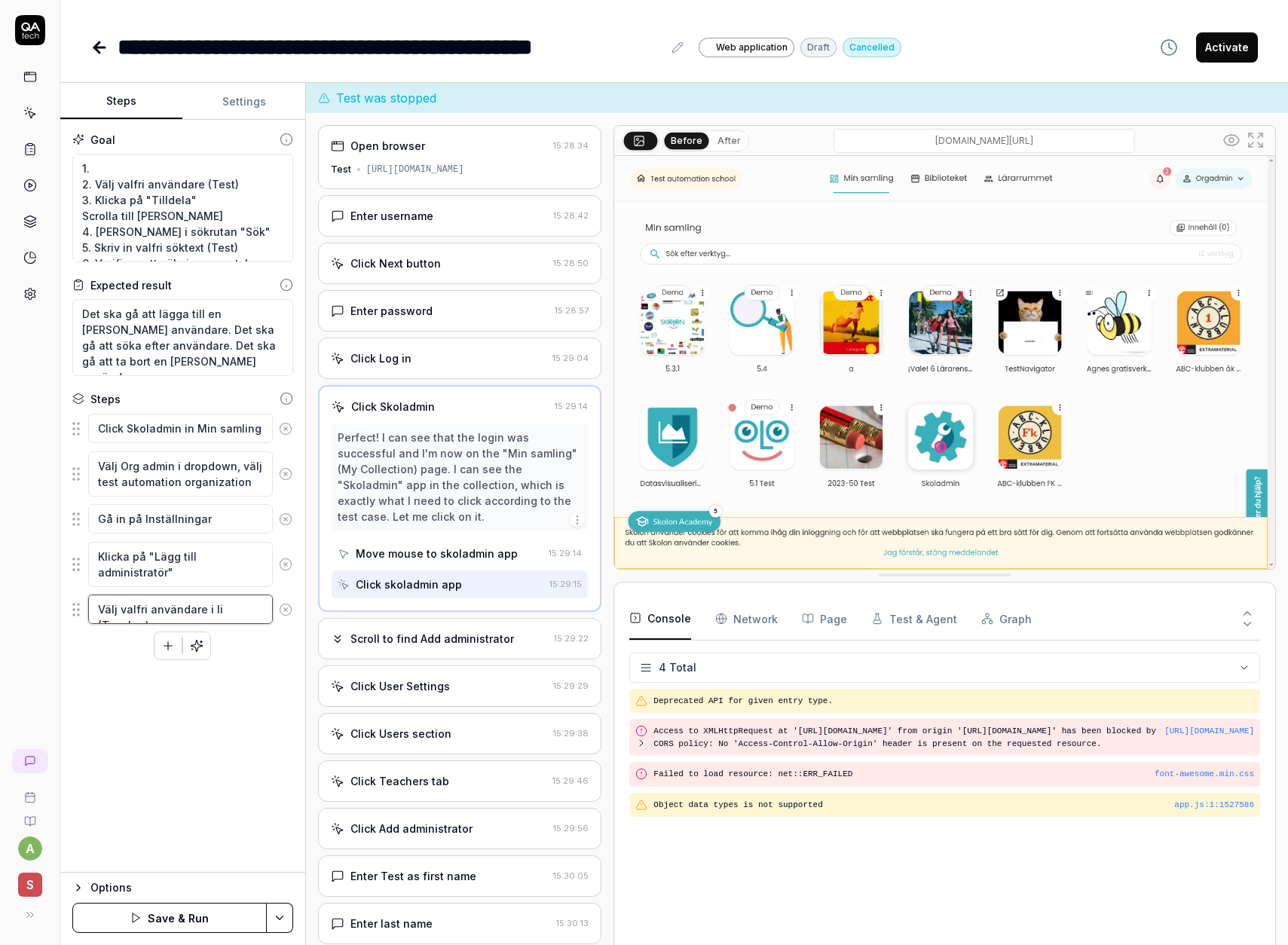
type textarea "*"
type textarea "Välj valfri användare i lis (Teacher)"
type textarea "*"
type textarea "Välj valfri användare i list (Teacher)"
type textarea "*"
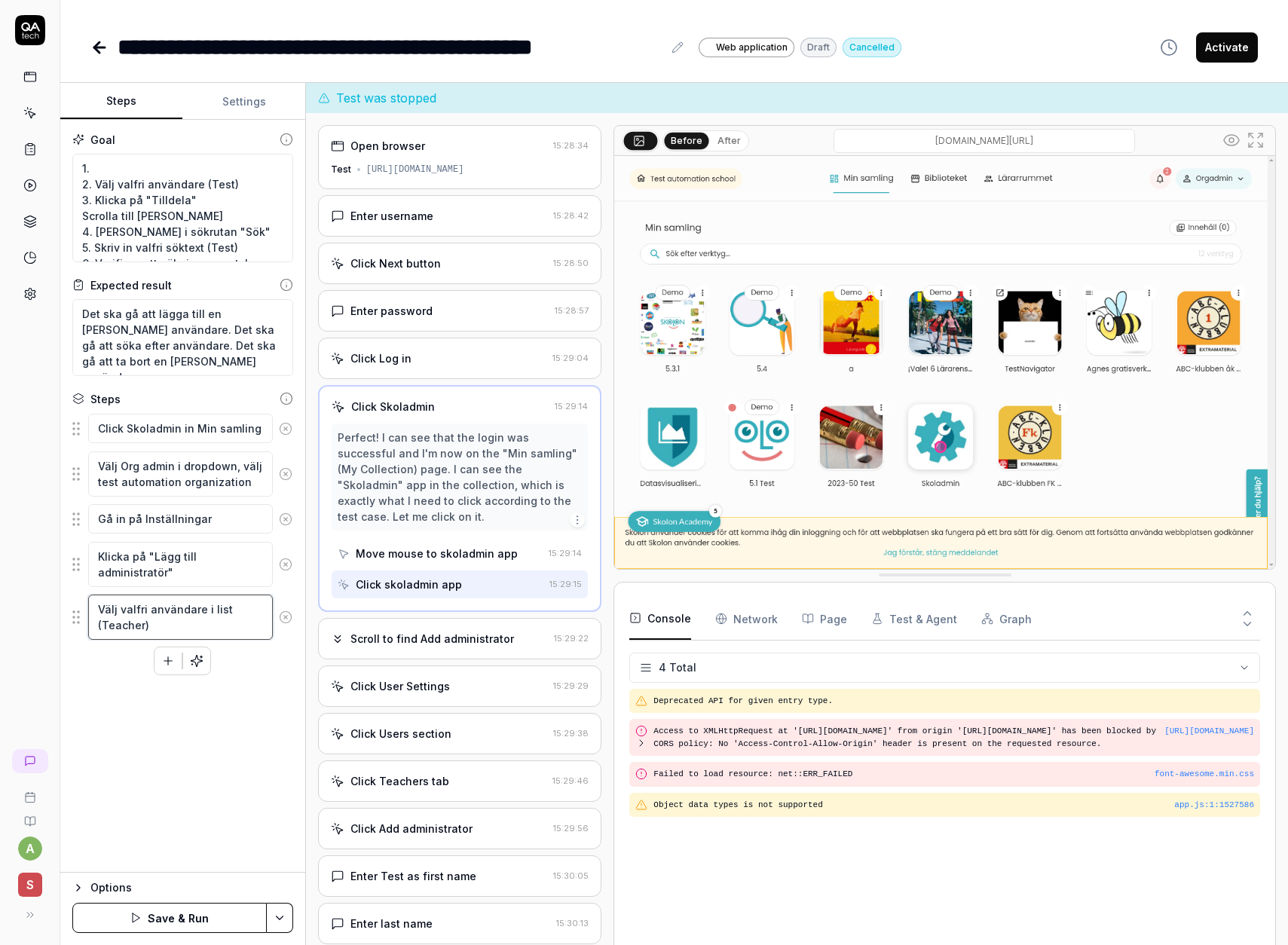
type textarea "Välj valfri användare i lista (Teacher)"
type textarea "*"
type textarea "Välj valfri användare i listan (Teacher)"
type textarea "*"
click at [241, 184] on textarea "1. 2. Välj valfri användare (Test) 3. Klicka på "Tilldela" Scrolla till [PERSON…" at bounding box center [182, 207] width 221 height 109
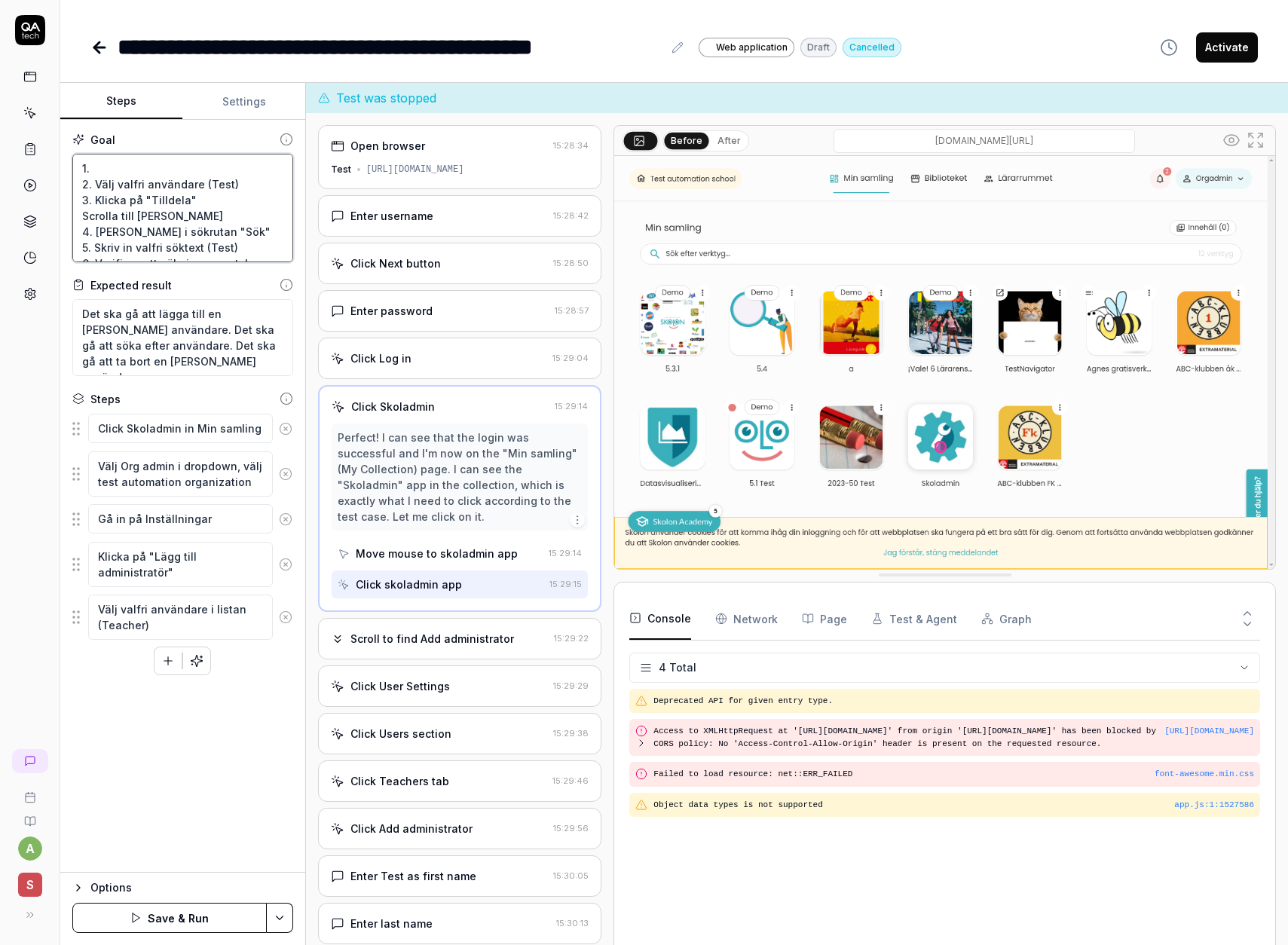
drag, startPoint x: 232, startPoint y: 185, endPoint x: 46, endPoint y: 159, distance: 187.8
click at [47, 159] on div "**********" at bounding box center [644, 472] width 1288 height 945
type textarea "3. Klicka på "Tilldela" Scrolla till [PERSON_NAME] 4. [PERSON_NAME] i sökrutan …"
type textarea "*"
click at [99, 184] on textarea "3. Klicka på "Tilldela" Scrolla till [PERSON_NAME] 4. [PERSON_NAME] i sökrutan …" at bounding box center [182, 207] width 221 height 109
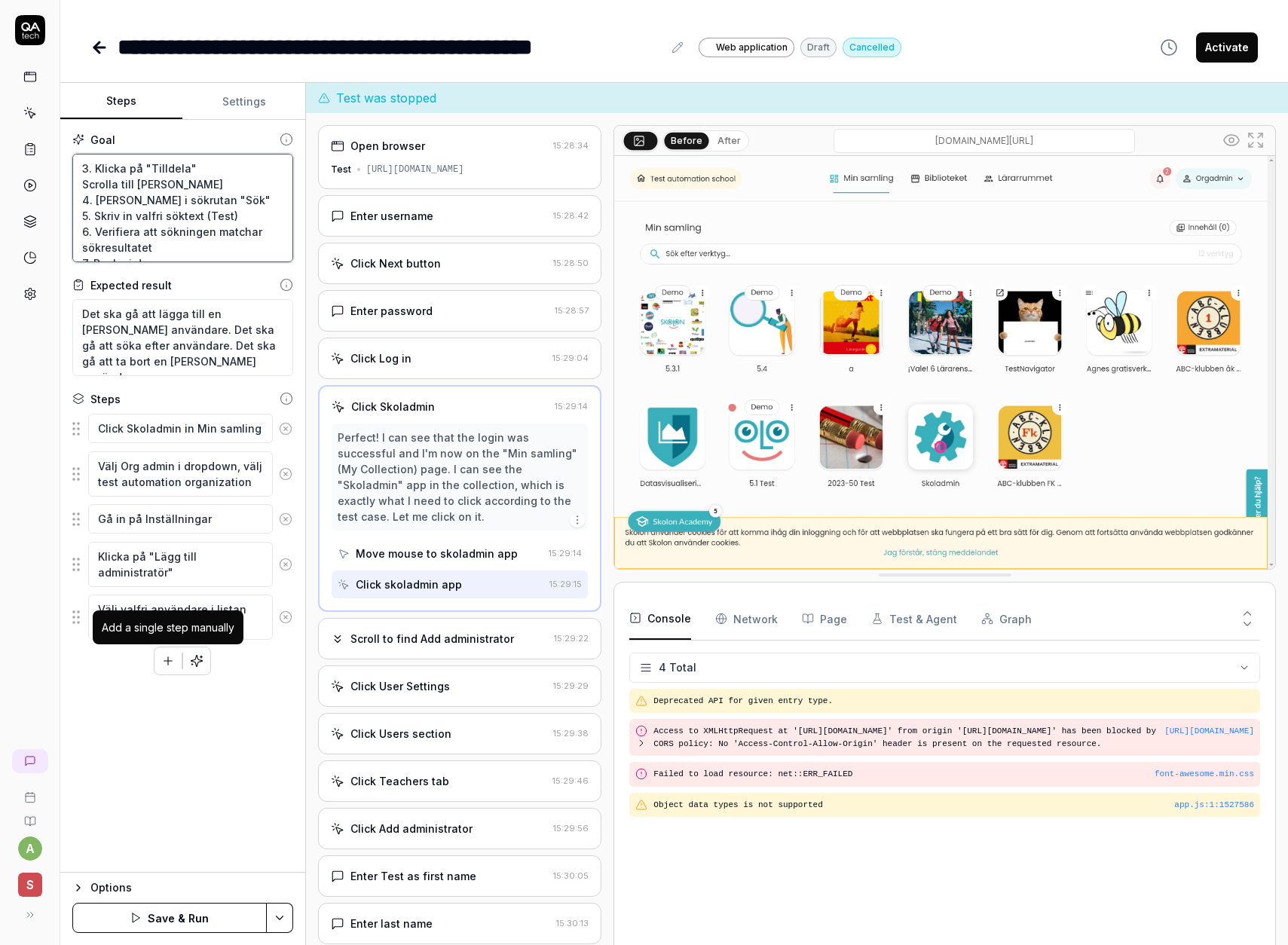
type textarea "3. Klicka på "Tilldela" Scrolla till [PERSON_NAME] 4. [PERSON_NAME] i sökrutan …"
click at [171, 662] on icon "button" at bounding box center [168, 661] width 14 height 14
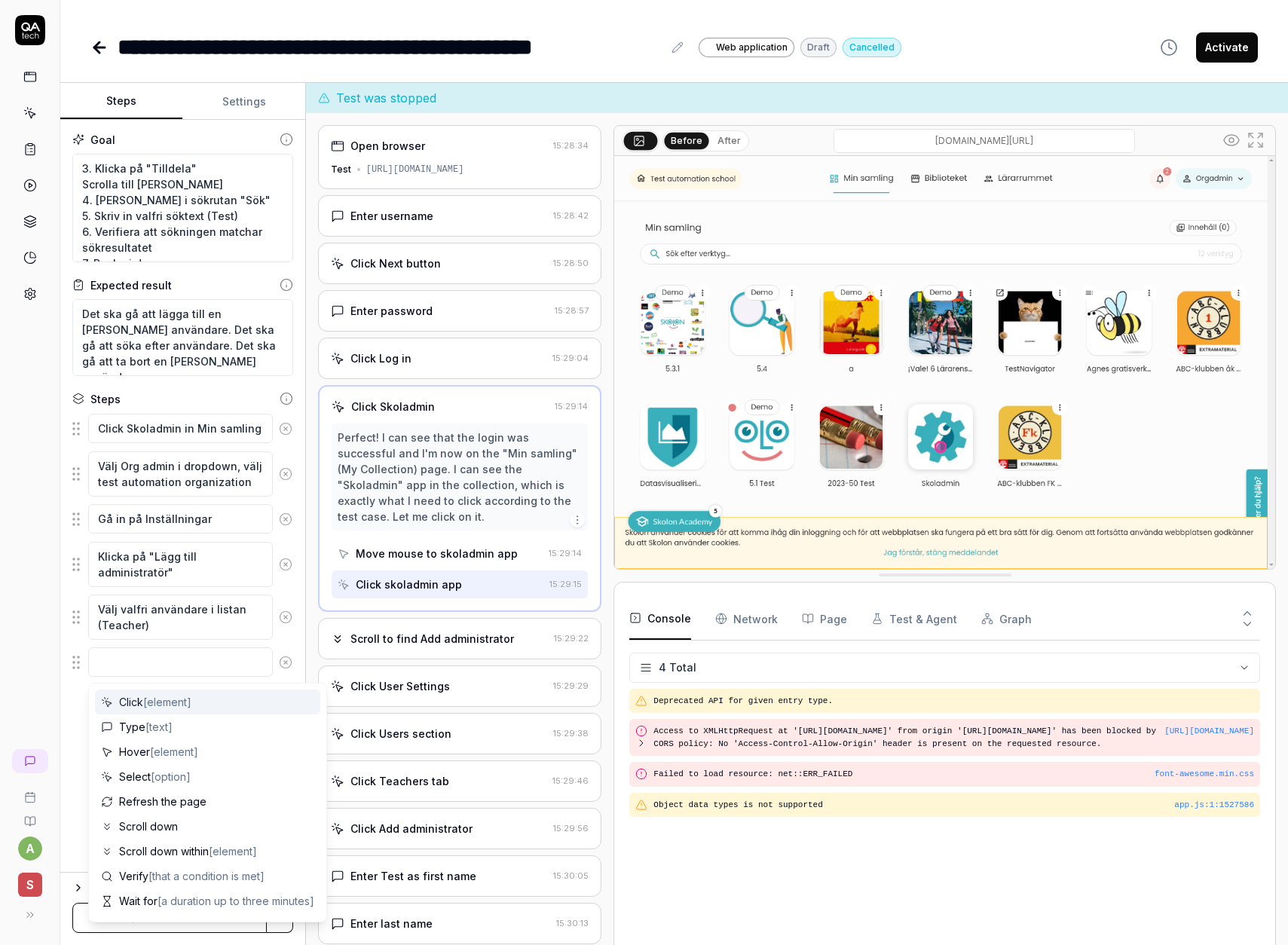
type textarea "*"
type textarea "C"
type textarea "*"
type textarea "Cl"
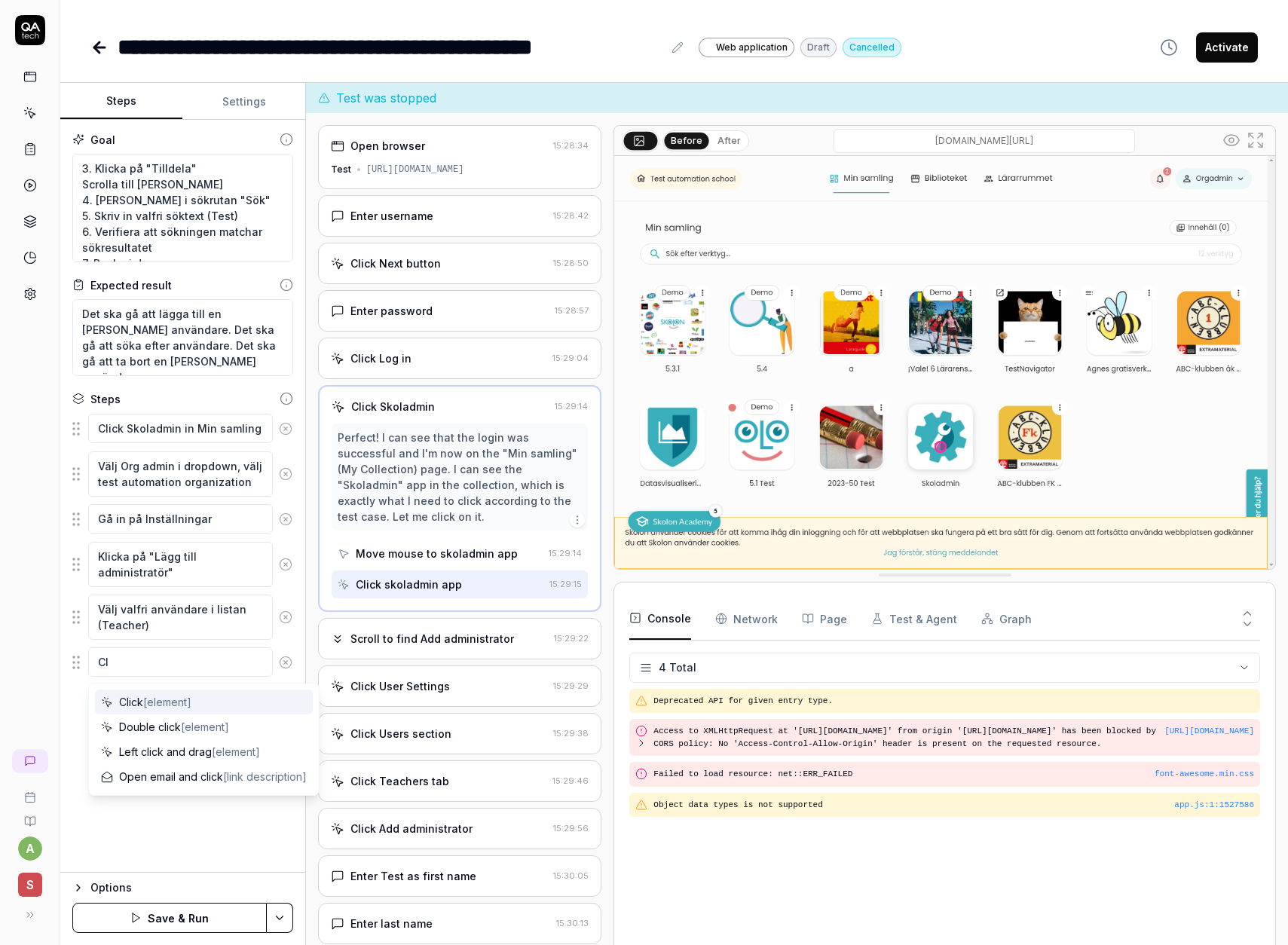
type textarea "*"
type textarea "Cli"
type textarea "*"
type textarea "Clic"
type textarea "*"
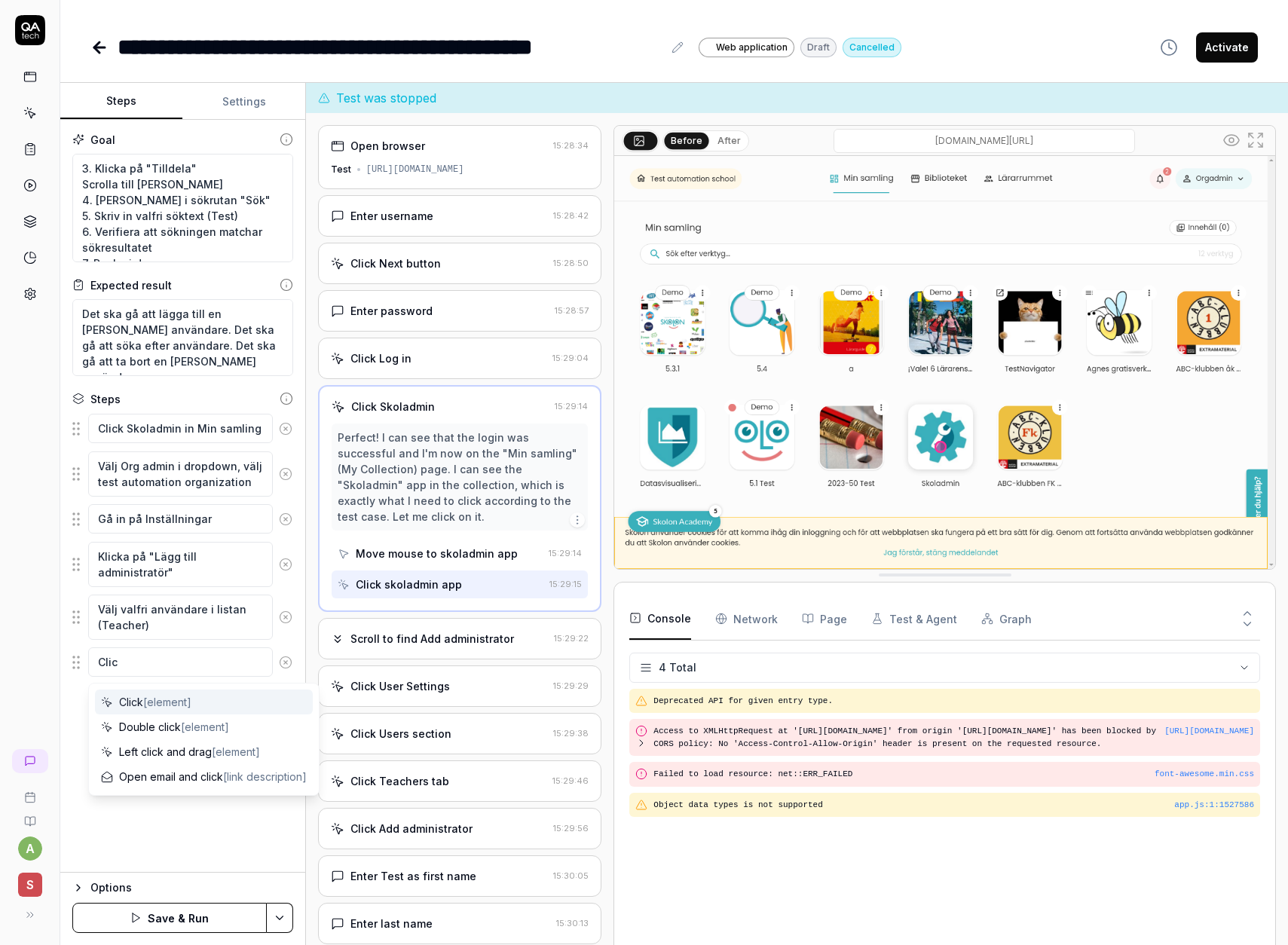
type textarea "Click"
type textarea "*"
type textarea "Click"
type textarea "*"
type textarea "Click T"
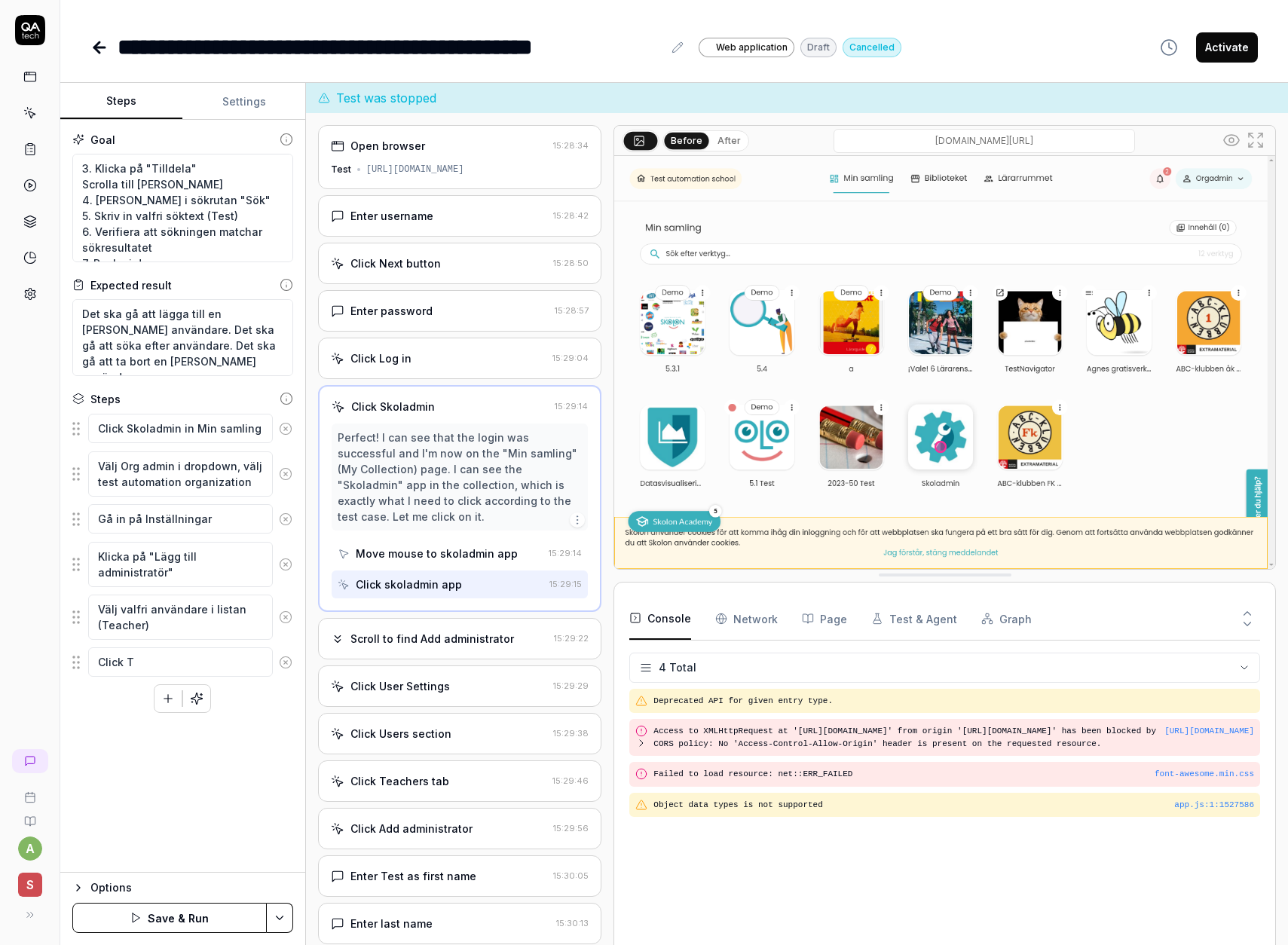
type textarea "*"
type textarea "Click Ti"
type textarea "*"
type textarea "Click Til"
type textarea "*"
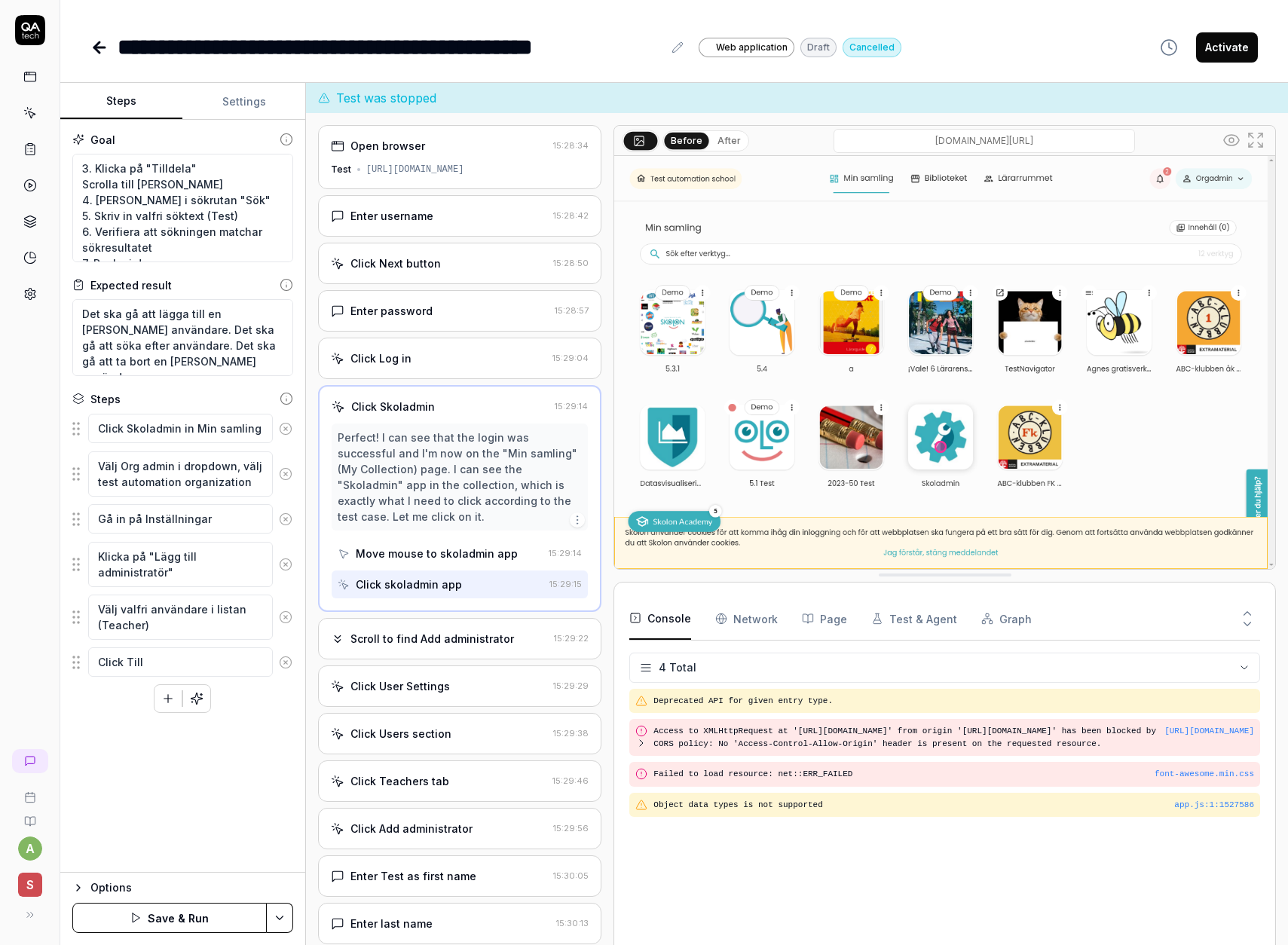
type textarea "Click Tilld"
type textarea "*"
type textarea "Click Tillde"
type textarea "*"
type textarea "Click Tilldel"
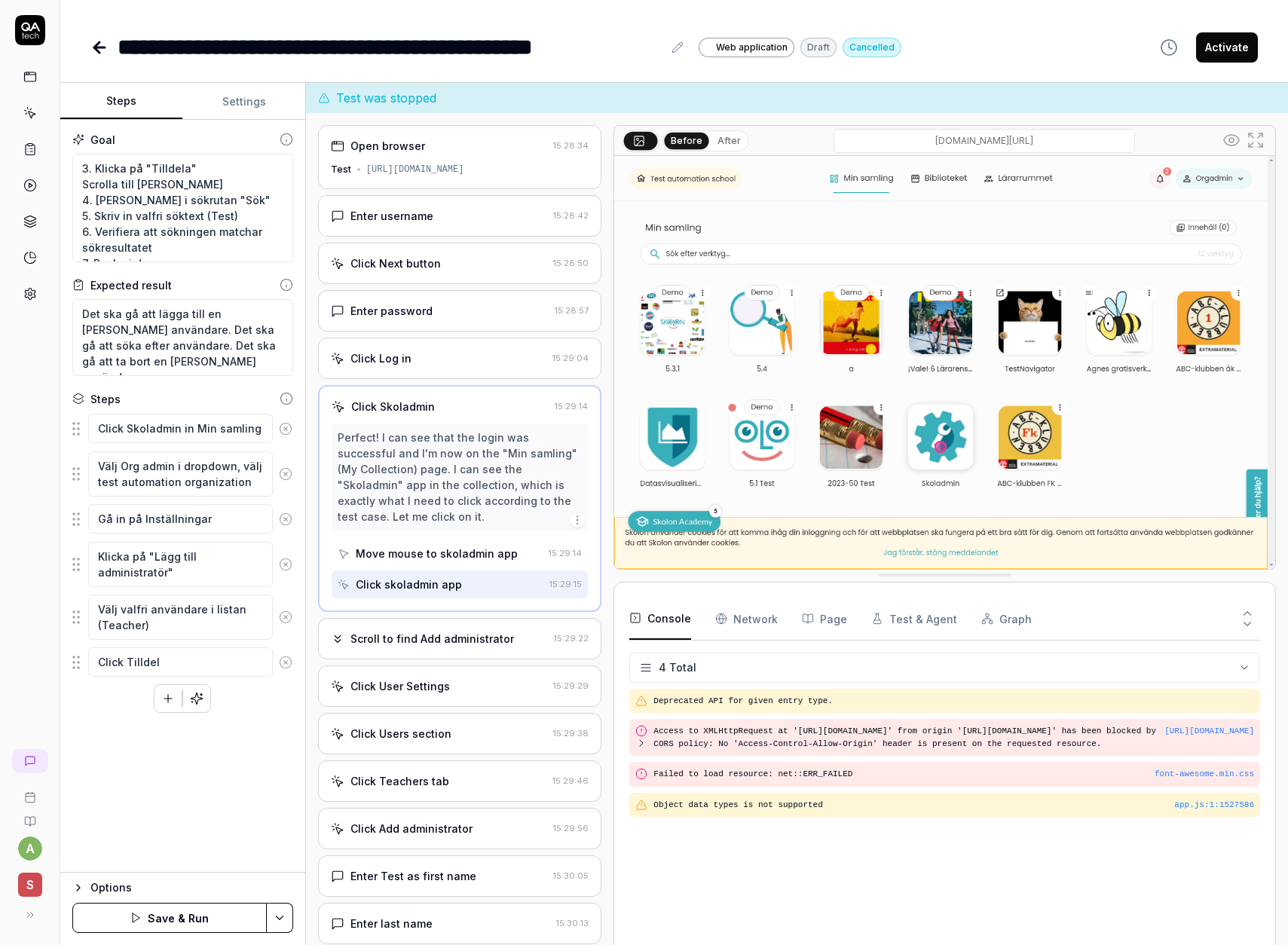
type textarea "*"
type textarea "Click Tilldela"
drag, startPoint x: 169, startPoint y: 713, endPoint x: 167, endPoint y: 705, distance: 8.2
click at [169, 713] on div "Goal 3. Klicka på "Tilldela" Scrolla till [PERSON_NAME] 4. [PERSON_NAME] i sökr…" at bounding box center [182, 496] width 245 height 753
click at [166, 702] on icon "button" at bounding box center [168, 699] width 14 height 14
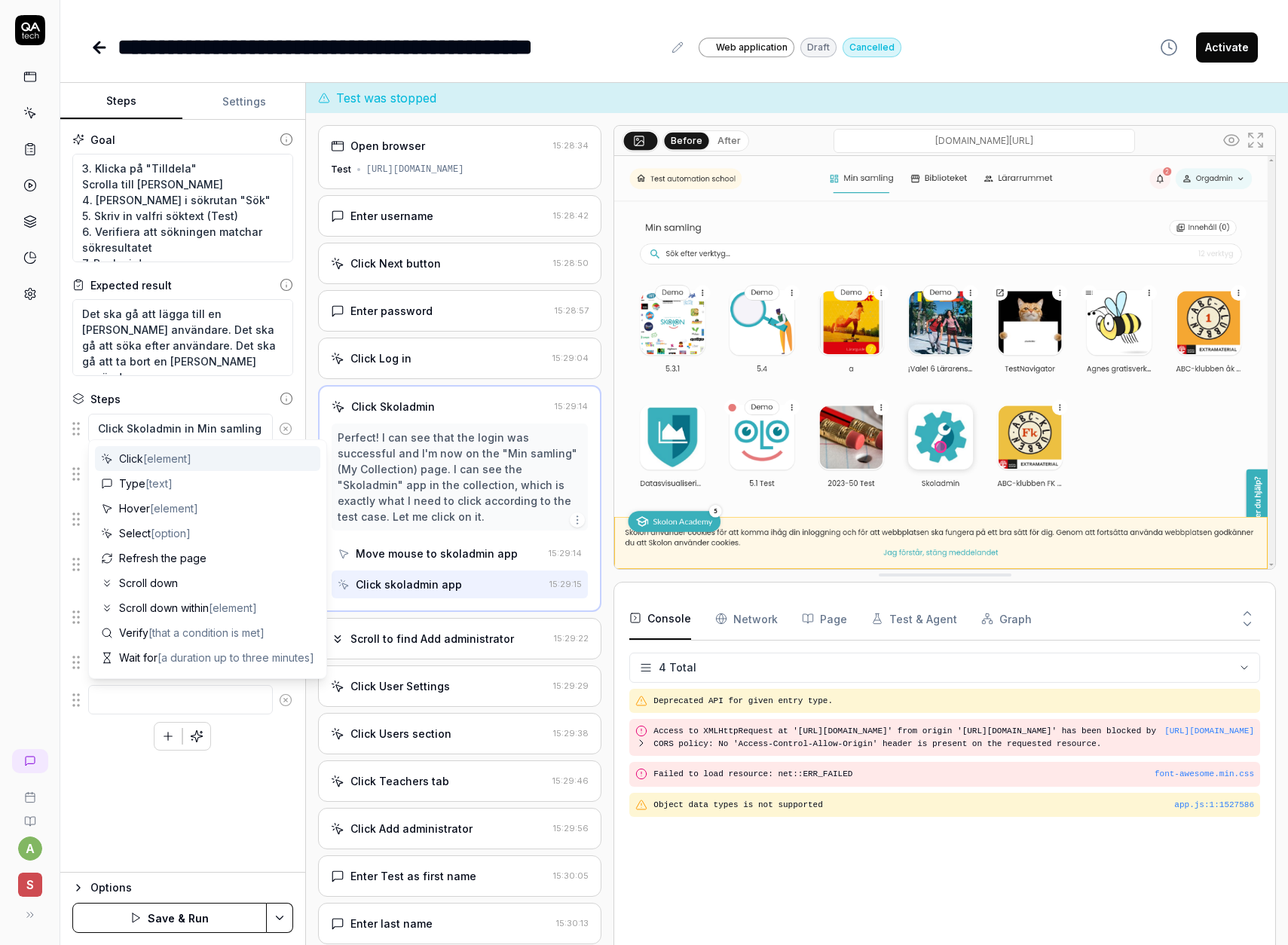
type textarea "*"
type textarea "S"
type textarea "*"
type textarea "Sc"
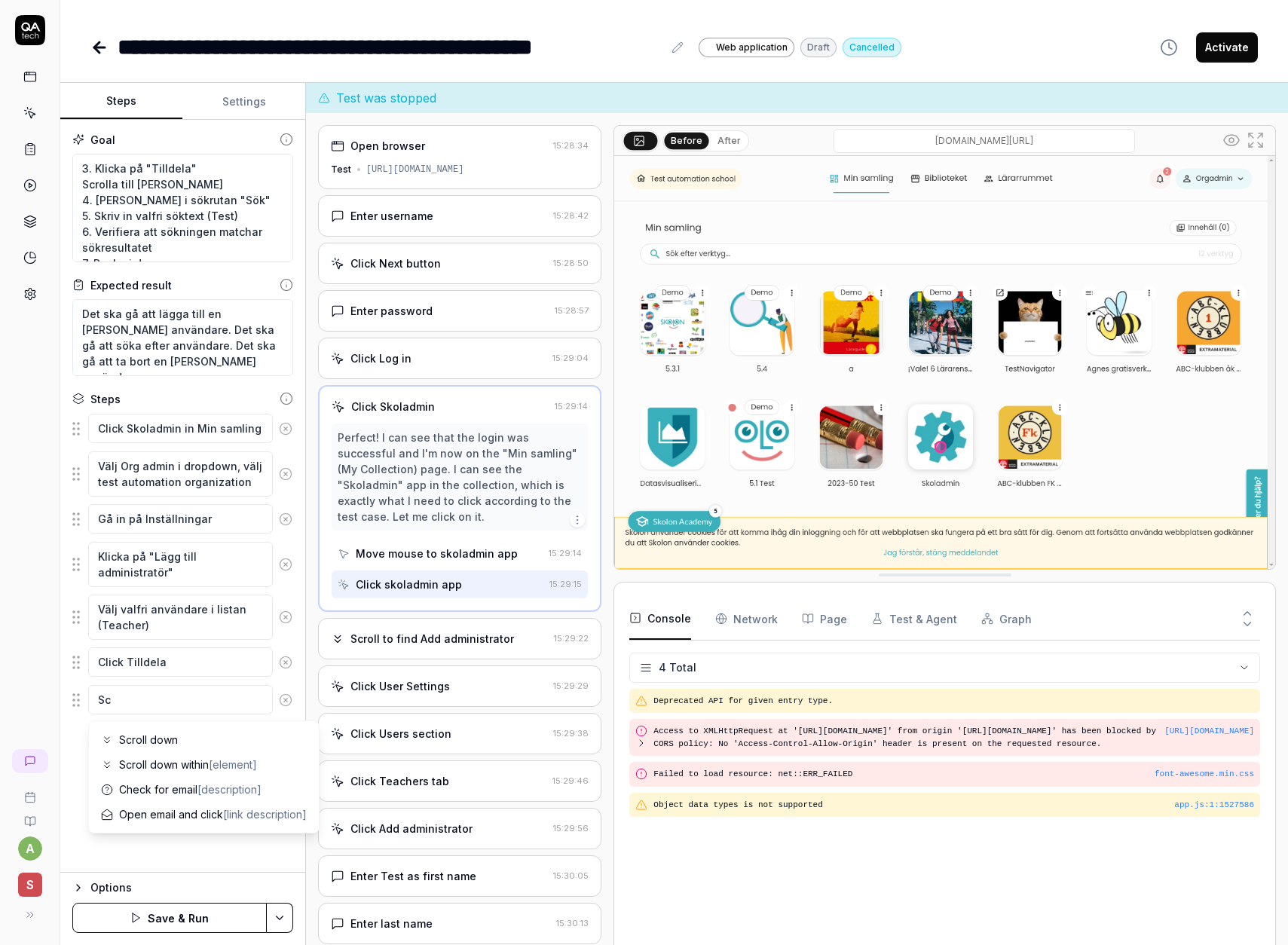
type textarea "*"
type textarea "Scr"
type textarea "*"
type textarea "Scro"
type textarea "*"
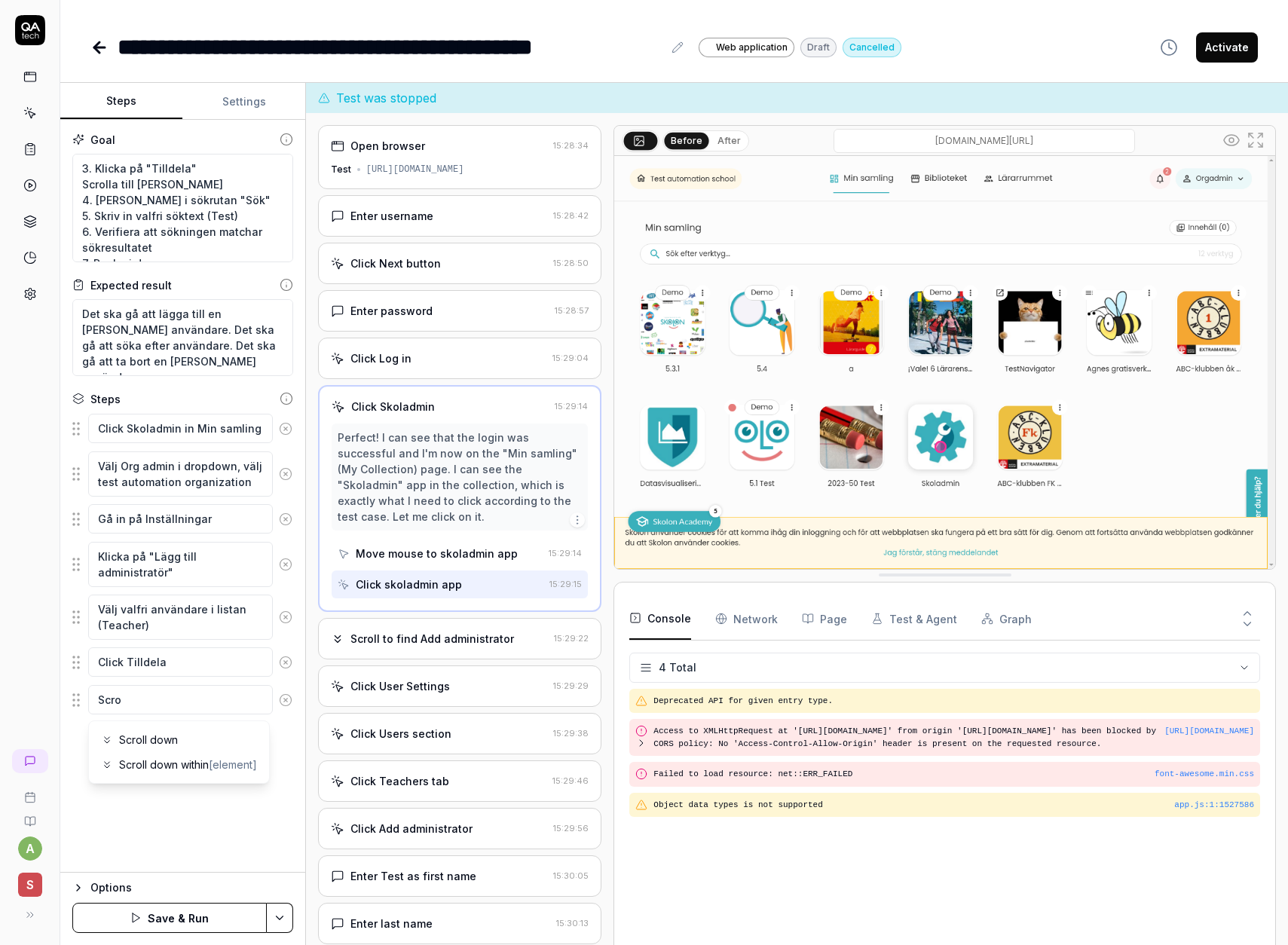
type textarea "Scrol"
type textarea "*"
type textarea "Scroll"
type textarea "*"
type textarea "Scroll"
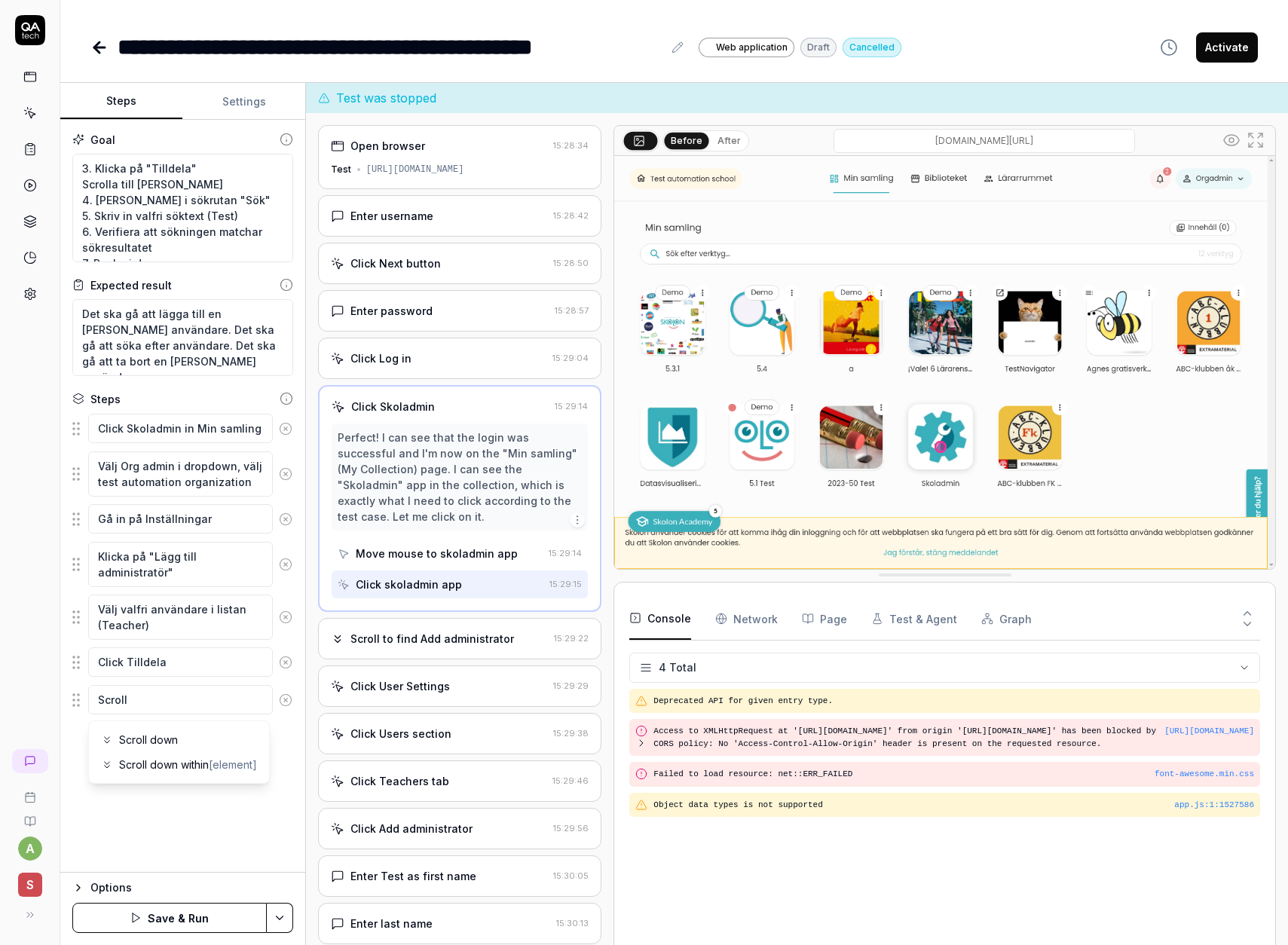
type textarea "*"
type textarea "Scroll r"
type textarea "*"
type textarea "Scroll ri"
type textarea "*"
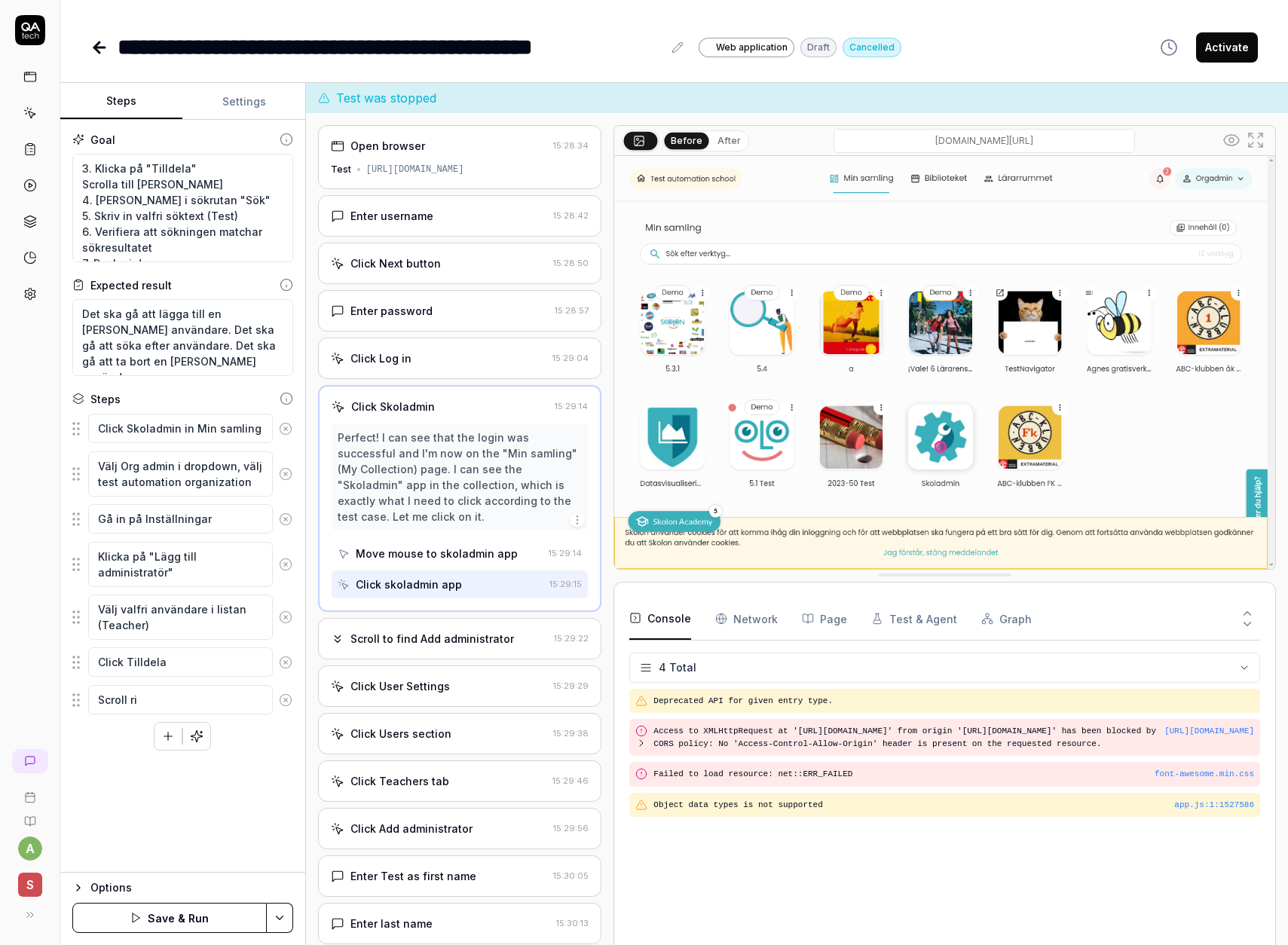
type textarea "Scroll rig"
type textarea "*"
type textarea "Scroll righ"
click at [166, 740] on icon "button" at bounding box center [168, 736] width 14 height 14
click at [159, 768] on button "button" at bounding box center [168, 774] width 27 height 27
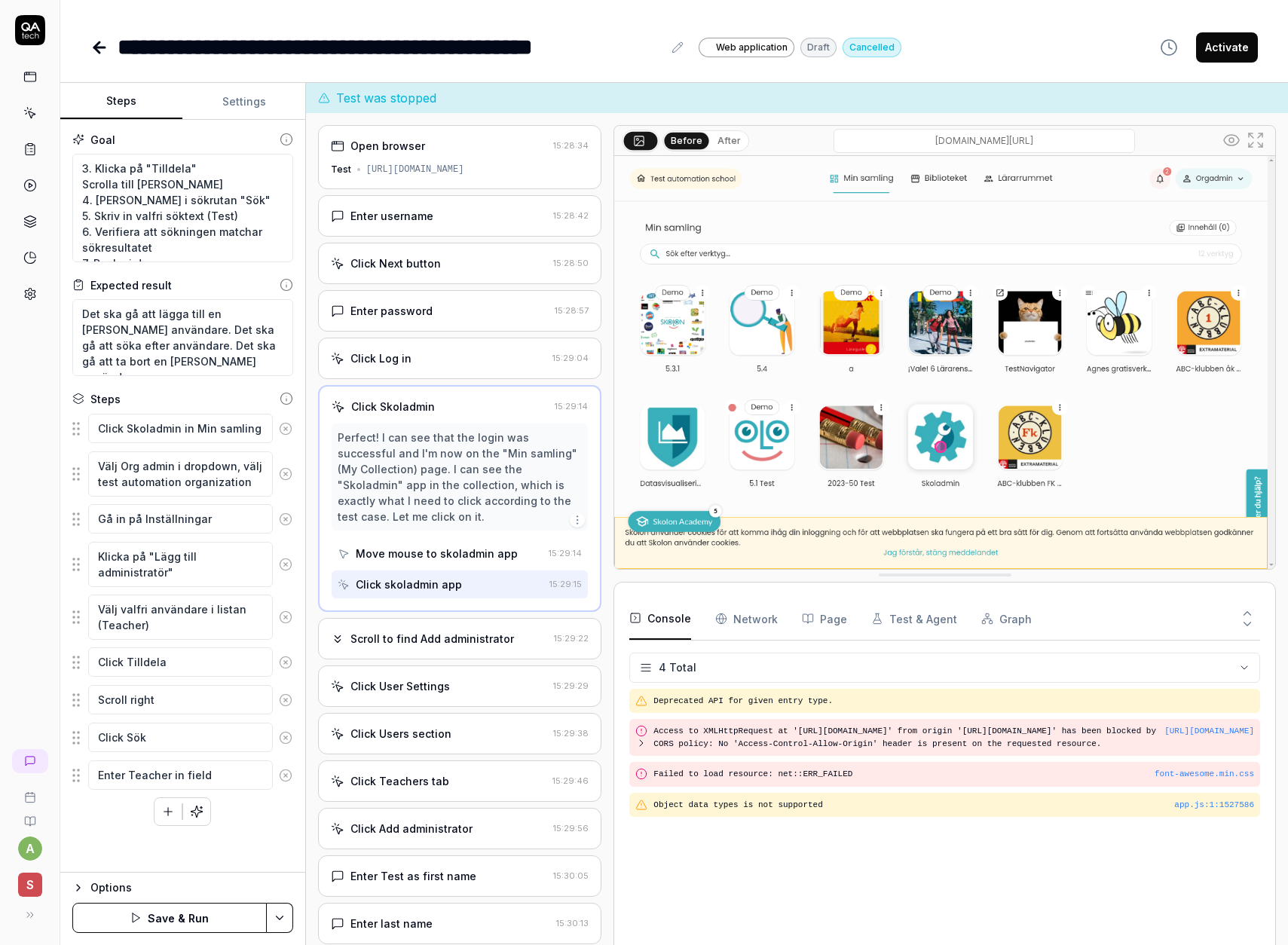
click at [117, 776] on textarea "Enter Teacher in field" at bounding box center [180, 775] width 185 height 30
click at [139, 817] on div "Click Skoladmin in Min samling Välj Org admin i dropdown, välj test automation …" at bounding box center [182, 620] width 221 height 413
click at [169, 819] on button "button" at bounding box center [168, 811] width 27 height 27
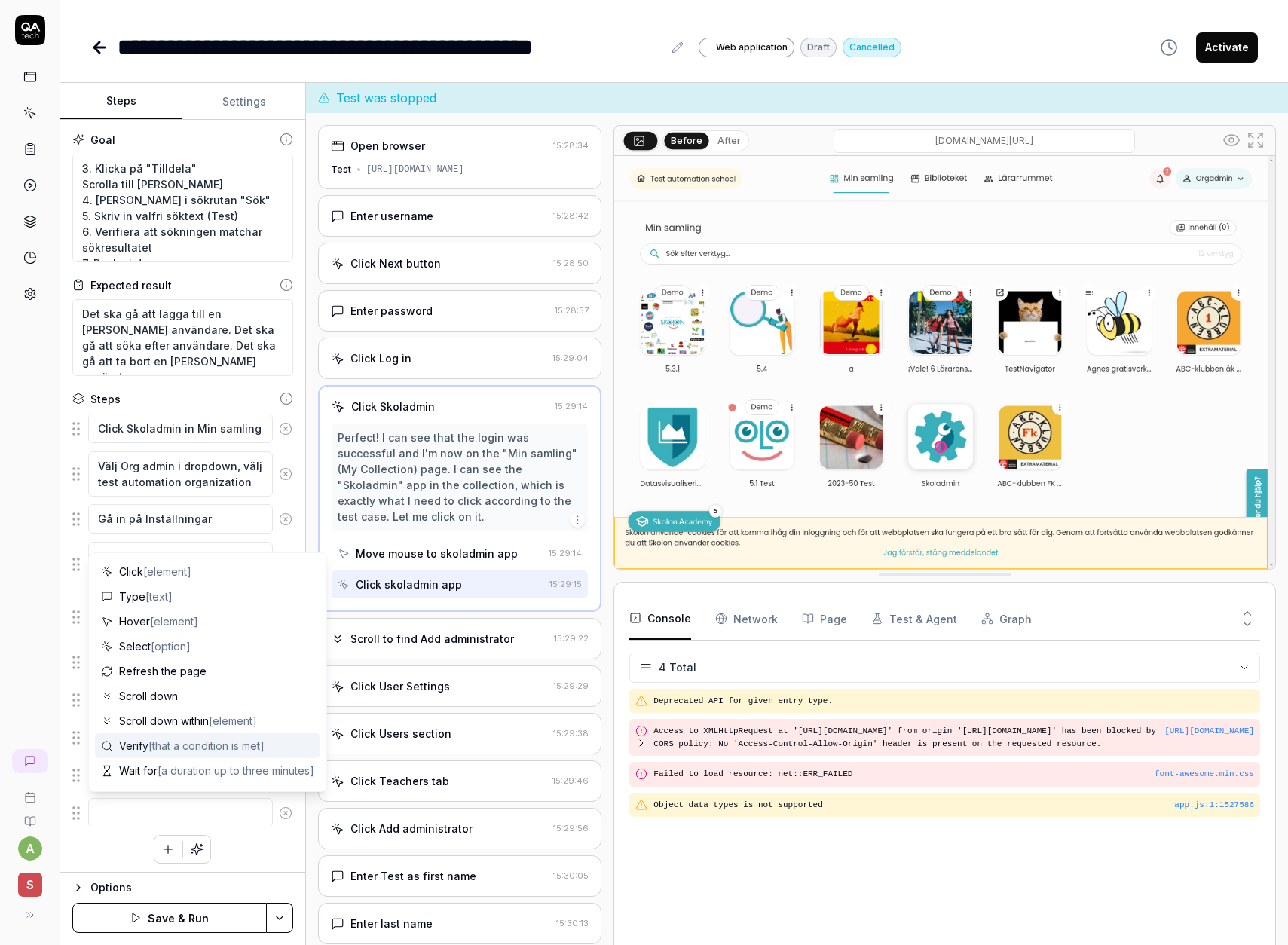
click at [169, 750] on span "[that a condition is met]" at bounding box center [206, 745] width 116 height 13
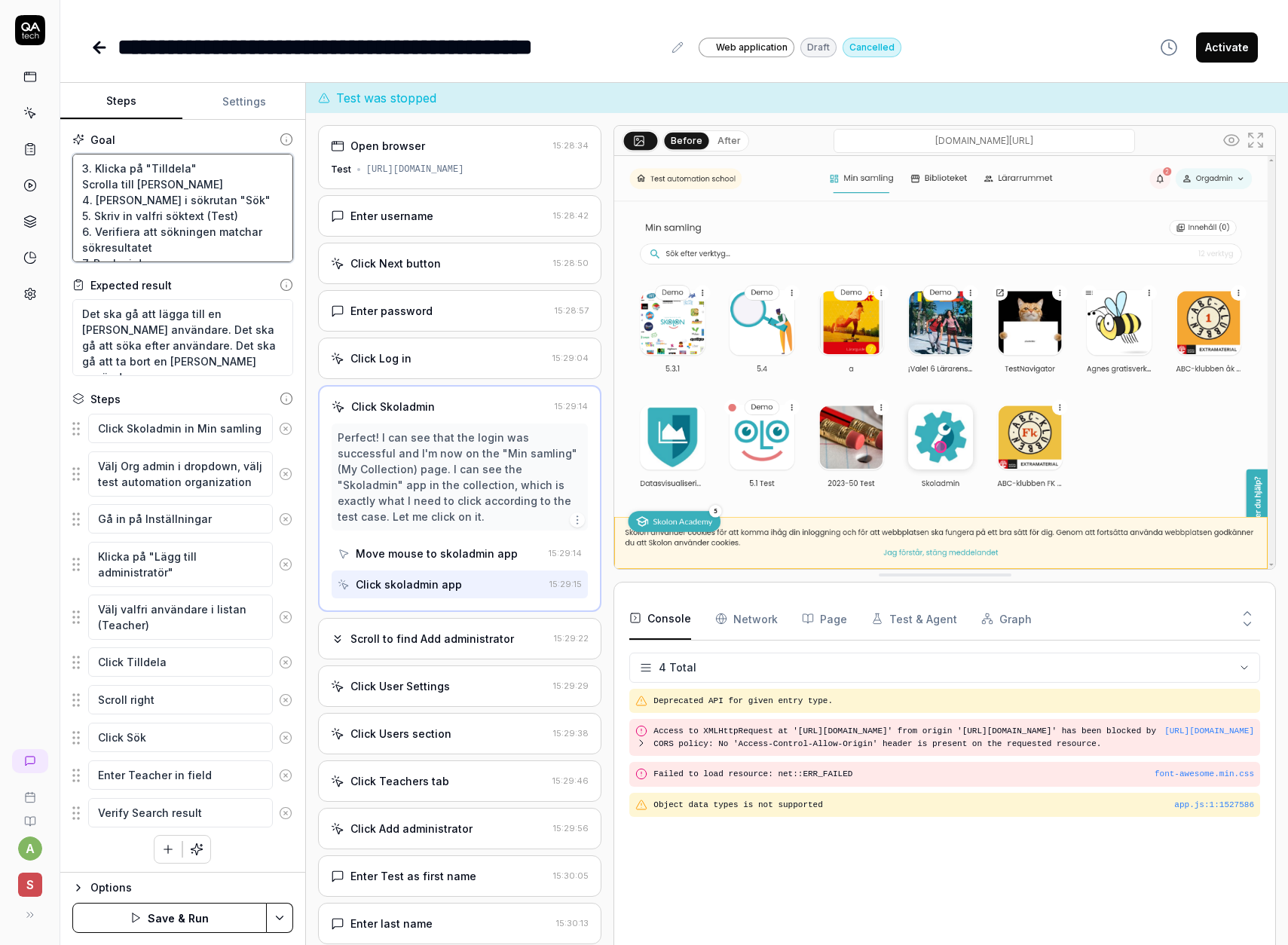
drag, startPoint x: 176, startPoint y: 242, endPoint x: 24, endPoint y: 160, distance: 172.7
click at [25, 159] on div "**********" at bounding box center [644, 472] width 1288 height 945
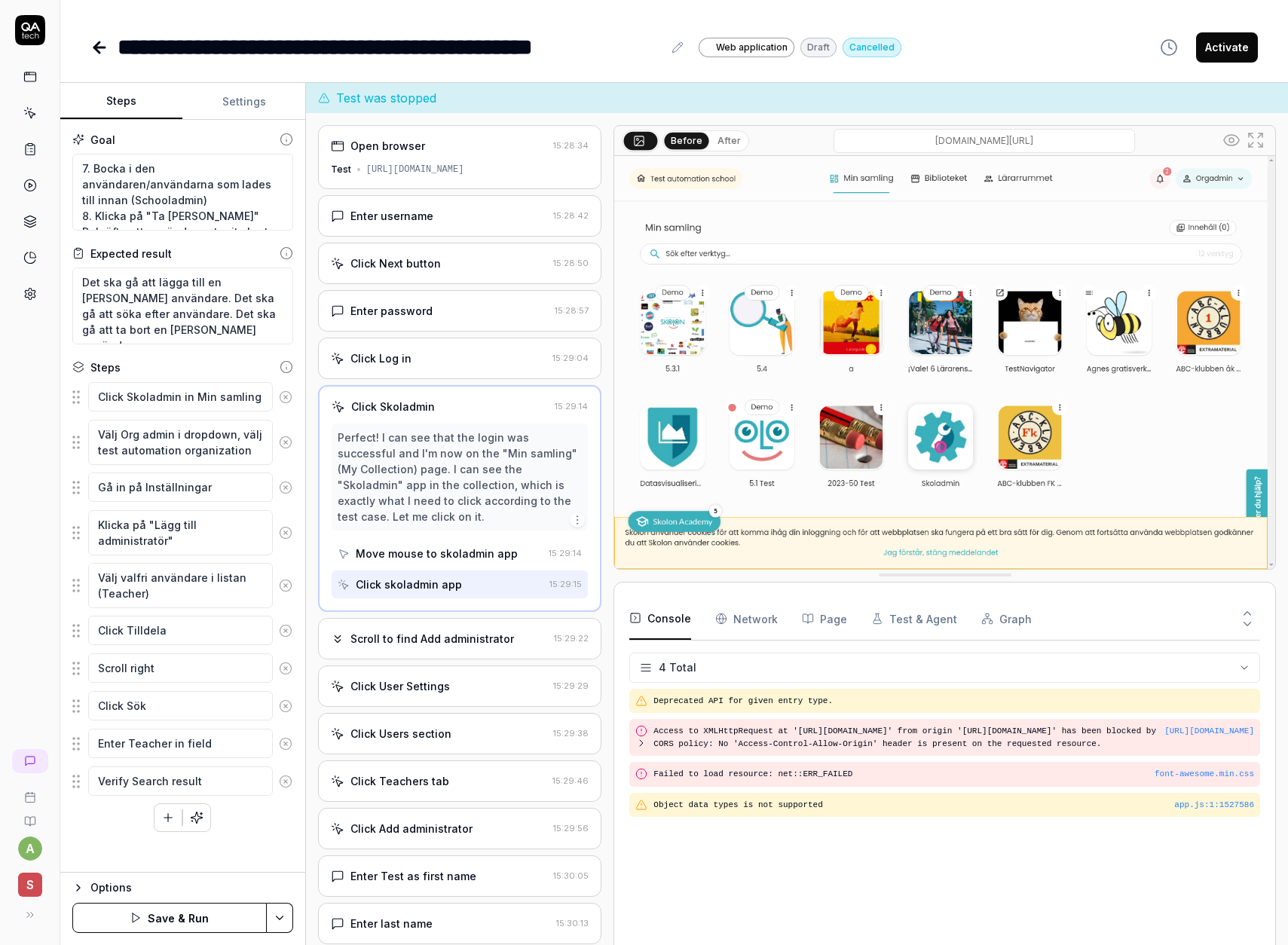
click at [159, 817] on button "button" at bounding box center [168, 817] width 27 height 27
click at [166, 849] on icon "button" at bounding box center [168, 855] width 14 height 14
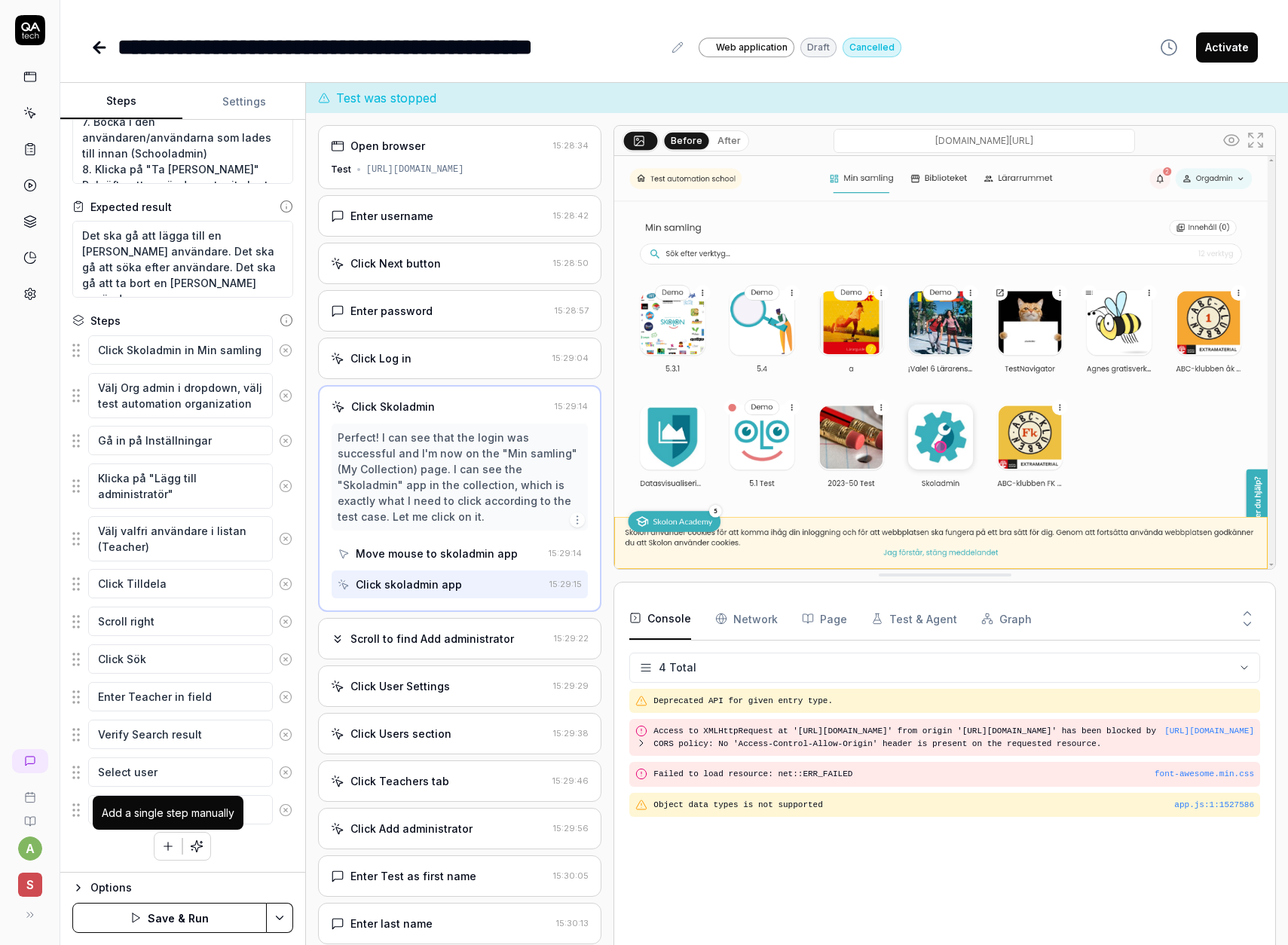
click at [166, 852] on button "button" at bounding box center [168, 846] width 27 height 27
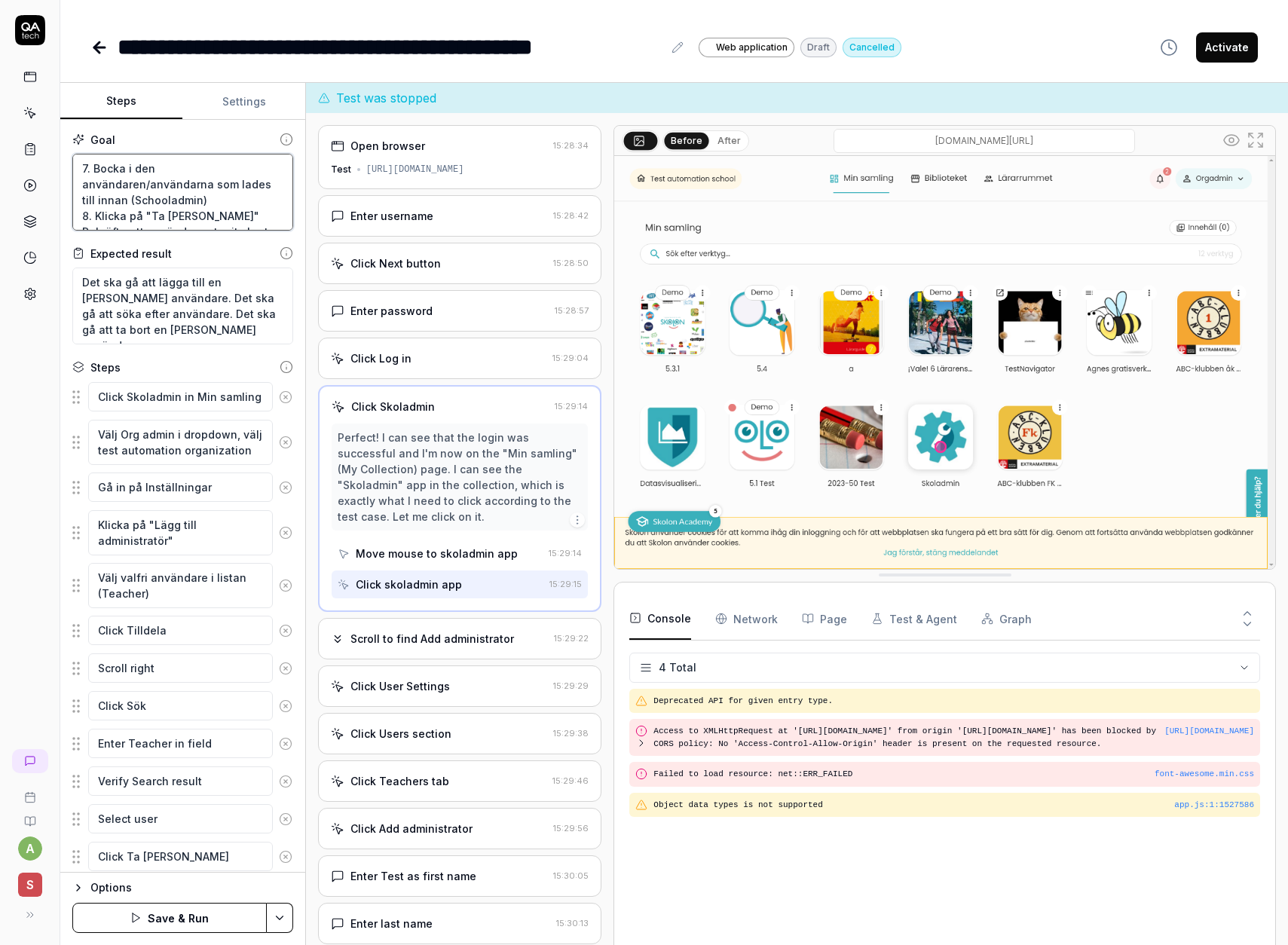
drag, startPoint x: 119, startPoint y: 185, endPoint x: -139, endPoint y: 110, distance: 268.7
click at [0, 110] on html "**********" at bounding box center [644, 472] width 1288 height 945
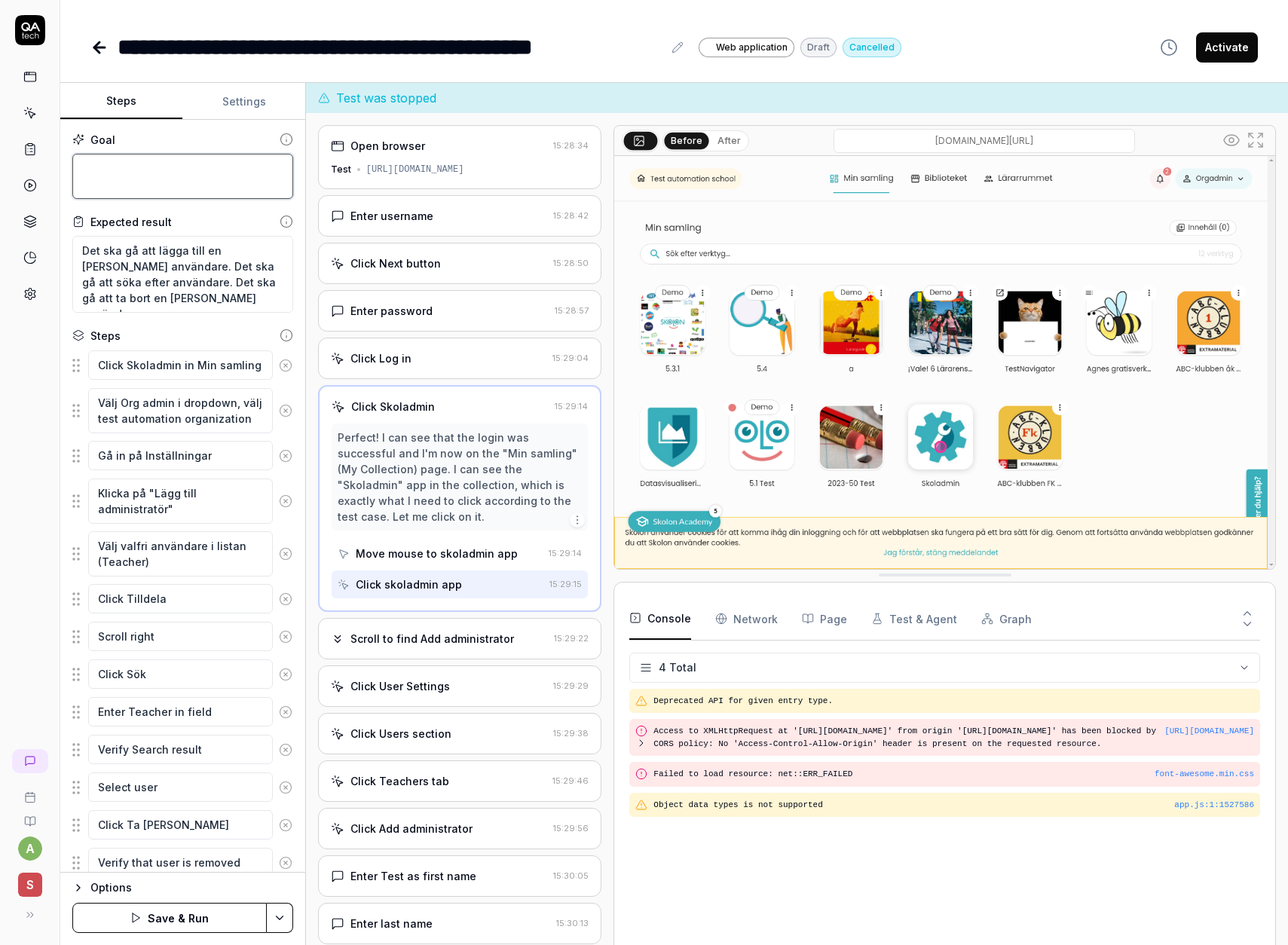
click at [115, 172] on textarea at bounding box center [182, 176] width 221 height 46
click at [204, 921] on button "Save & Run" at bounding box center [169, 918] width 195 height 30
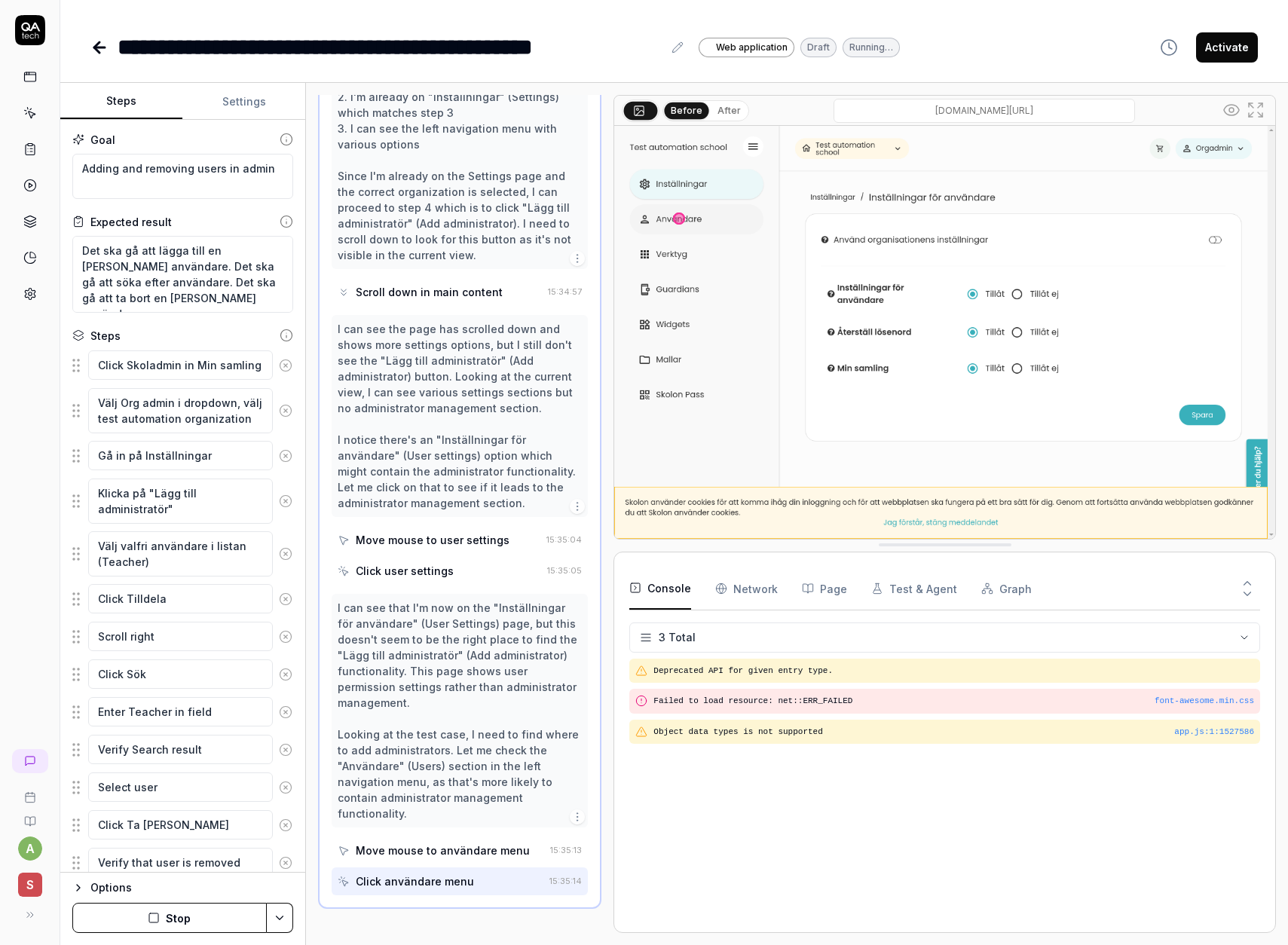
scroll to position [556, 0]
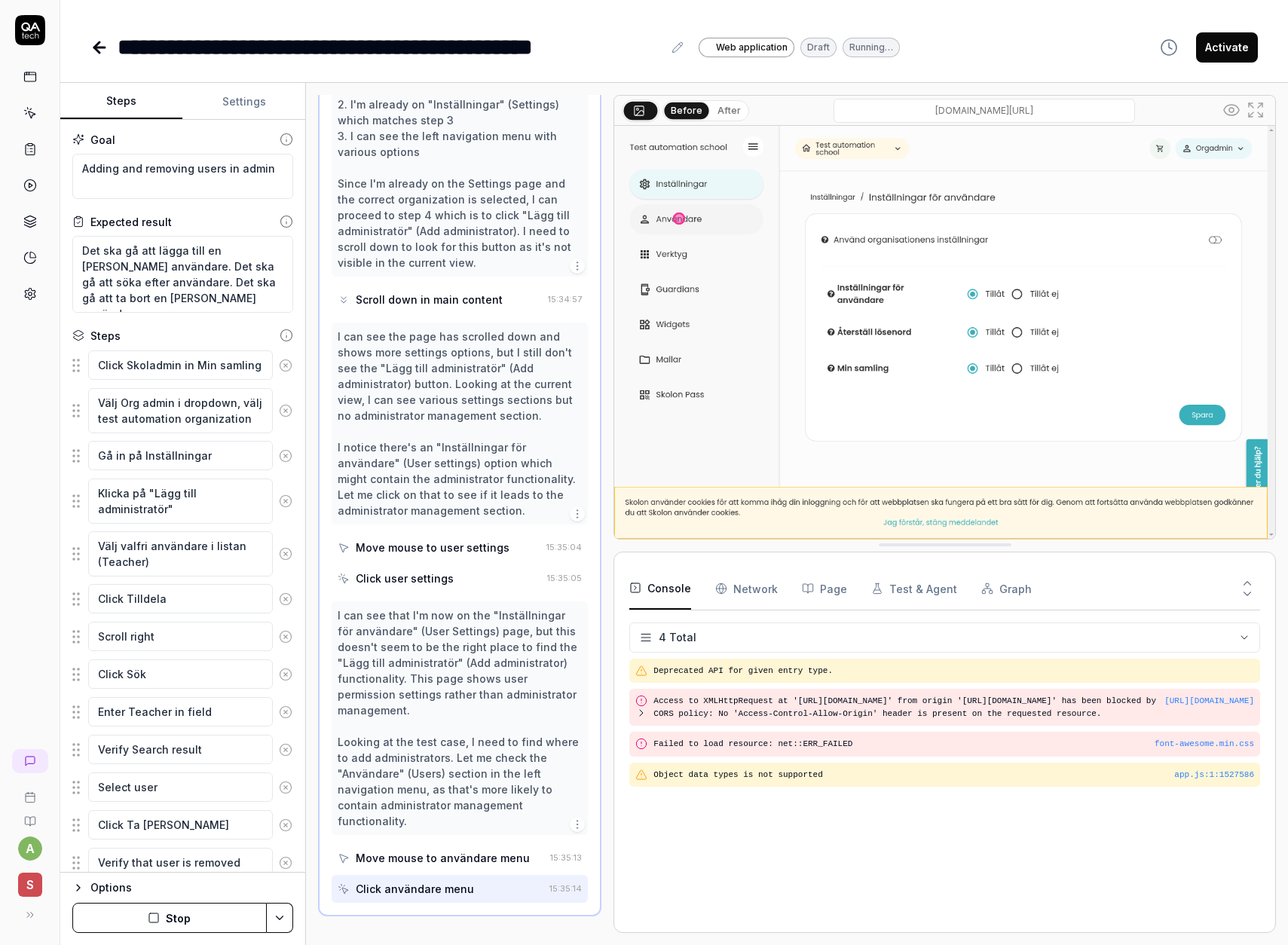
click at [189, 918] on button "Stop" at bounding box center [169, 918] width 195 height 30
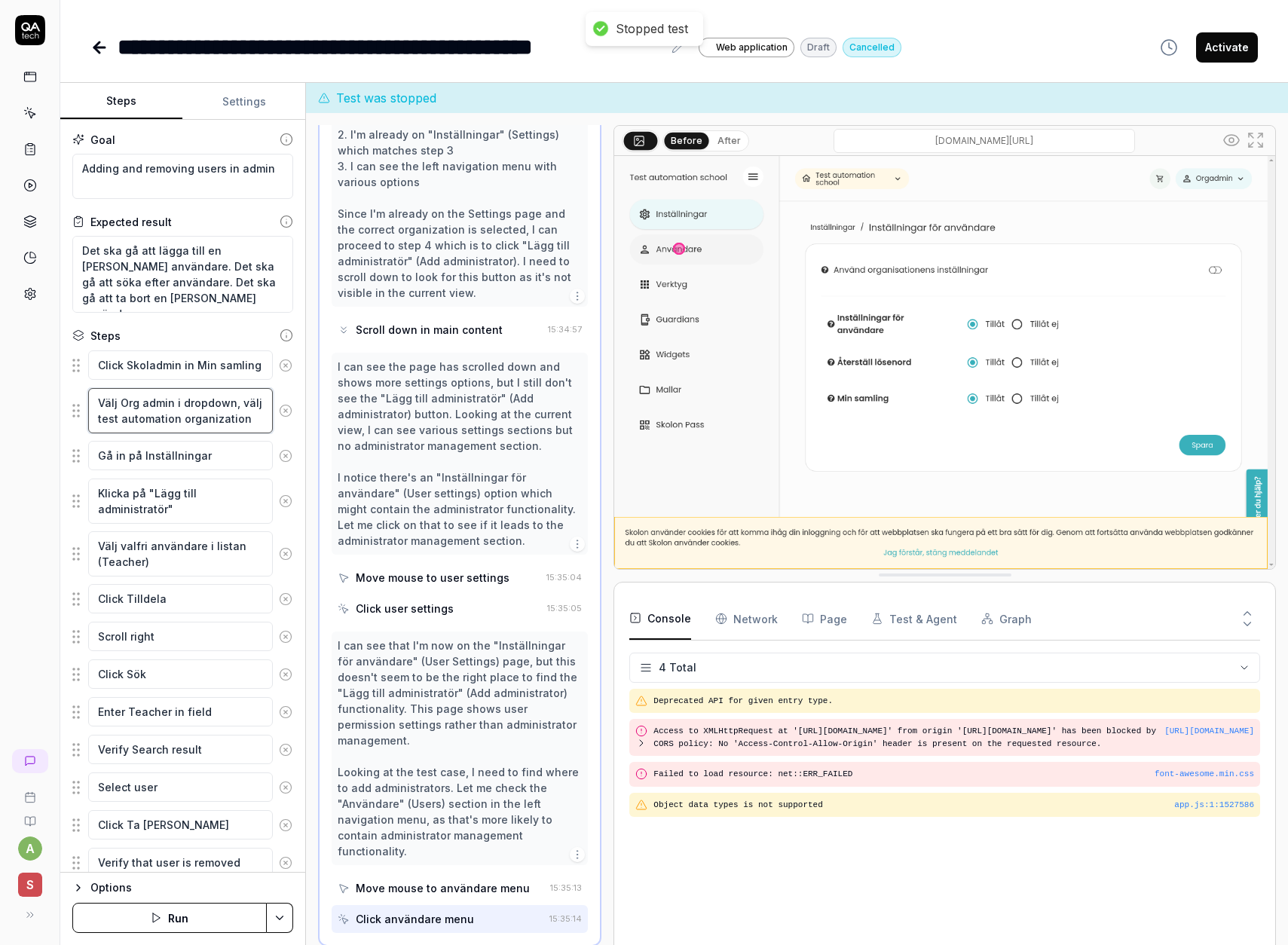
click at [106, 403] on textarea "Välj Org admin i dropdown, välj test automation organization" at bounding box center [180, 411] width 185 height 46
click at [106, 403] on textarea "Välj Org admin i dropdown, välj test automation organization" at bounding box center [180, 411] width 185 height 46
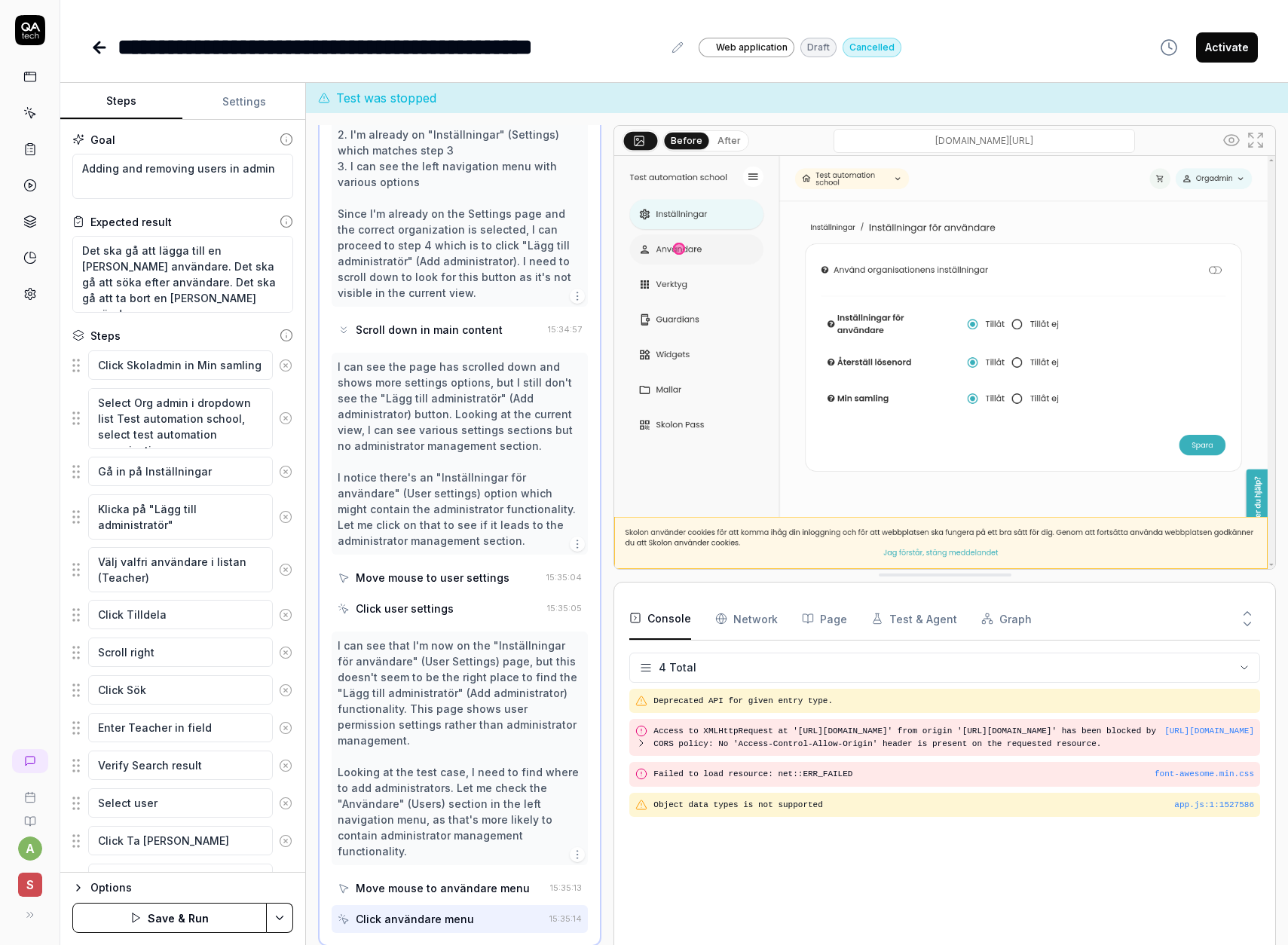
click at [168, 925] on button "Save & Run" at bounding box center [169, 918] width 195 height 30
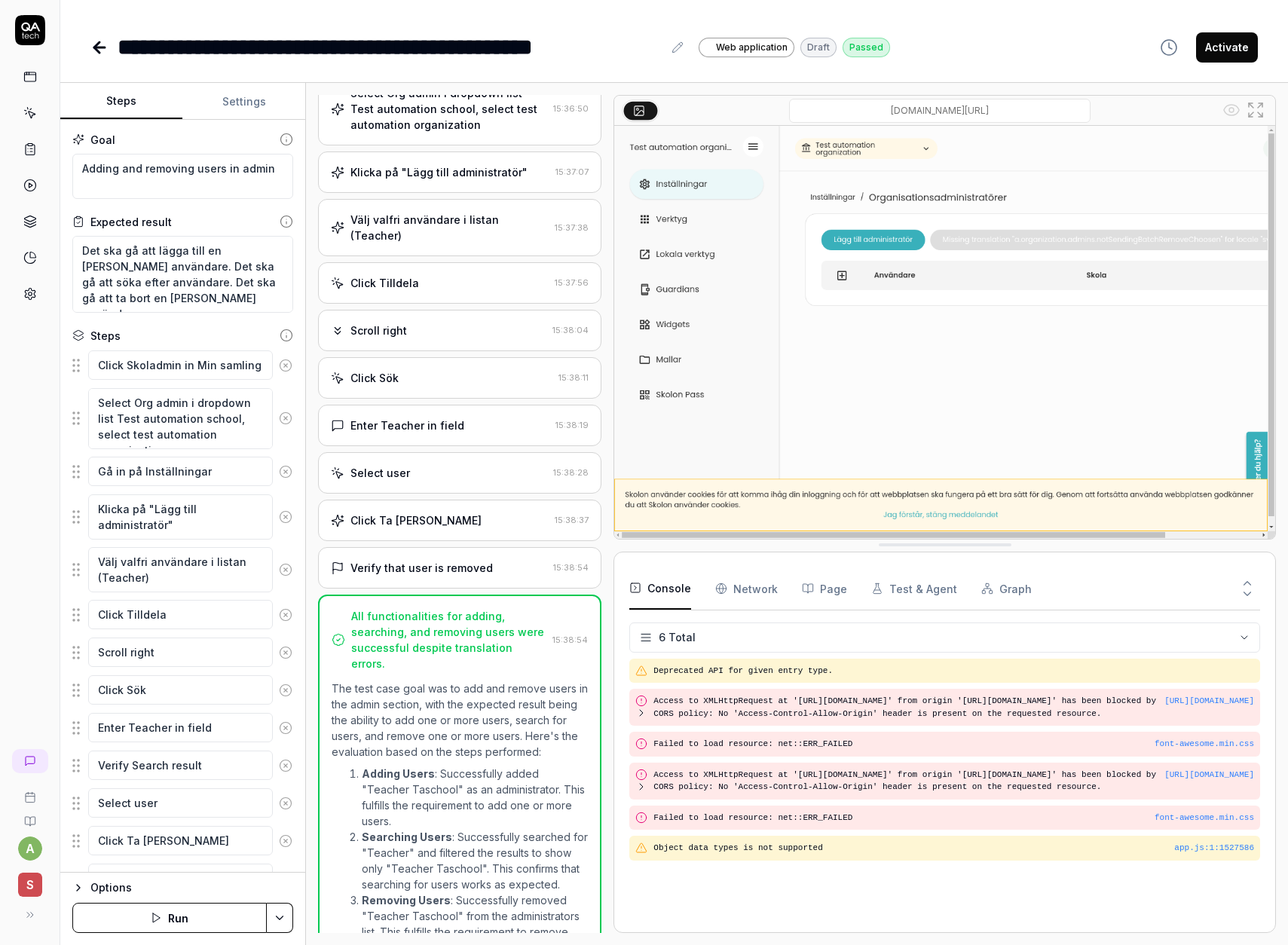
scroll to position [505, 0]
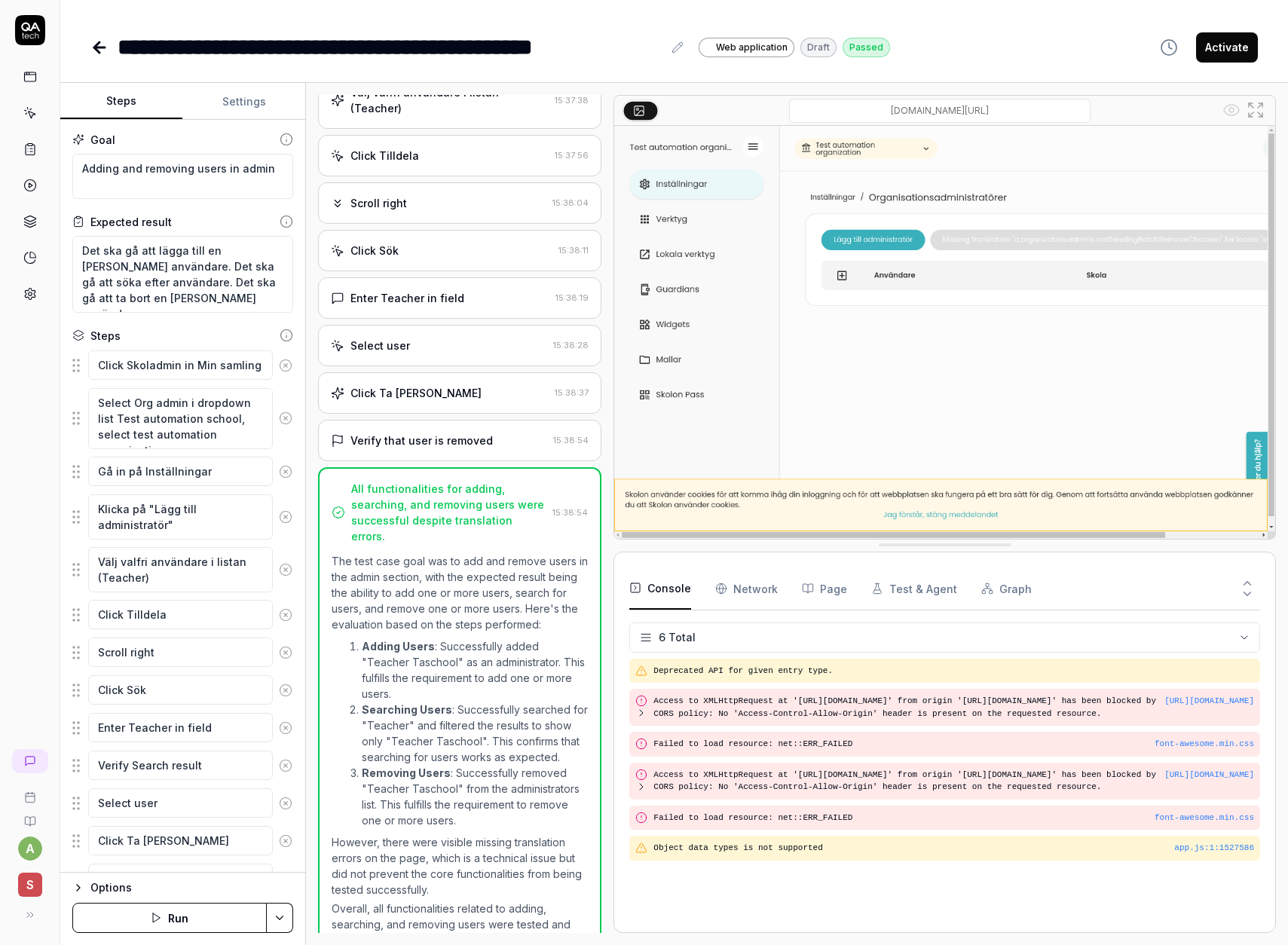
click at [423, 385] on div "Click Ta [PERSON_NAME]" at bounding box center [416, 393] width 131 height 16
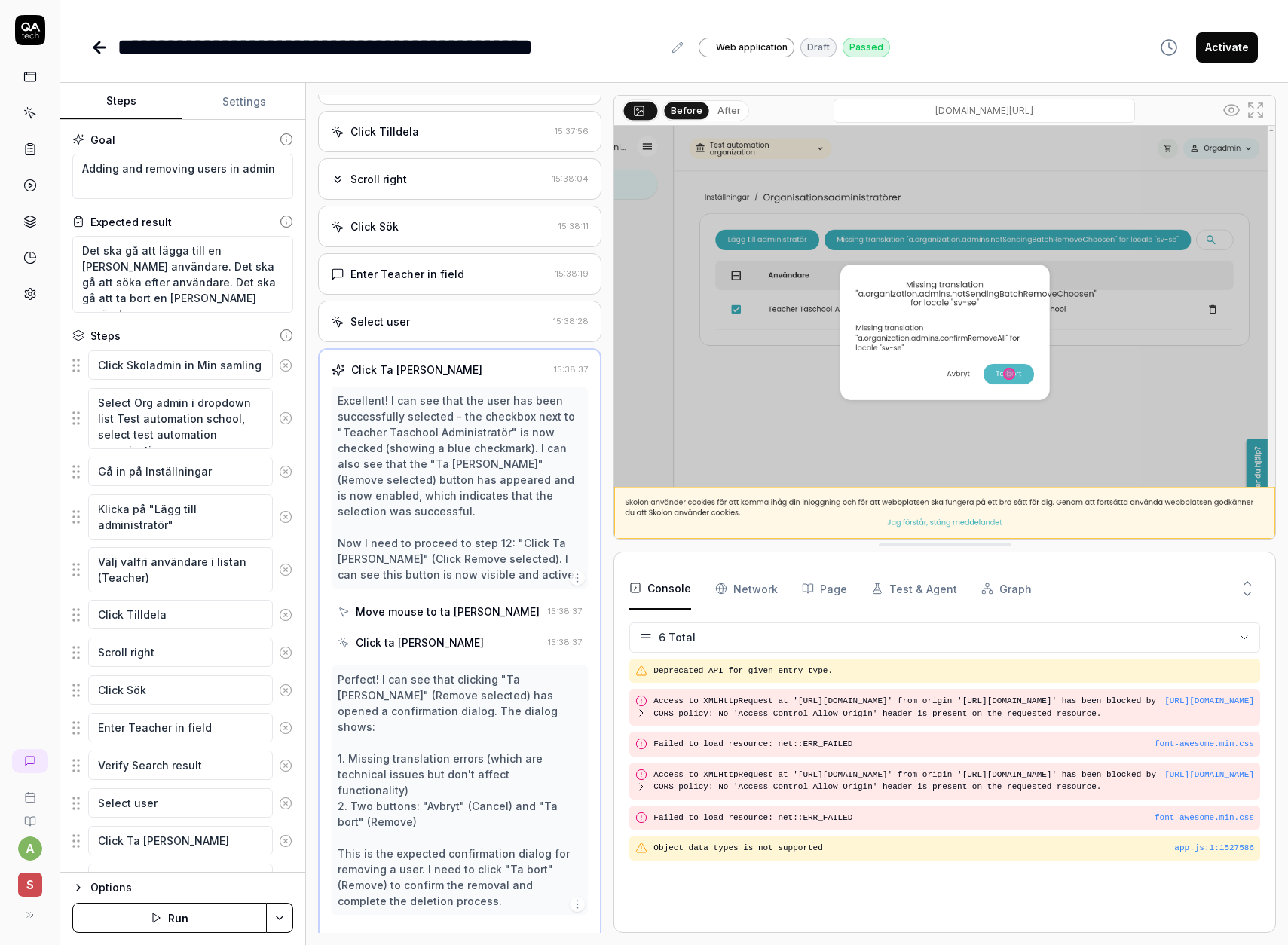
click at [414, 314] on div "Select user" at bounding box center [439, 321] width 217 height 16
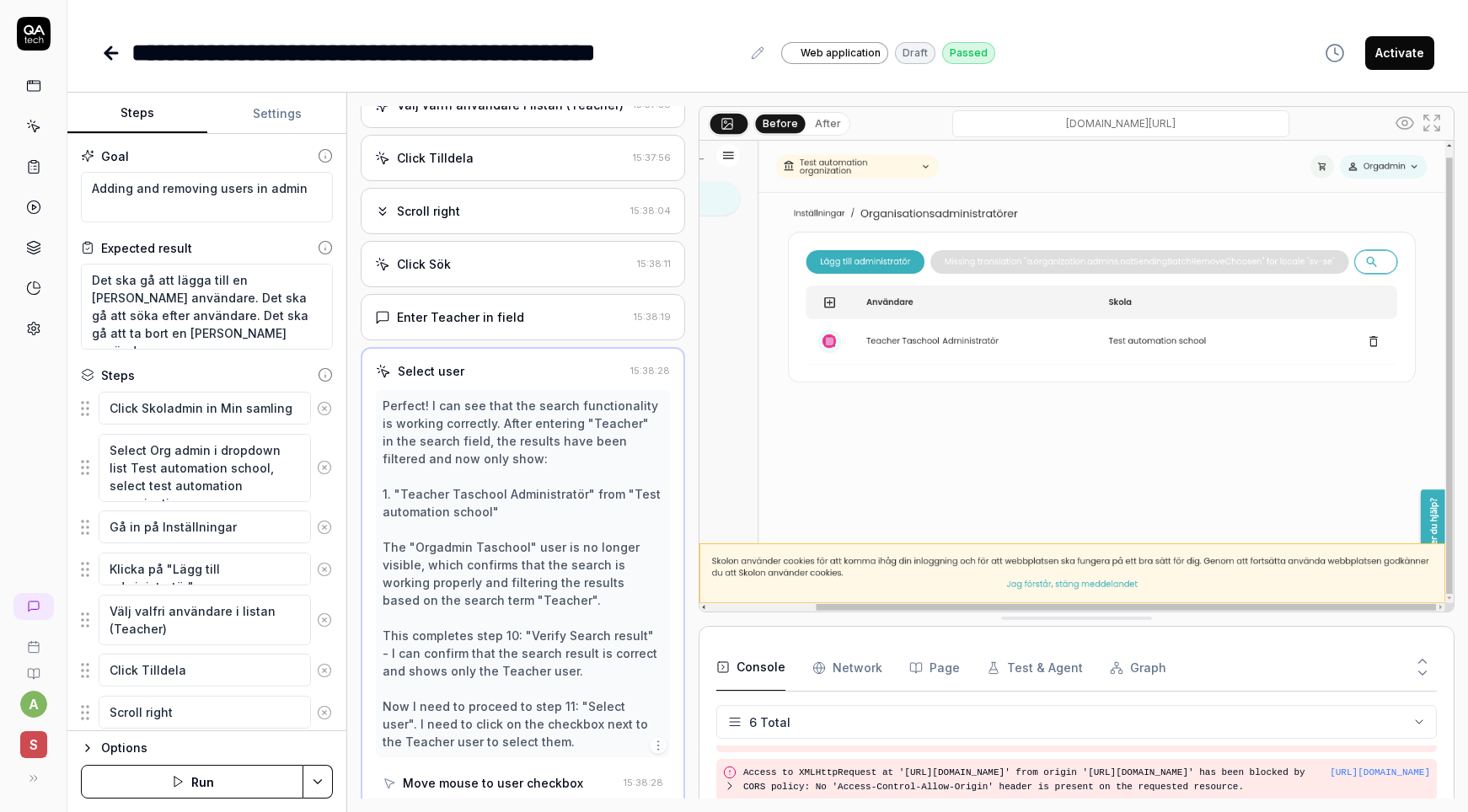
scroll to position [109, 0]
click at [759, 52] on icon at bounding box center [758, 54] width 14 height 14
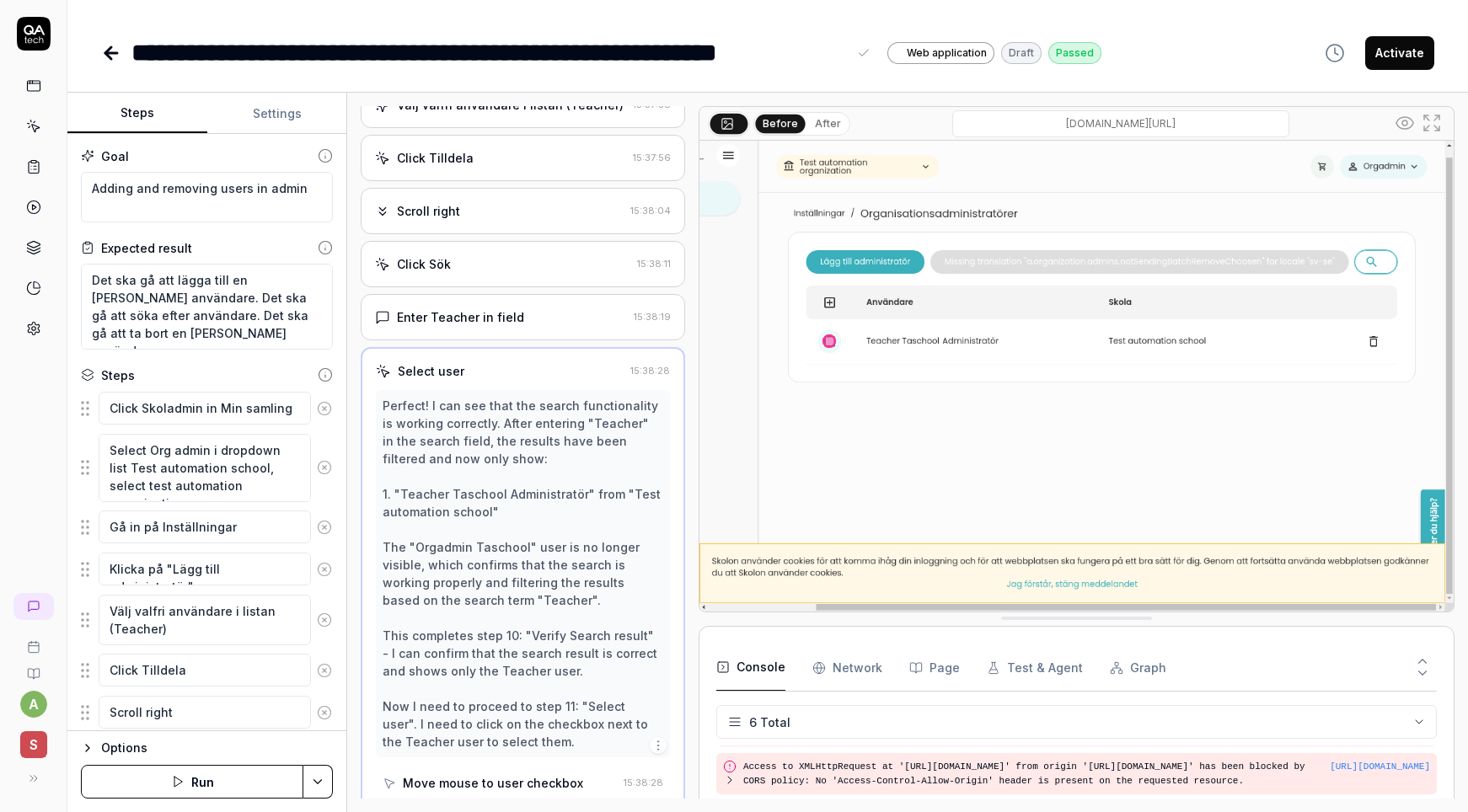
click at [476, 26] on div "**********" at bounding box center [767, 36] width 1400 height 71
click at [243, 211] on textarea "Adding and removing users in admin" at bounding box center [206, 197] width 252 height 51
click at [116, 53] on icon at bounding box center [111, 53] width 12 height 0
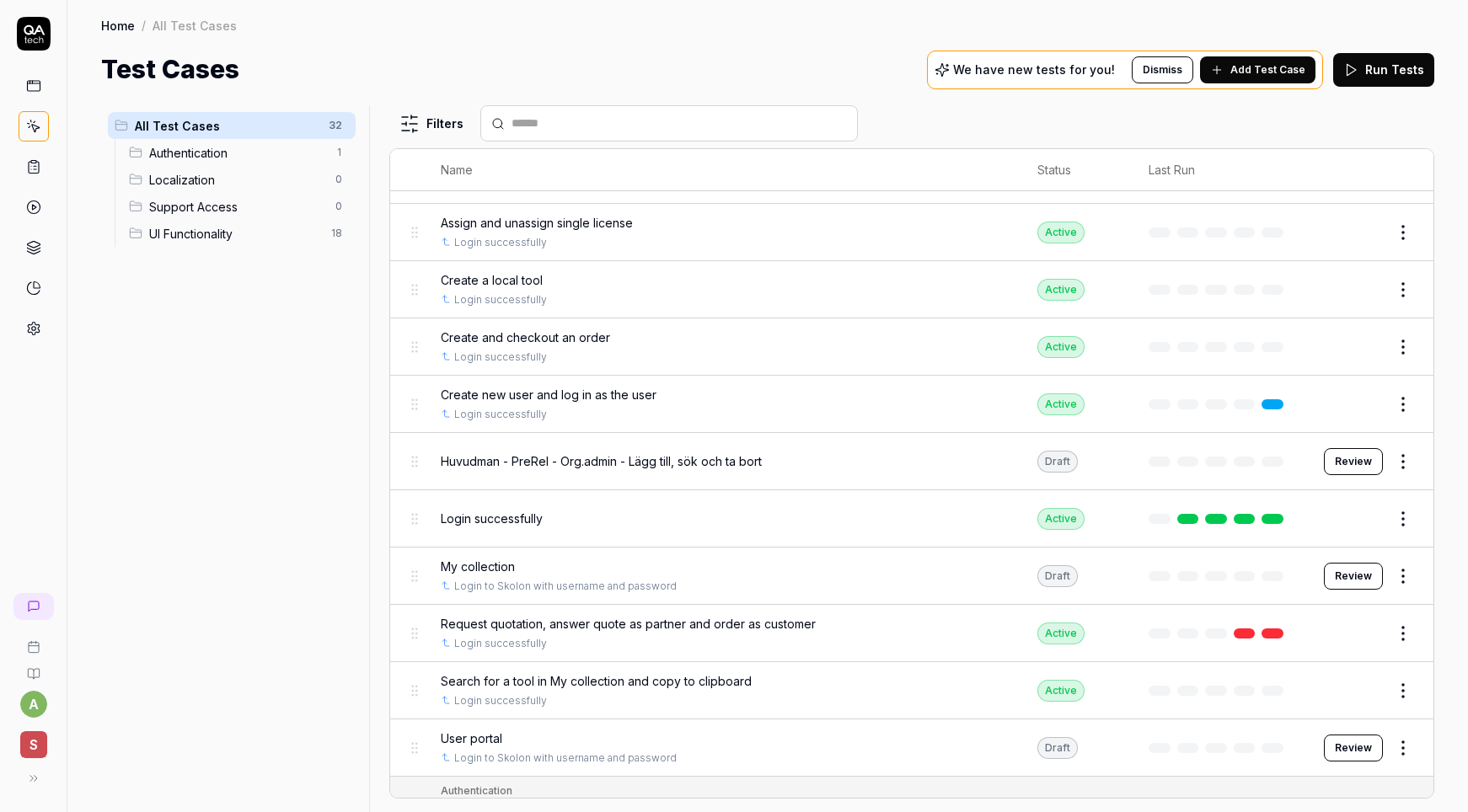
scroll to position [162, 0]
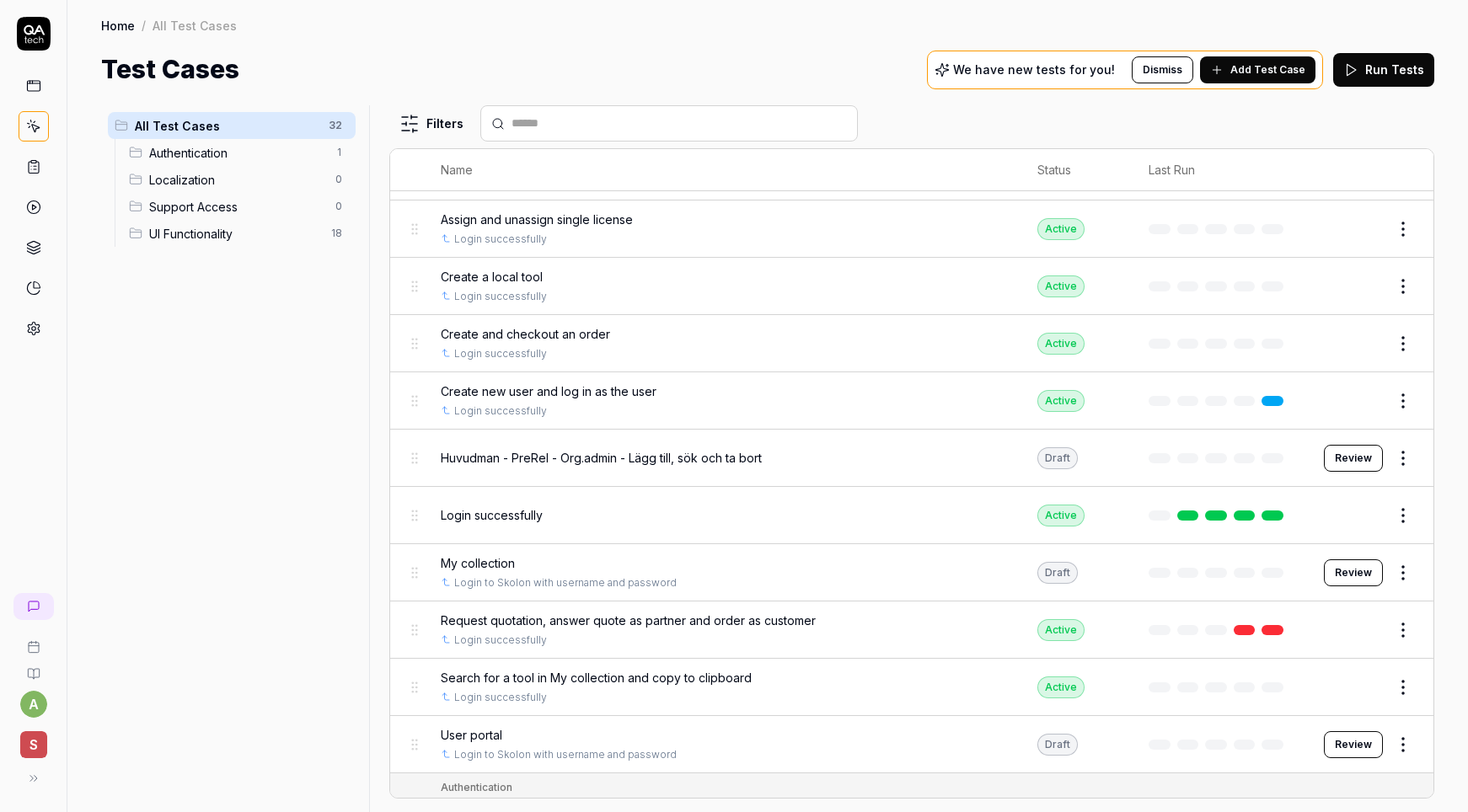
click at [723, 452] on span "Huvudman - PreRel - Org.admin - Lägg till, sök och ta bort" at bounding box center [601, 458] width 321 height 18
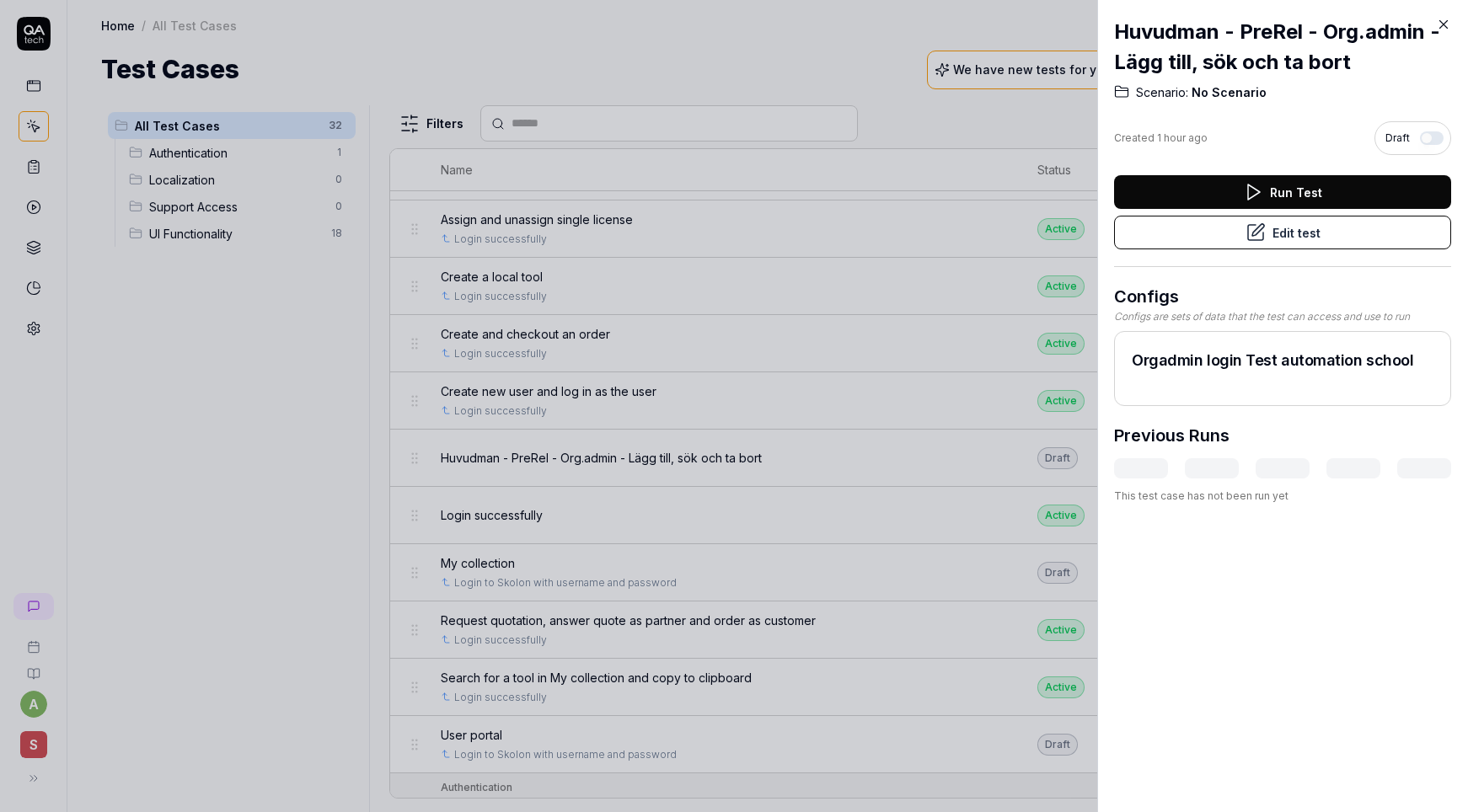
click at [1254, 234] on icon at bounding box center [1257, 230] width 12 height 12
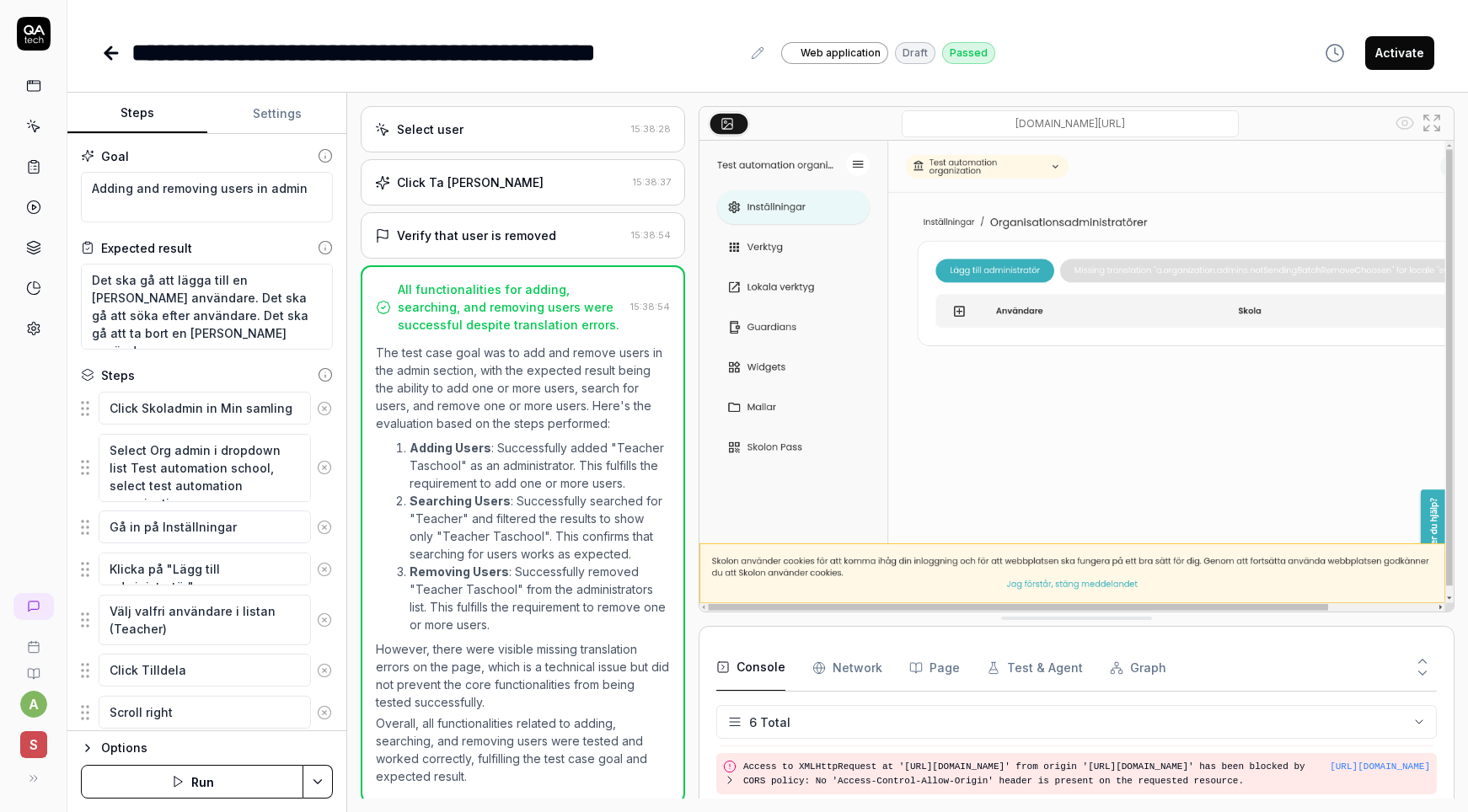
scroll to position [809, 0]
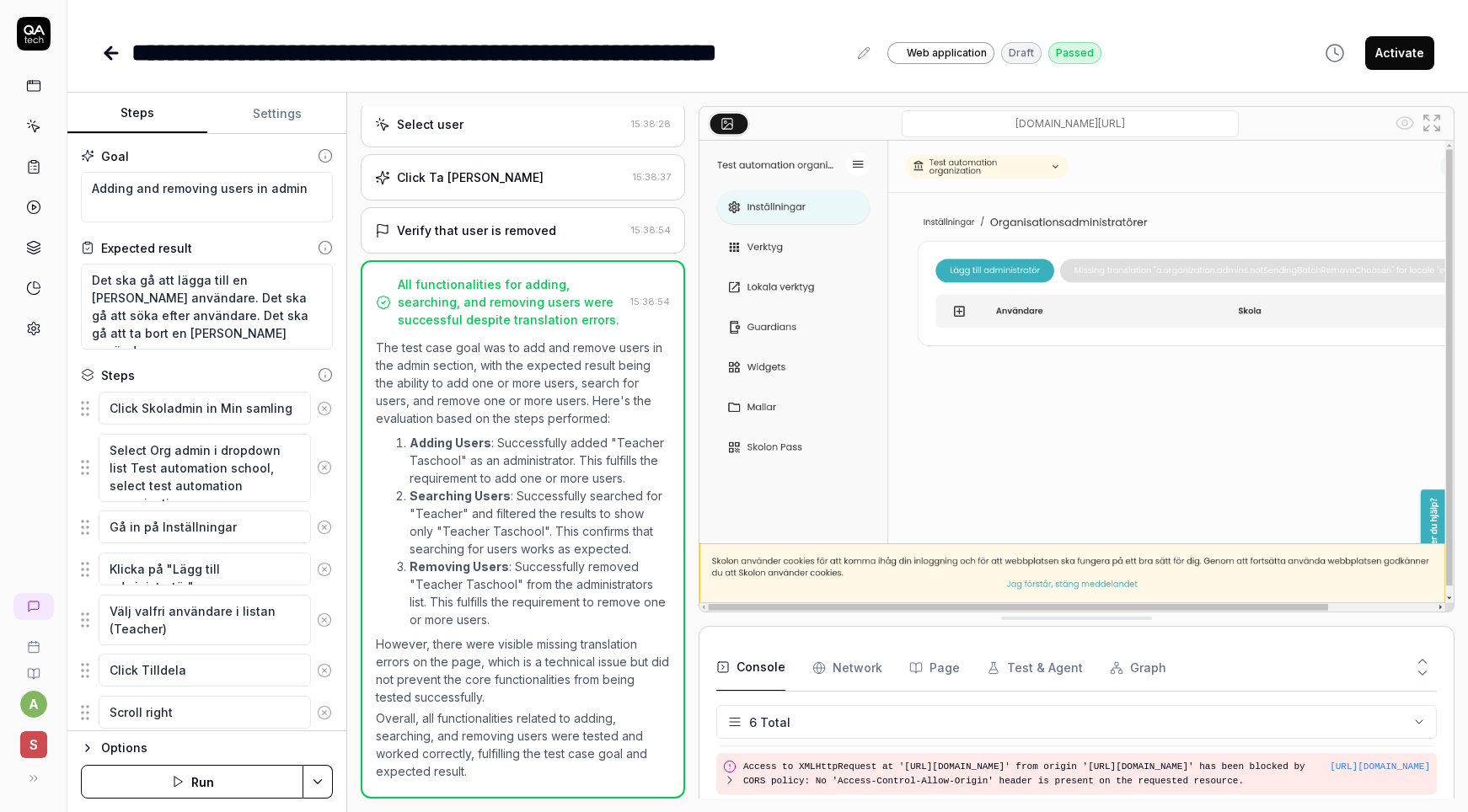
click at [524, 54] on div "**********" at bounding box center [489, 53] width 715 height 38
click at [439, 54] on div "**********" at bounding box center [409, 53] width 556 height 38
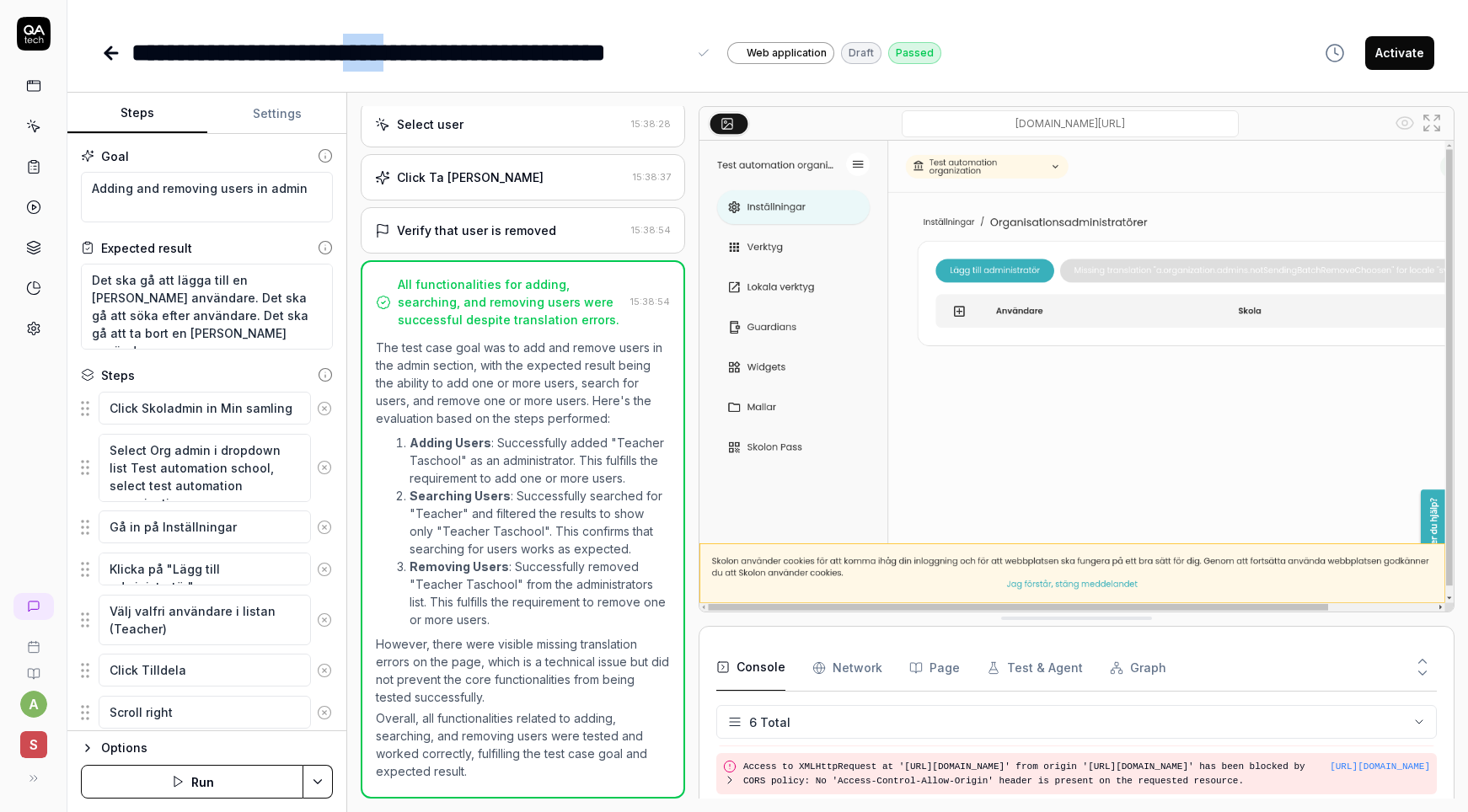
click at [439, 54] on div "**********" at bounding box center [409, 53] width 556 height 38
click at [106, 56] on icon at bounding box center [111, 54] width 20 height 20
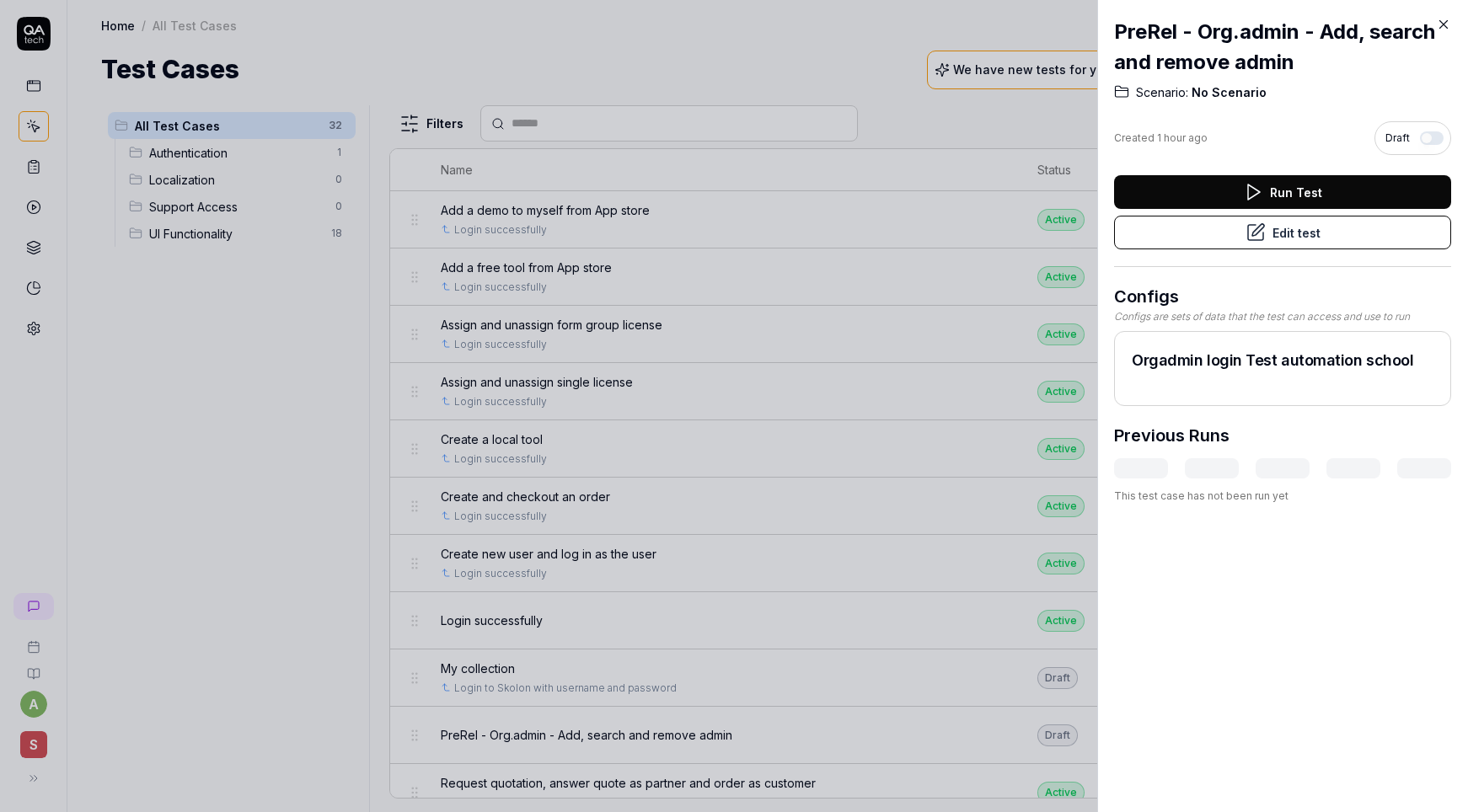
click at [1439, 26] on icon at bounding box center [1443, 25] width 8 height 8
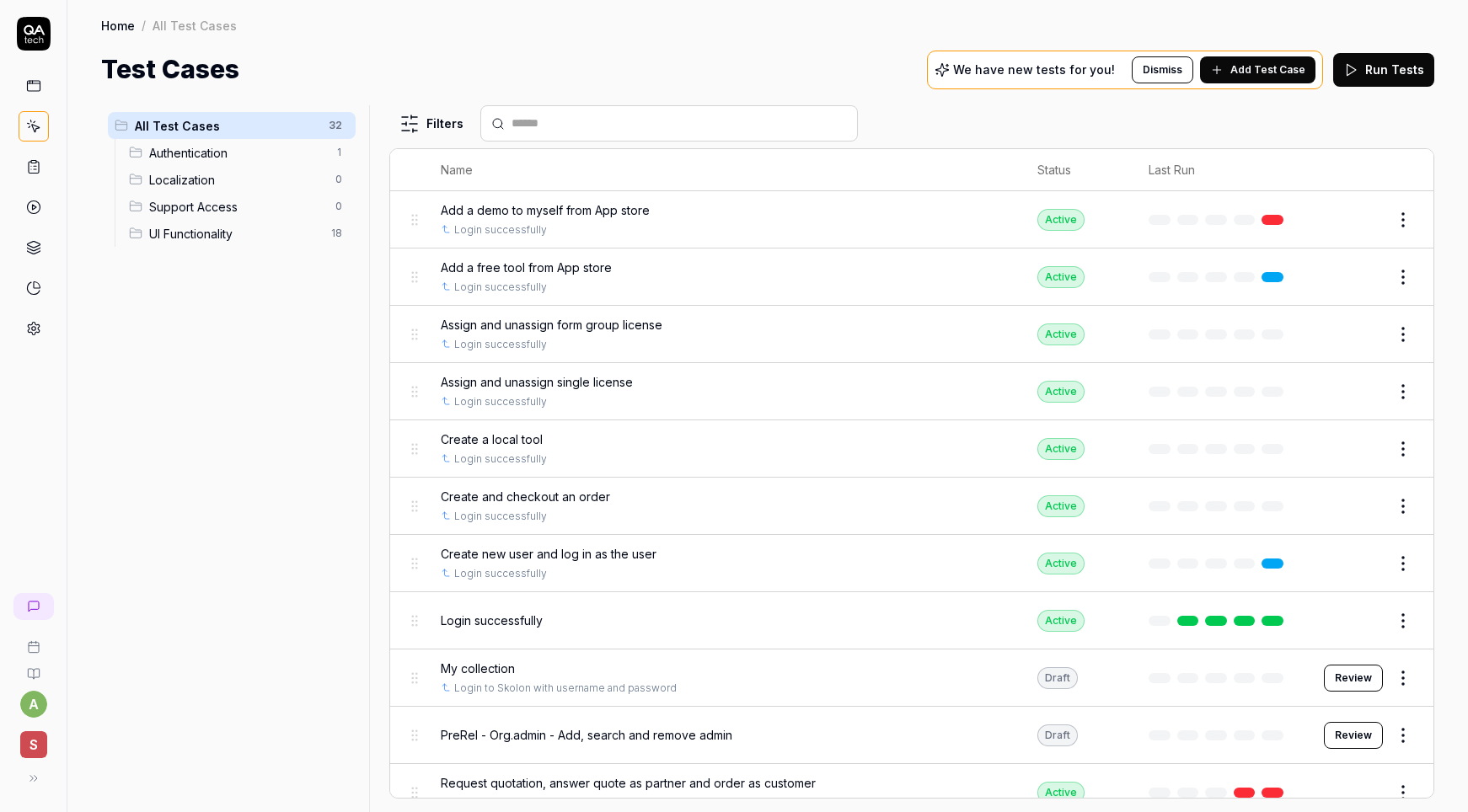
click at [804, 48] on div "Home / All Test Cases Home / All Test Cases Test Cases We have new tests for yo…" at bounding box center [767, 44] width 1400 height 88
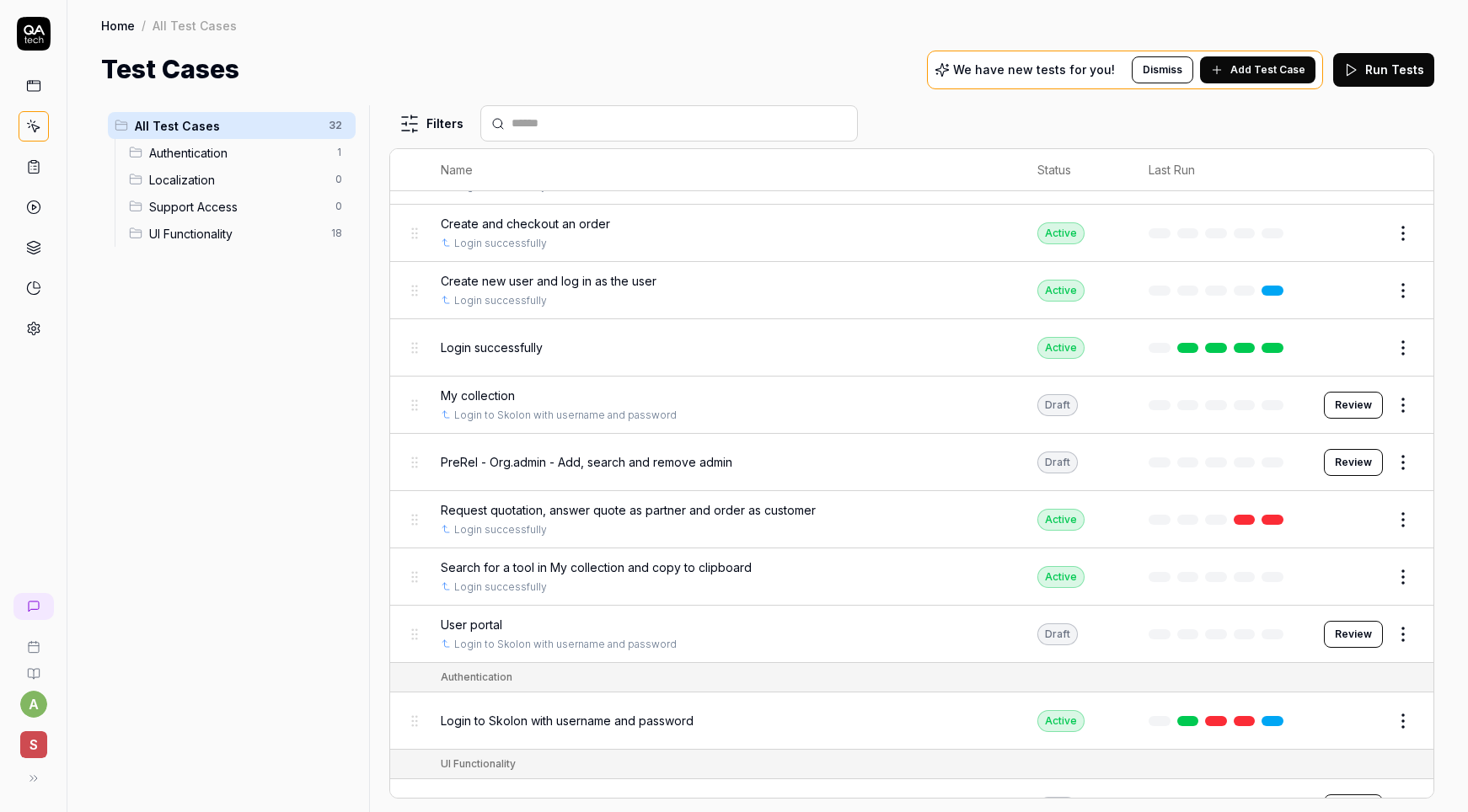
scroll to position [273, 0]
click at [1400, 458] on html "a S Home / All Test Cases Home / All Test Cases Test Cases We have new tests fo…" at bounding box center [734, 406] width 1468 height 812
